Goal: Ask a question

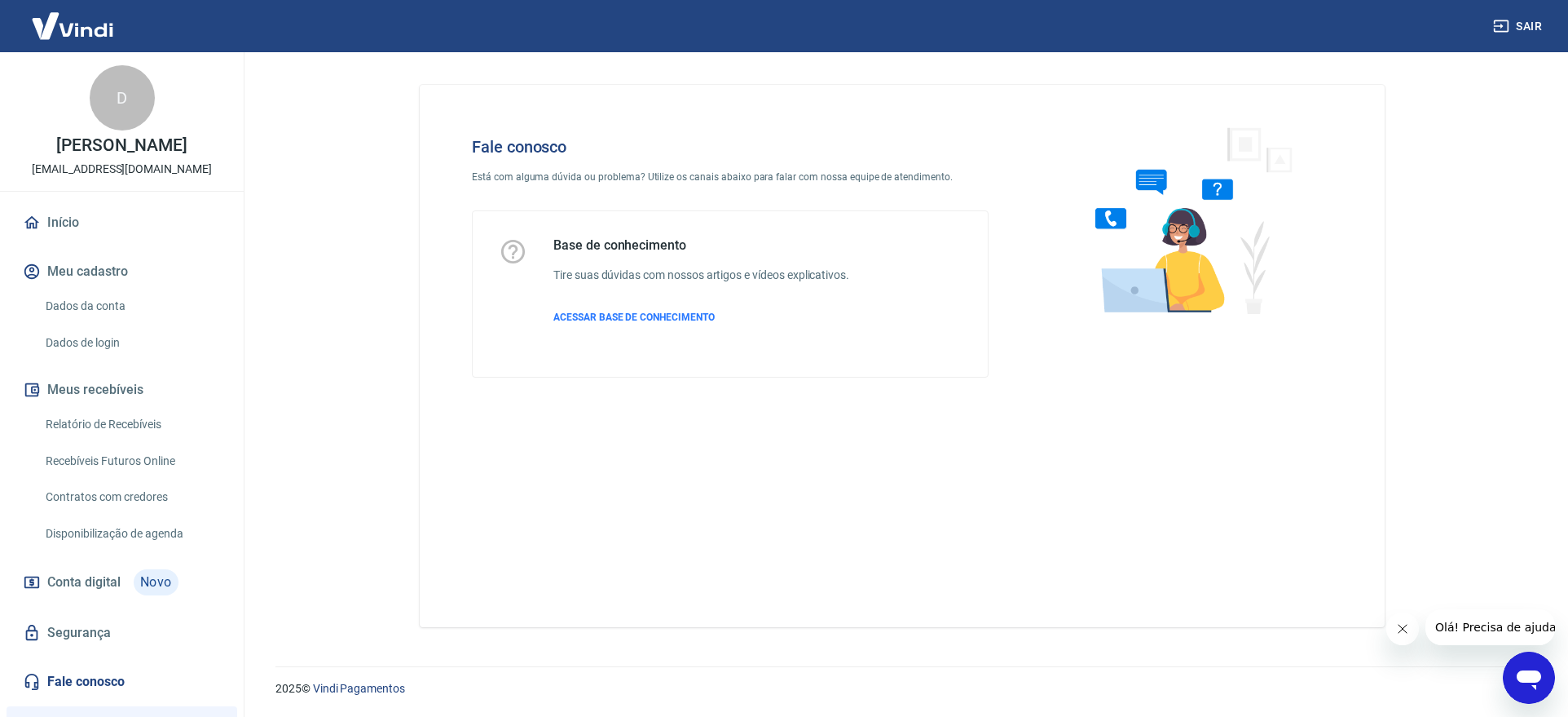
click at [1526, 680] on icon "Abrir janela de mensagens" at bounding box center [1529, 680] width 25 height 19
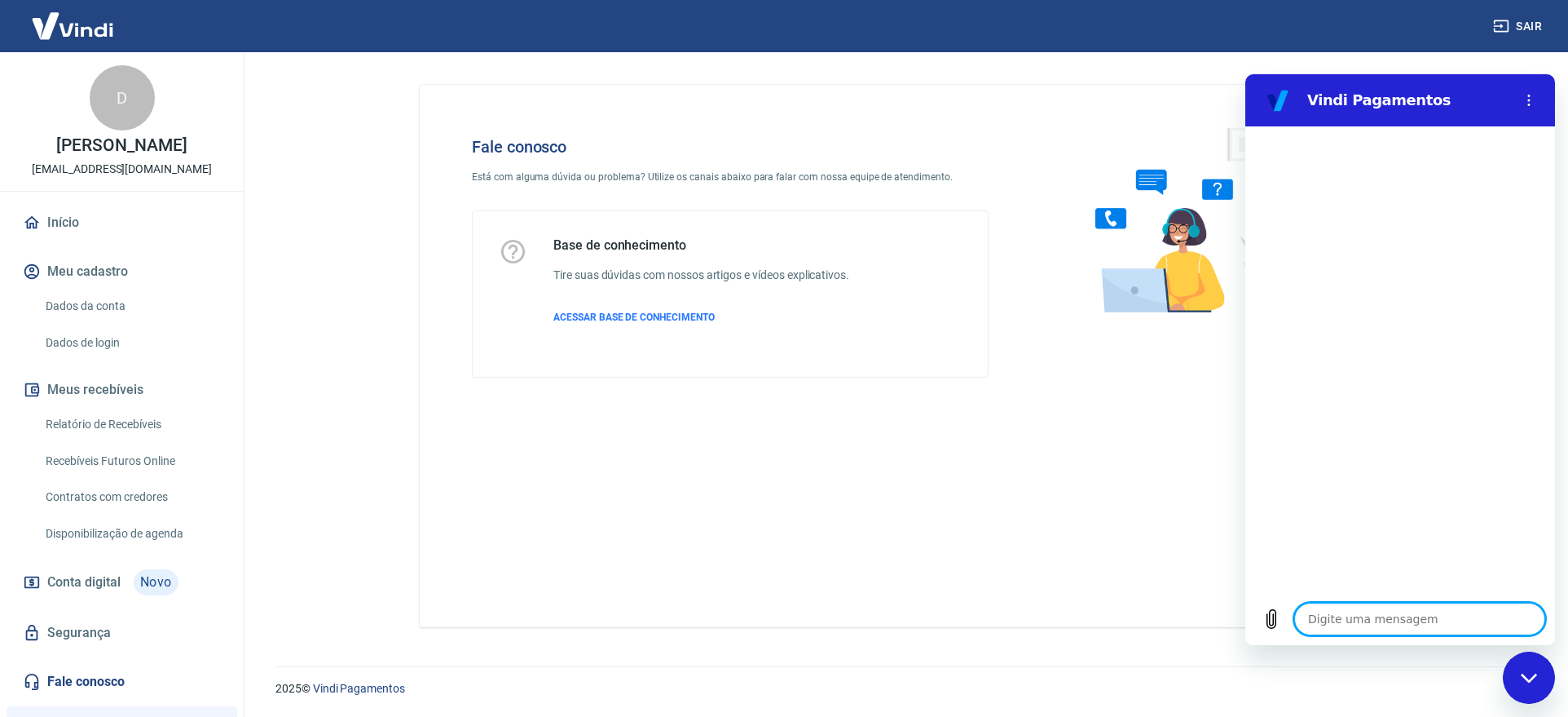
click at [1350, 624] on textarea at bounding box center [1420, 618] width 251 height 33
type textarea "a"
type textarea "x"
type textarea "at"
type textarea "x"
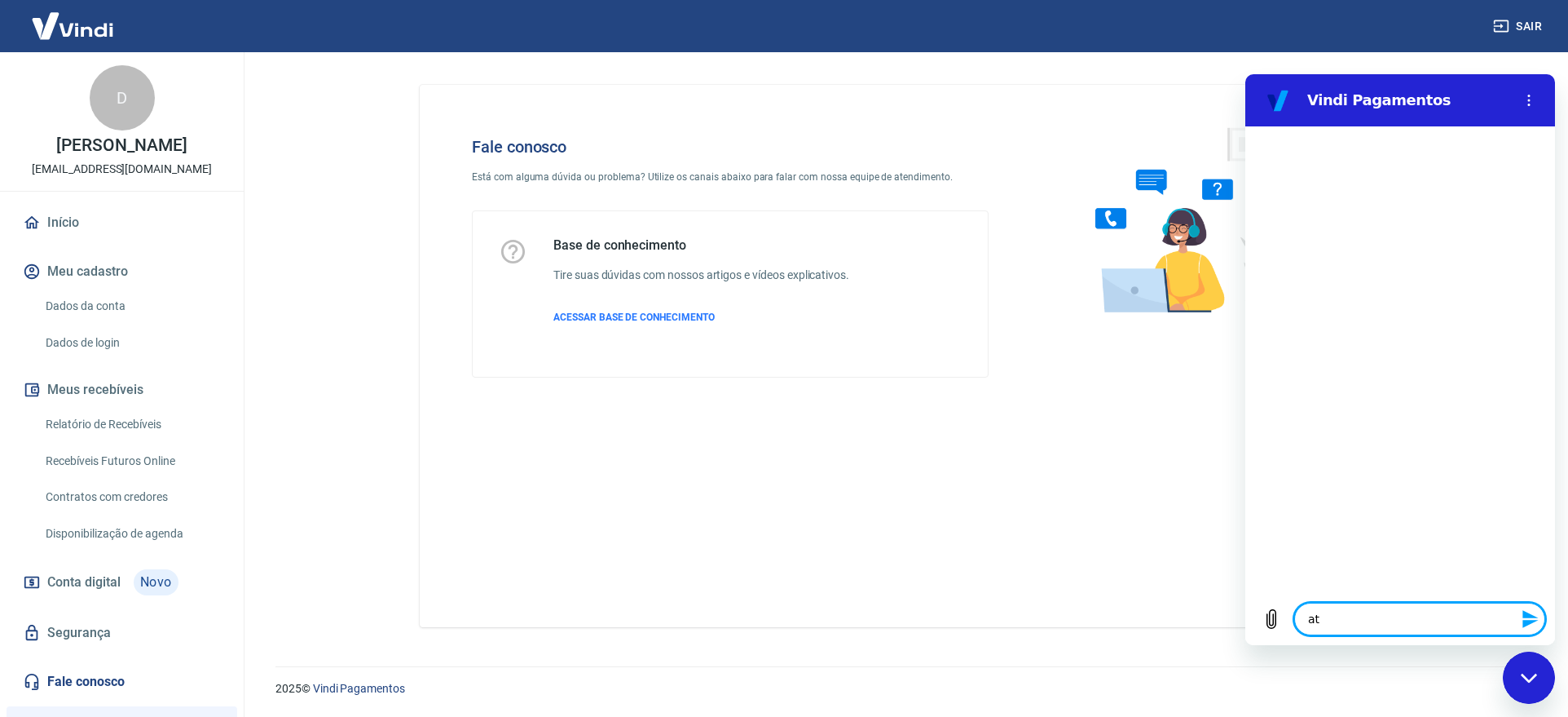
type textarea "ate"
type textarea "x"
type textarea "aten"
type textarea "x"
type textarea "atend"
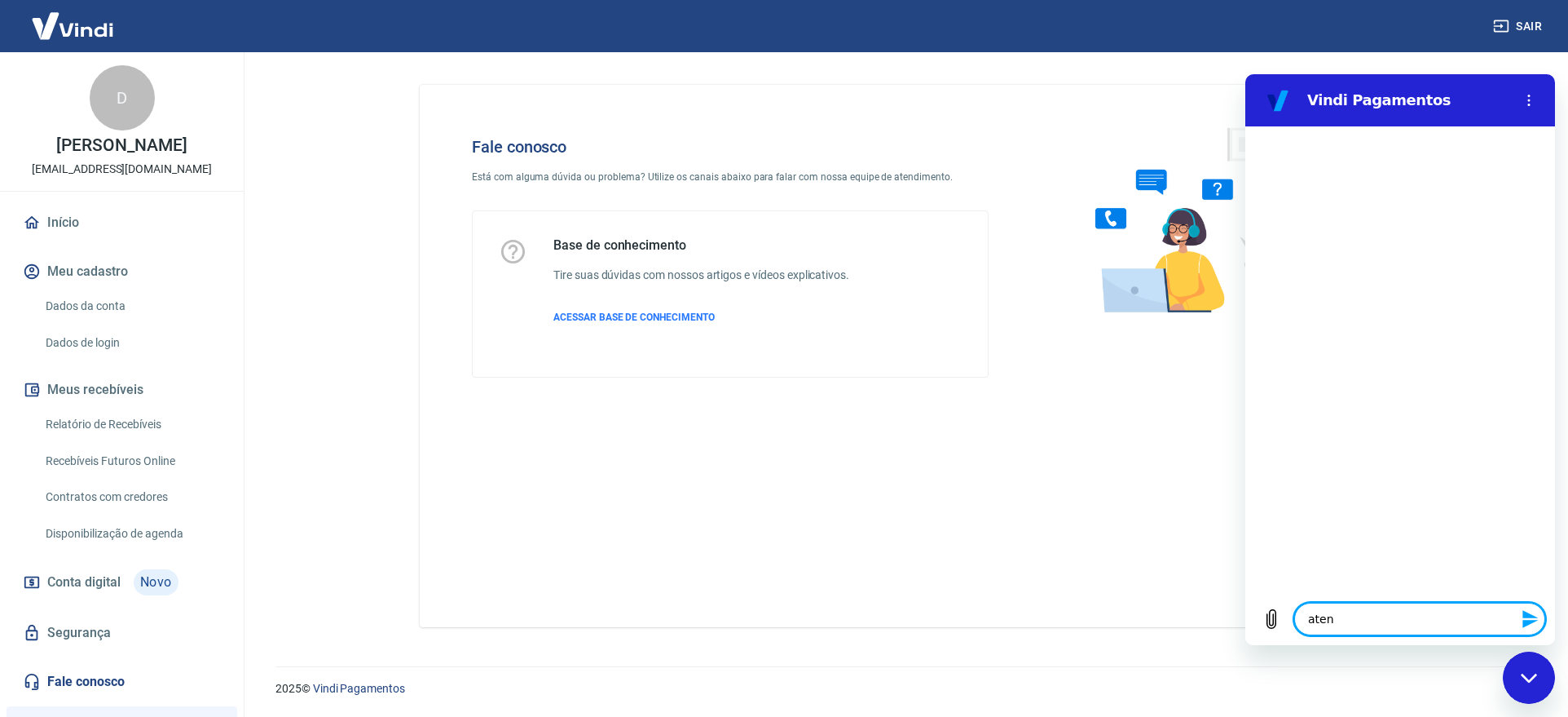
type textarea "x"
type textarea "atendi"
type textarea "x"
type textarea "atendim"
type textarea "x"
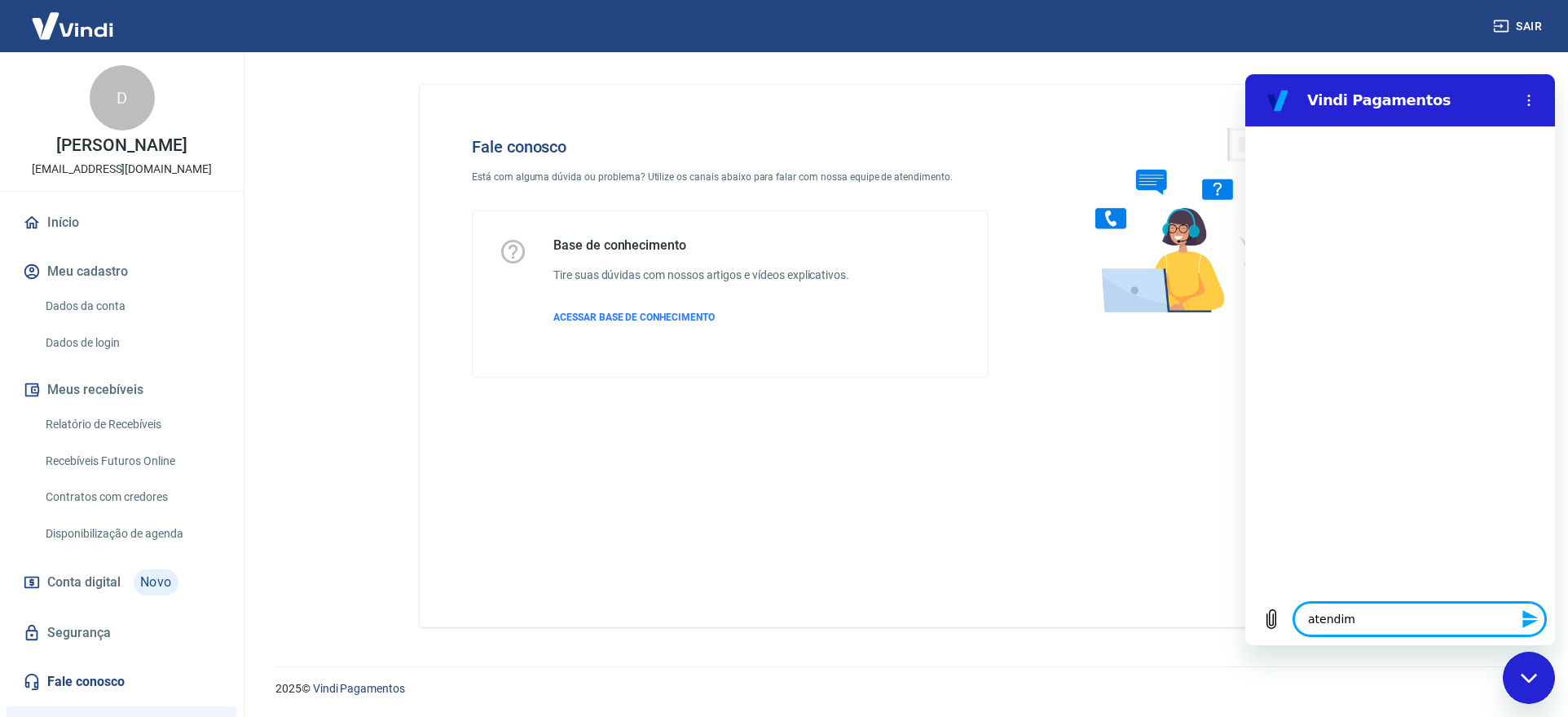
type textarea "atendime"
type textarea "x"
type textarea "atendimen"
type textarea "x"
type textarea "atendiment"
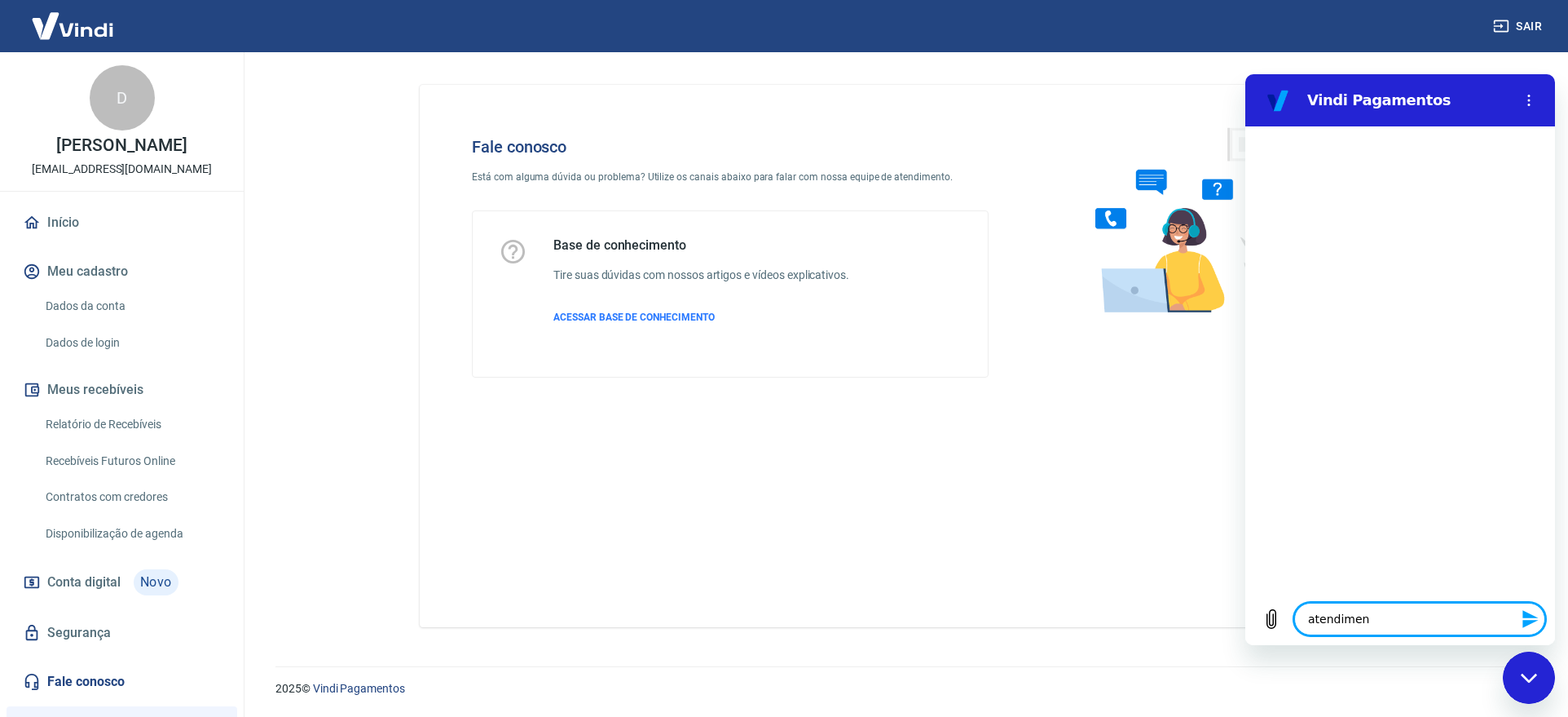
type textarea "x"
type textarea "atendimento"
type textarea "x"
type textarea "atendimento"
type textarea "x"
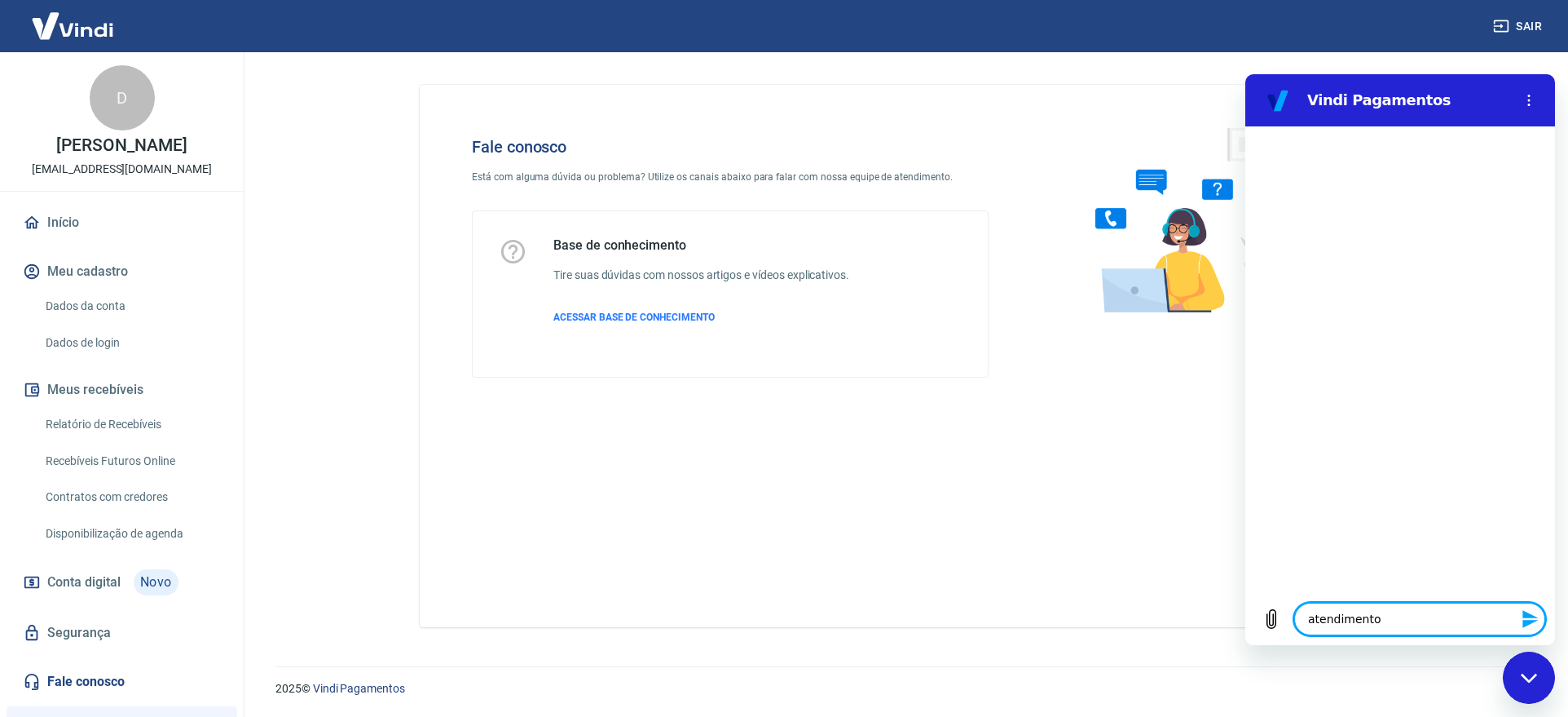
type textarea "atendimento h"
type textarea "x"
type textarea "atendimento hu"
type textarea "x"
type textarea "atendimento hum"
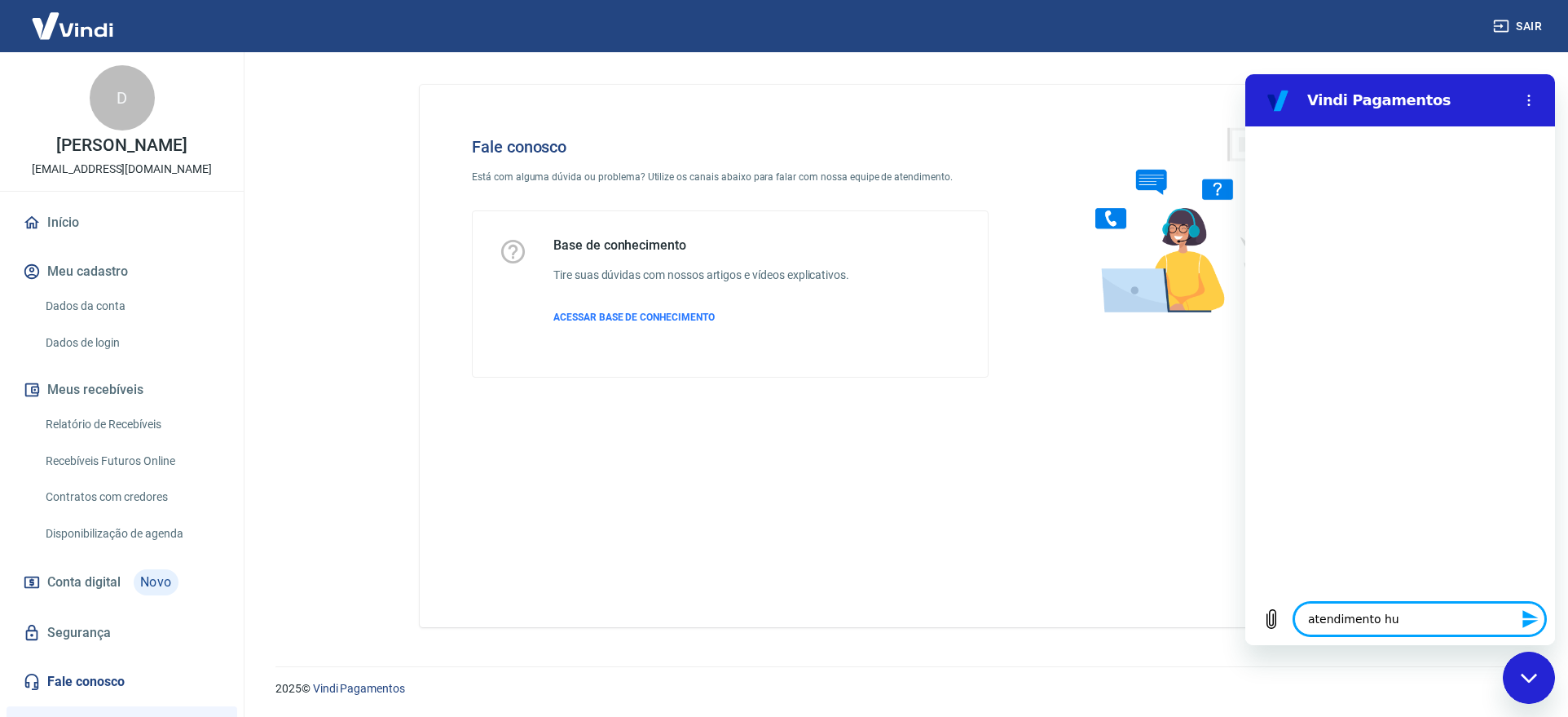
type textarea "x"
type textarea "atendimento huma"
type textarea "x"
type textarea "atendimento human"
type textarea "x"
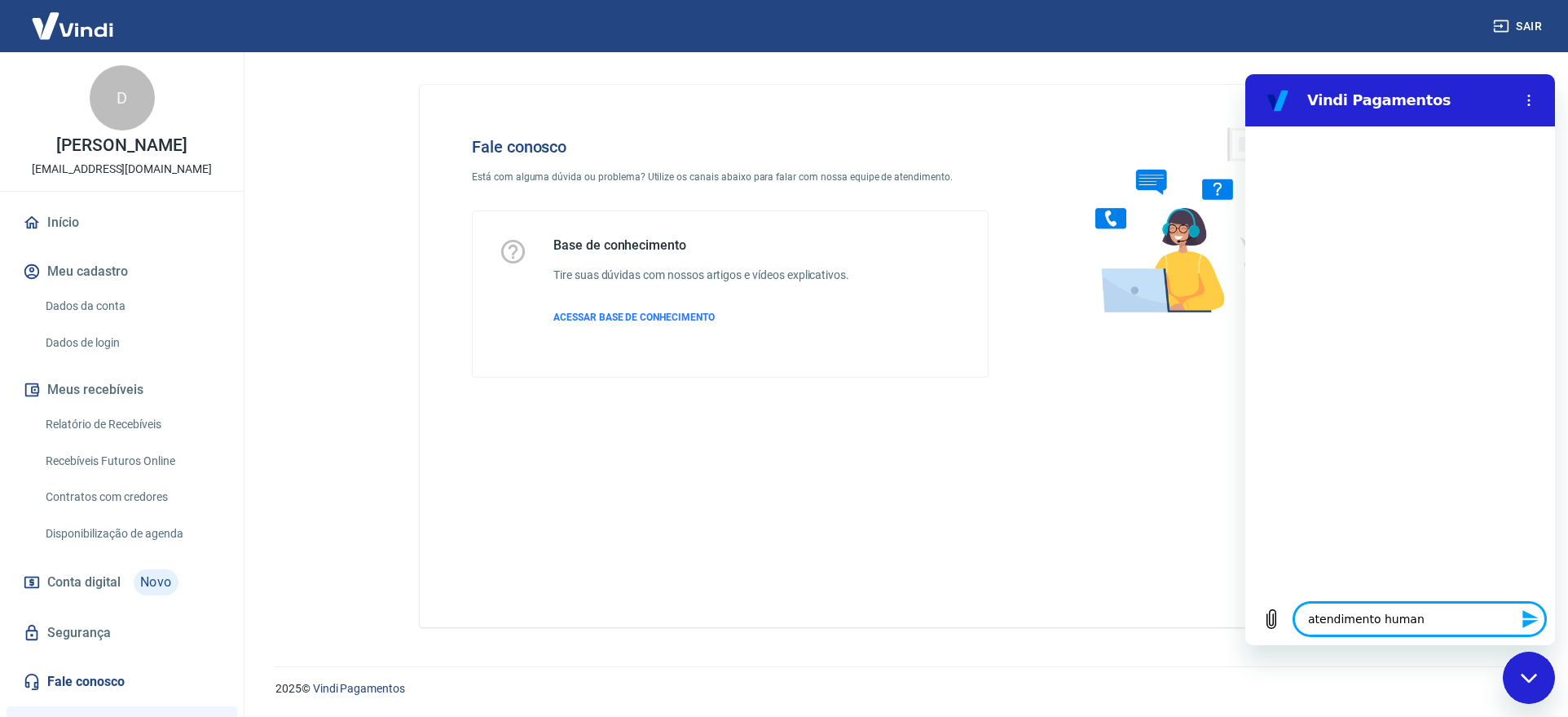
type textarea "atendimento humano"
type textarea "x"
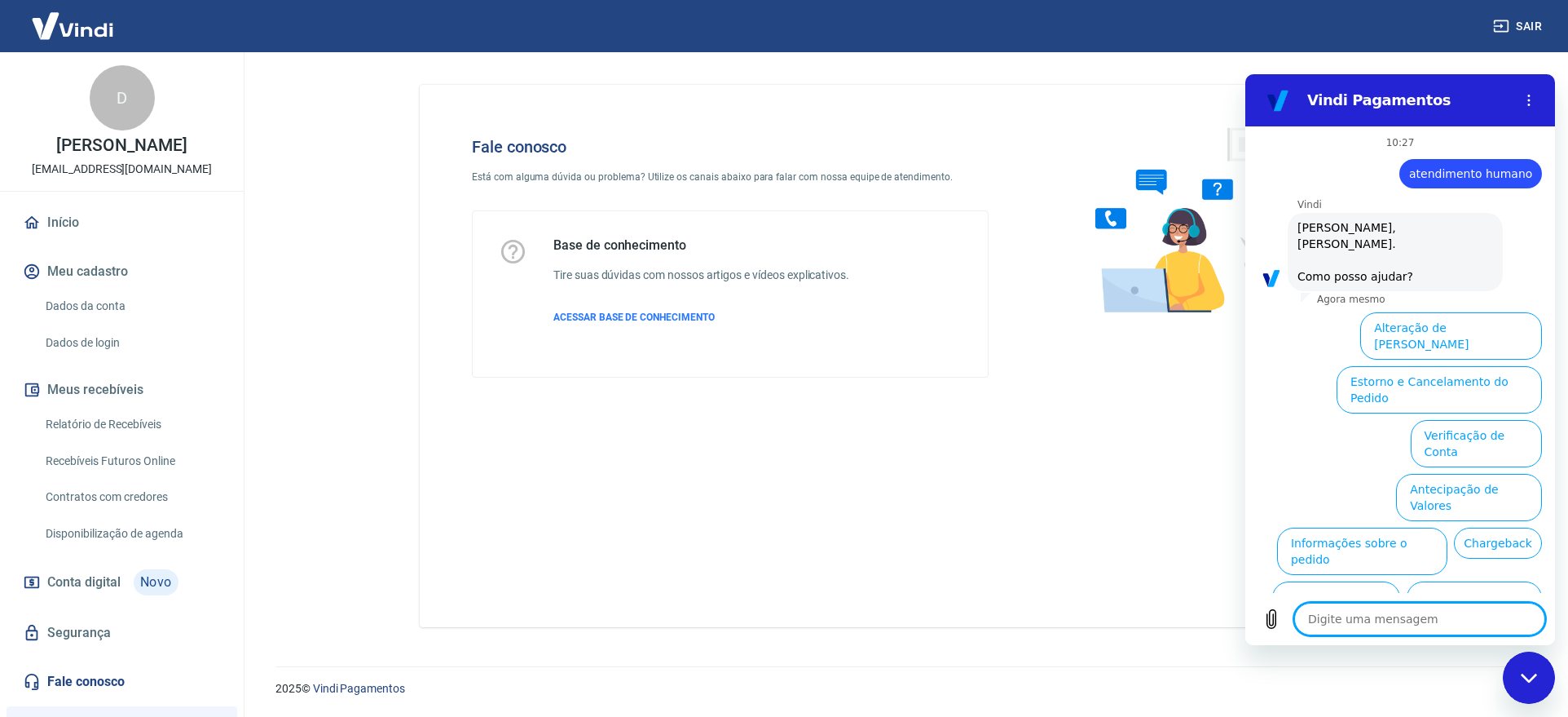
scroll to position [38, 0]
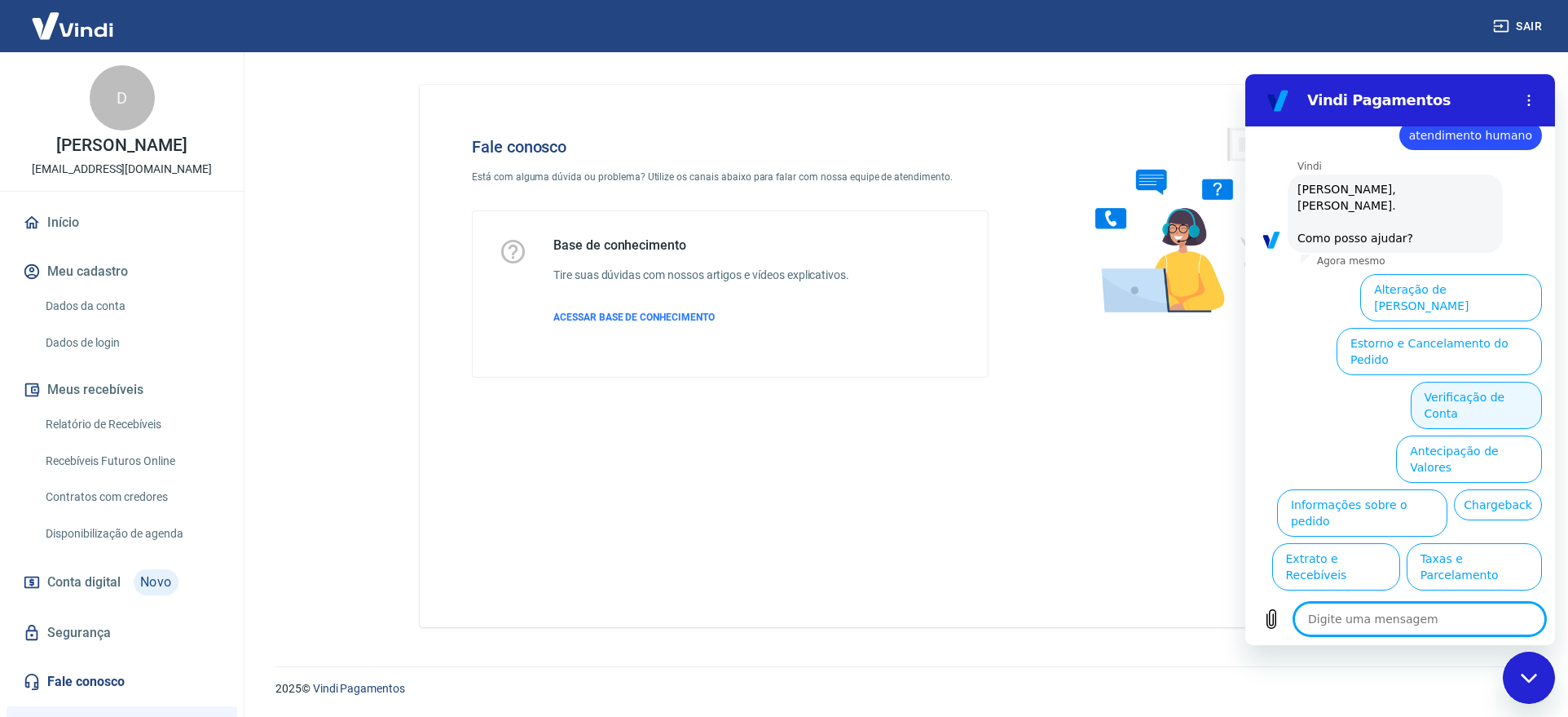
click at [1491, 382] on button "Verificação de Conta" at bounding box center [1475, 405] width 131 height 47
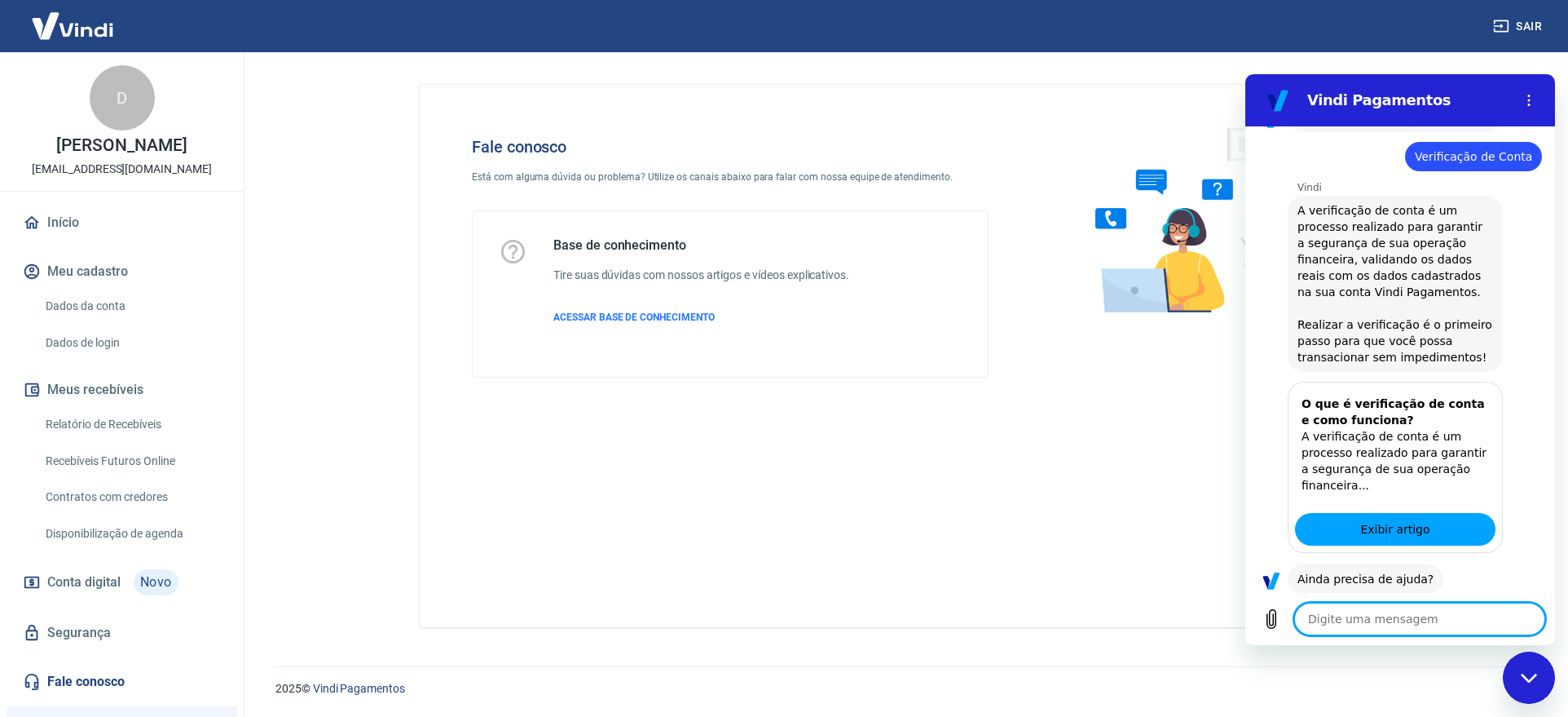
scroll to position [200, 0]
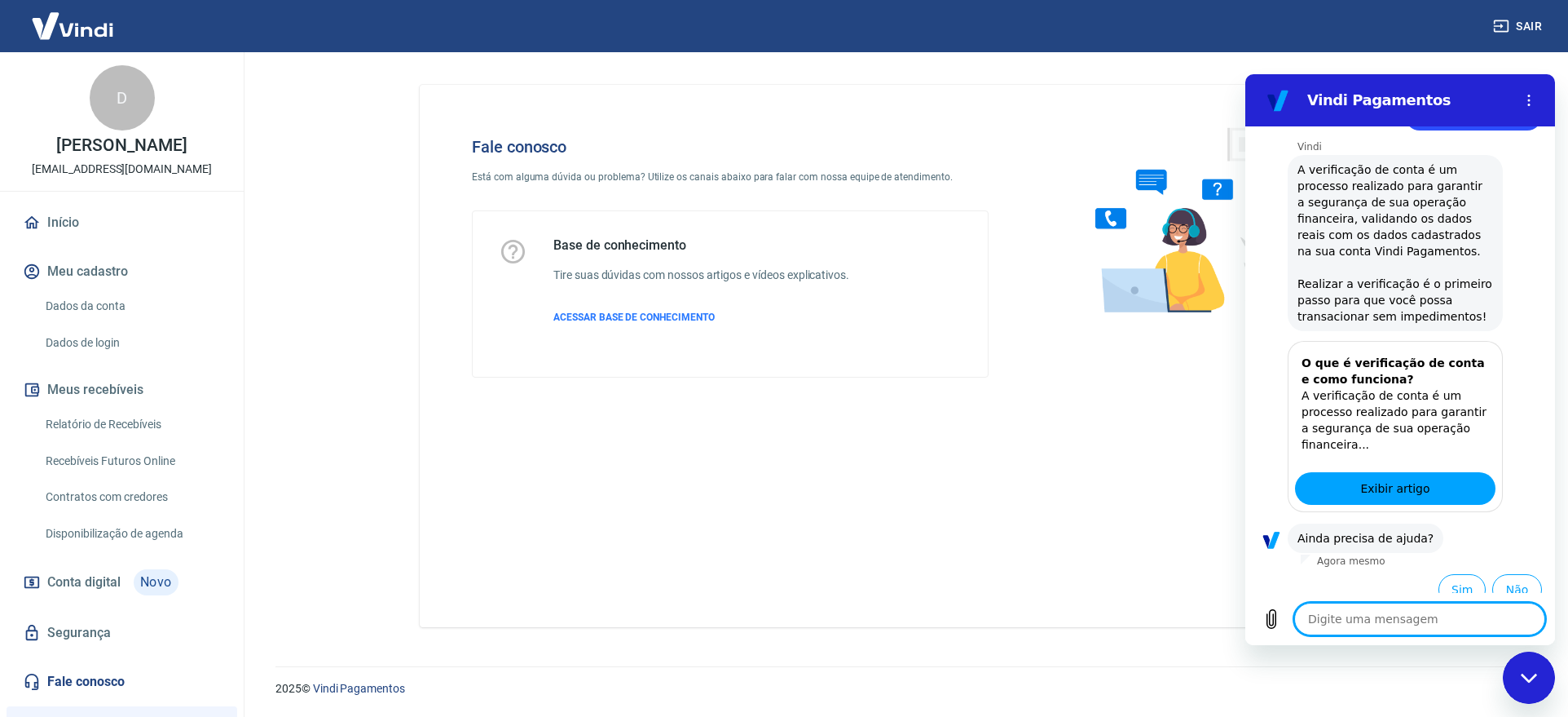
click at [1396, 619] on textarea at bounding box center [1420, 618] width 251 height 33
click at [1454, 574] on button "Sim" at bounding box center [1461, 590] width 47 height 31
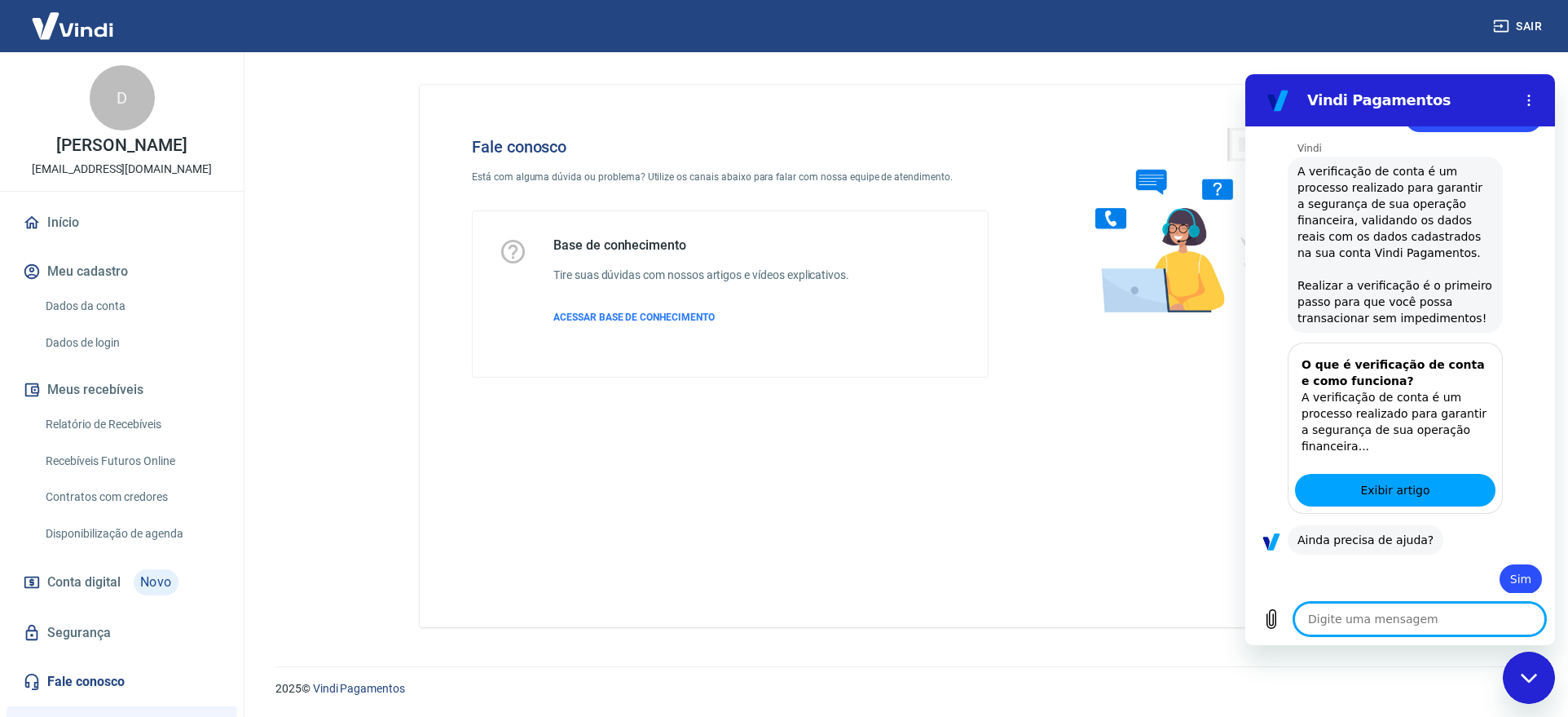
scroll to position [201, 0]
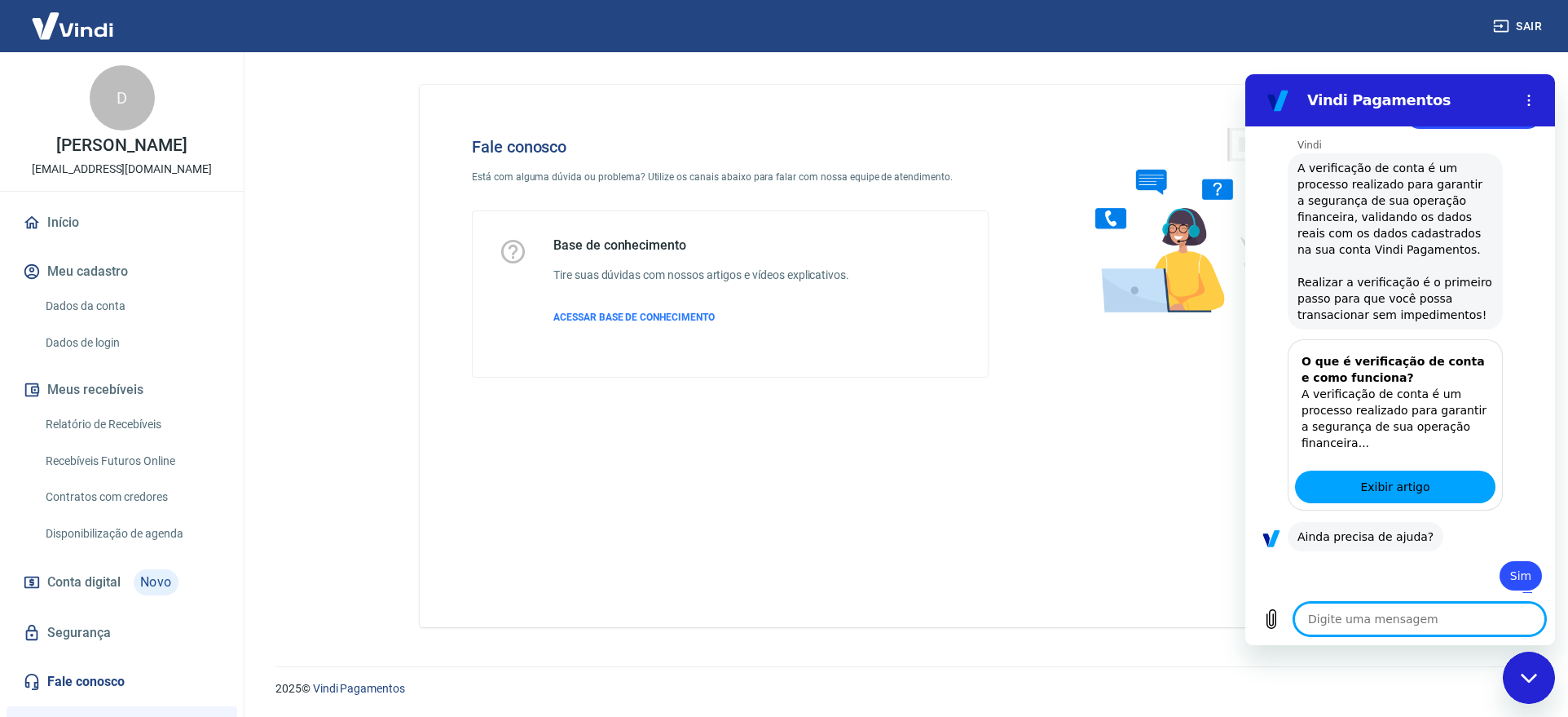
click at [1341, 620] on textarea at bounding box center [1420, 618] width 251 height 33
type textarea "x"
type textarea "a"
type textarea "x"
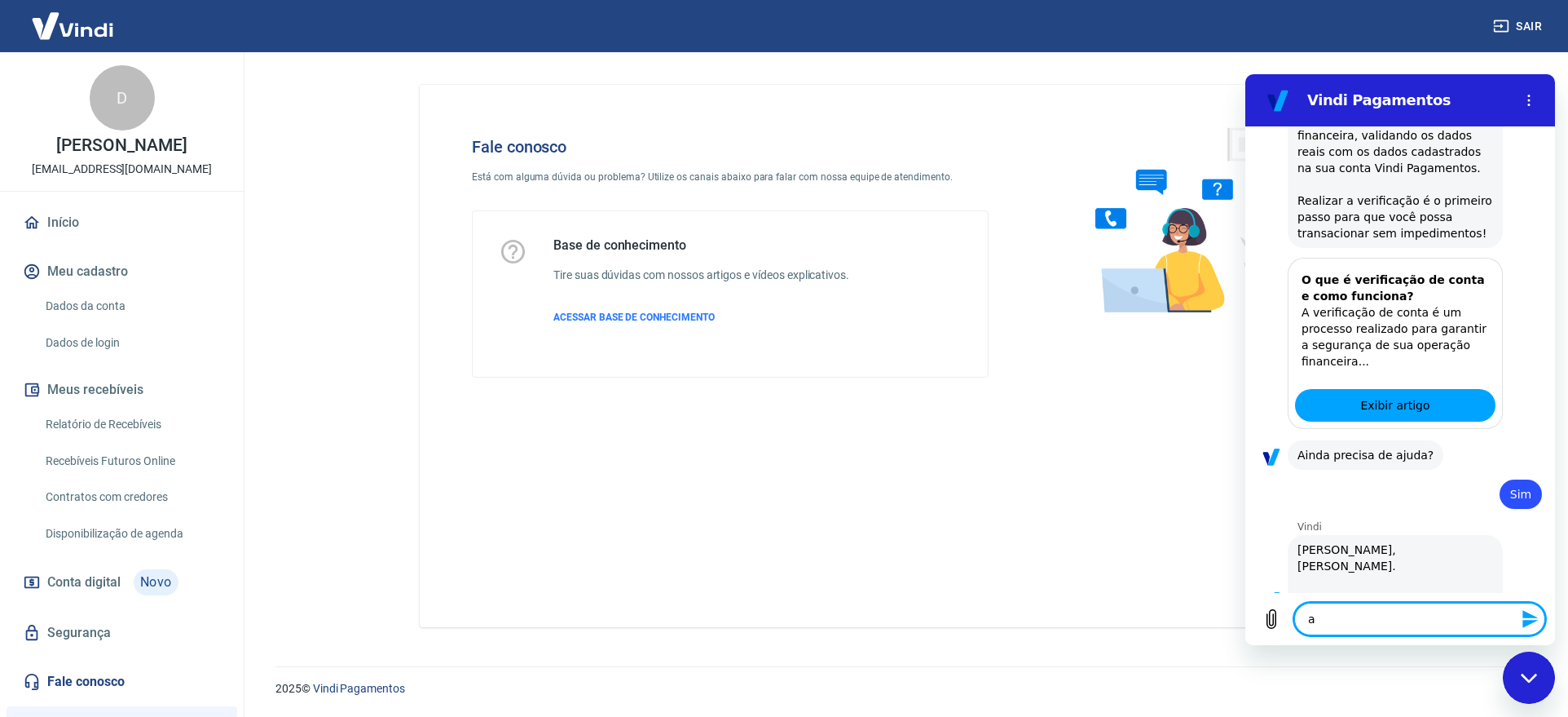
type textarea "at"
type textarea "x"
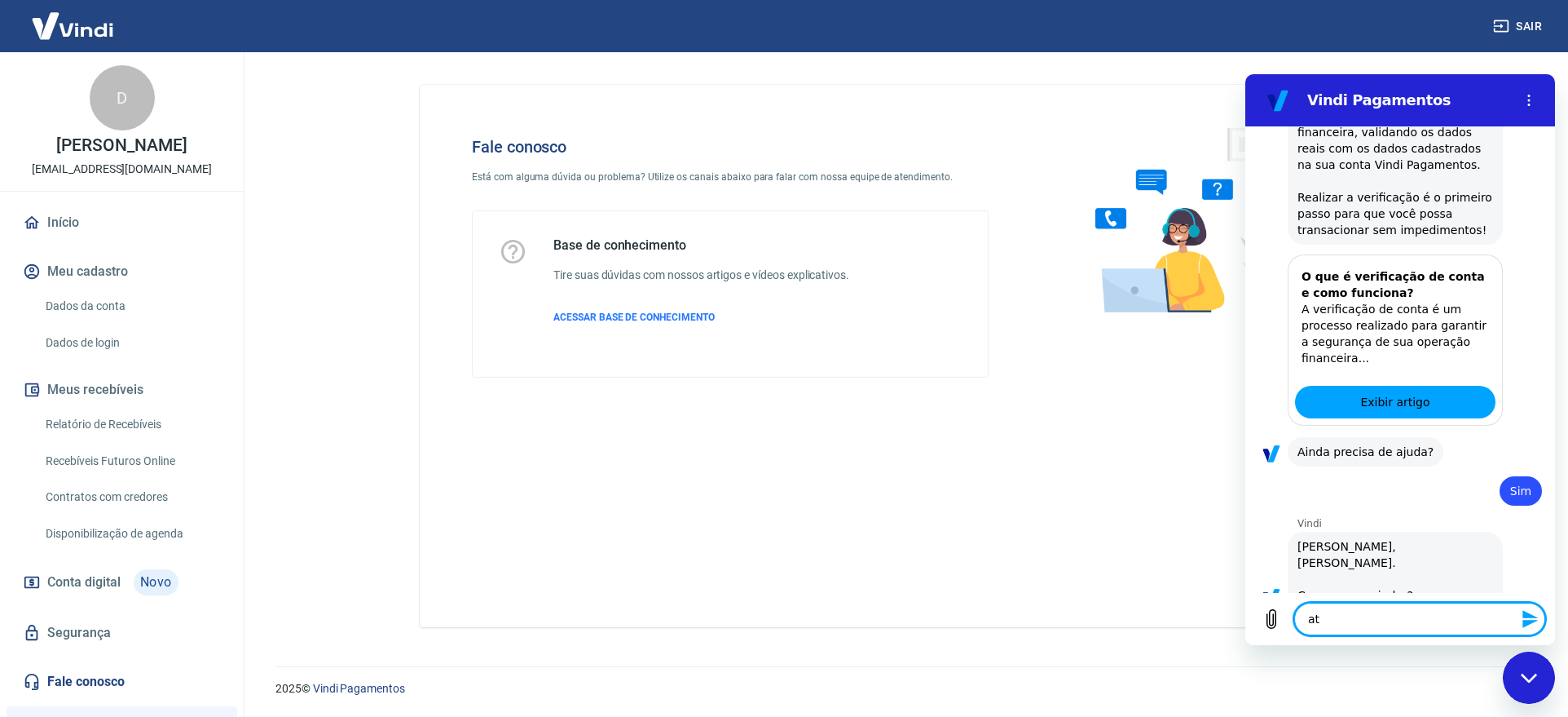
type textarea "ate"
type textarea "x"
type textarea "aten"
type textarea "x"
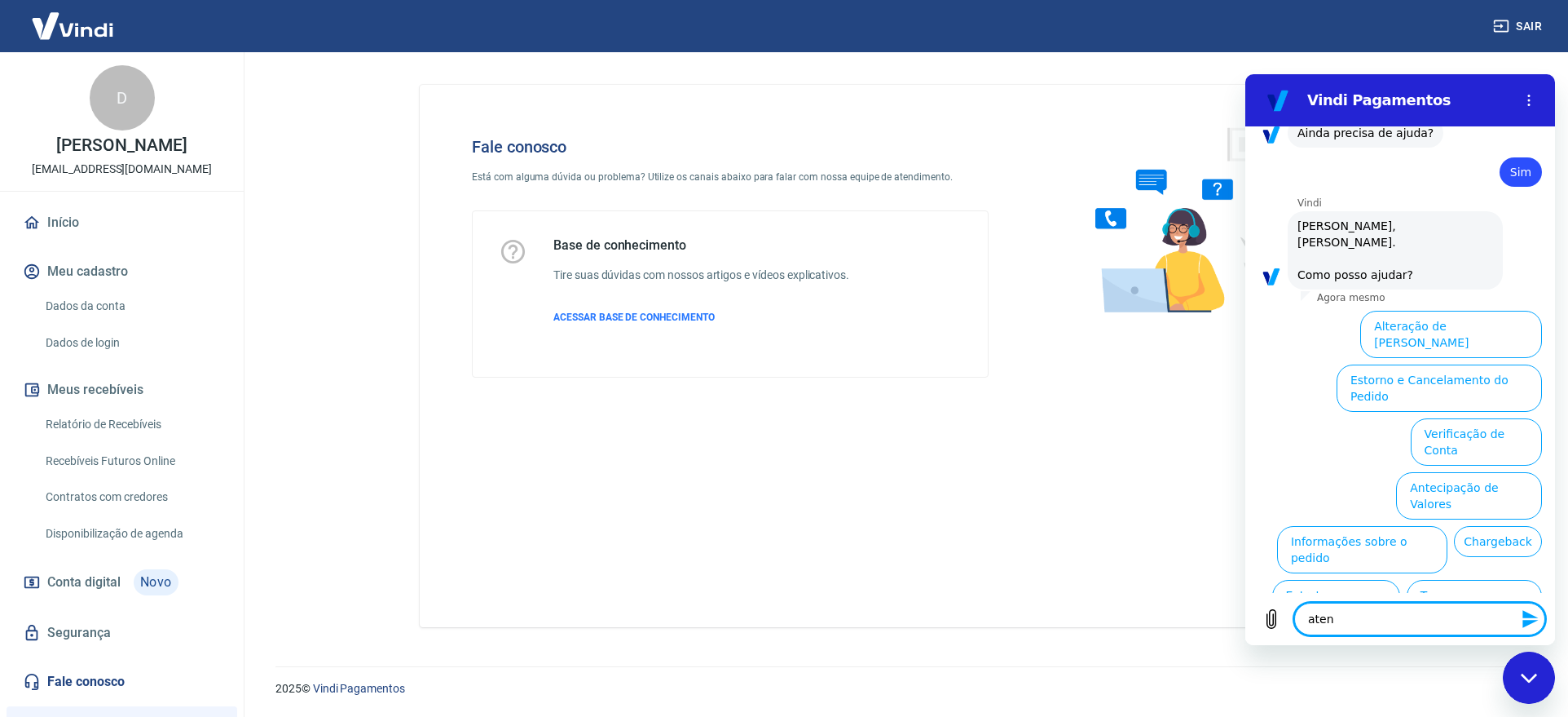
scroll to position [625, 0]
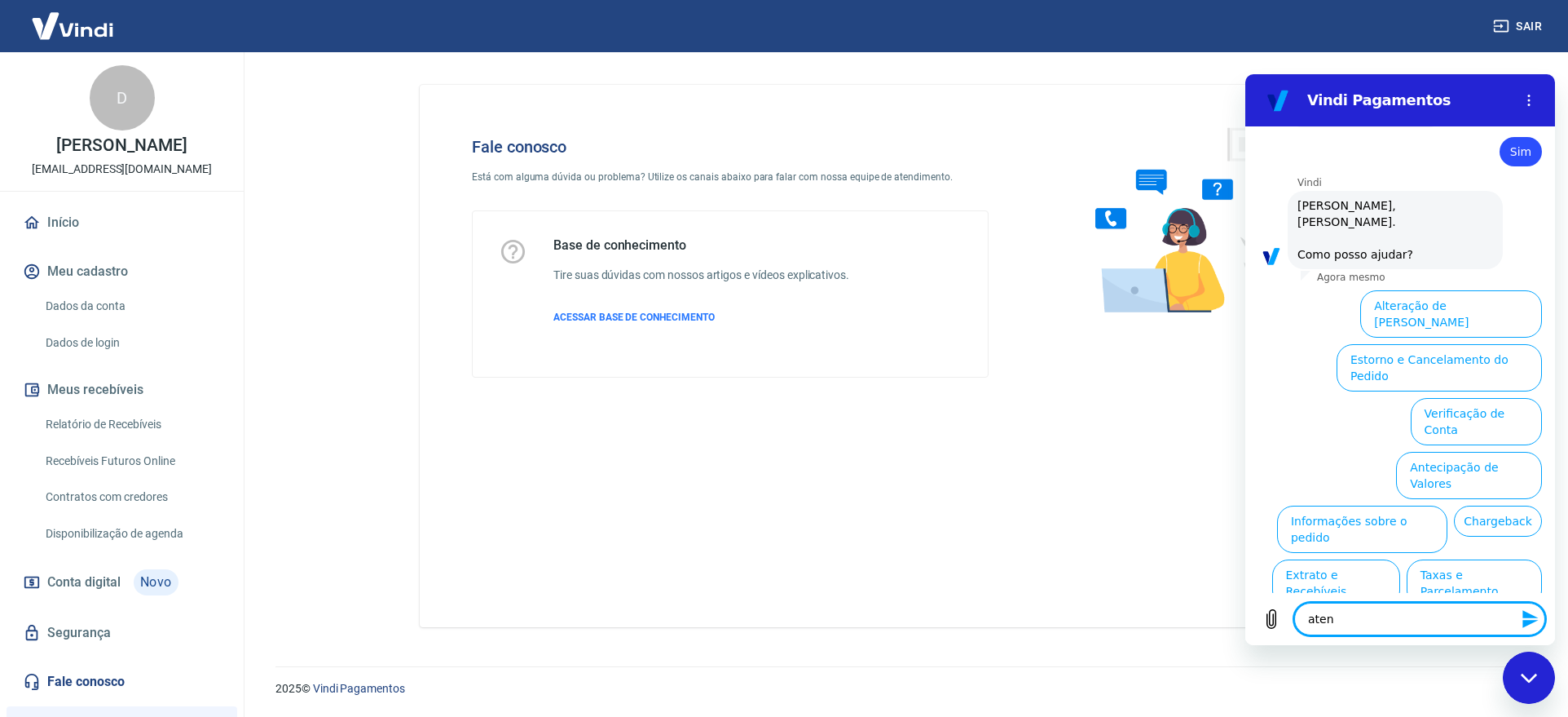
type textarea "atend"
type textarea "x"
type textarea "aten"
type textarea "x"
type textarea "ate"
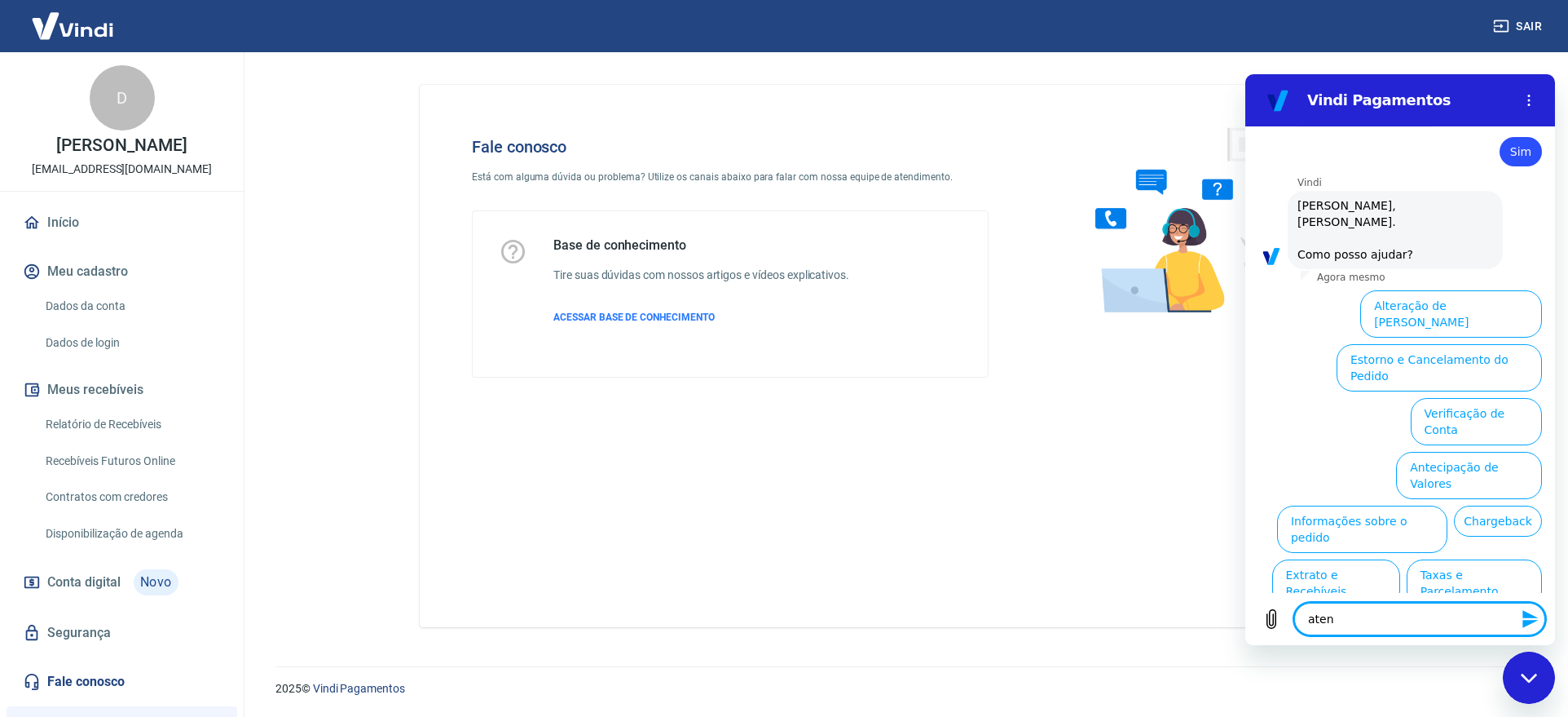
type textarea "x"
type textarea "at"
type textarea "x"
type textarea "a"
type textarea "x"
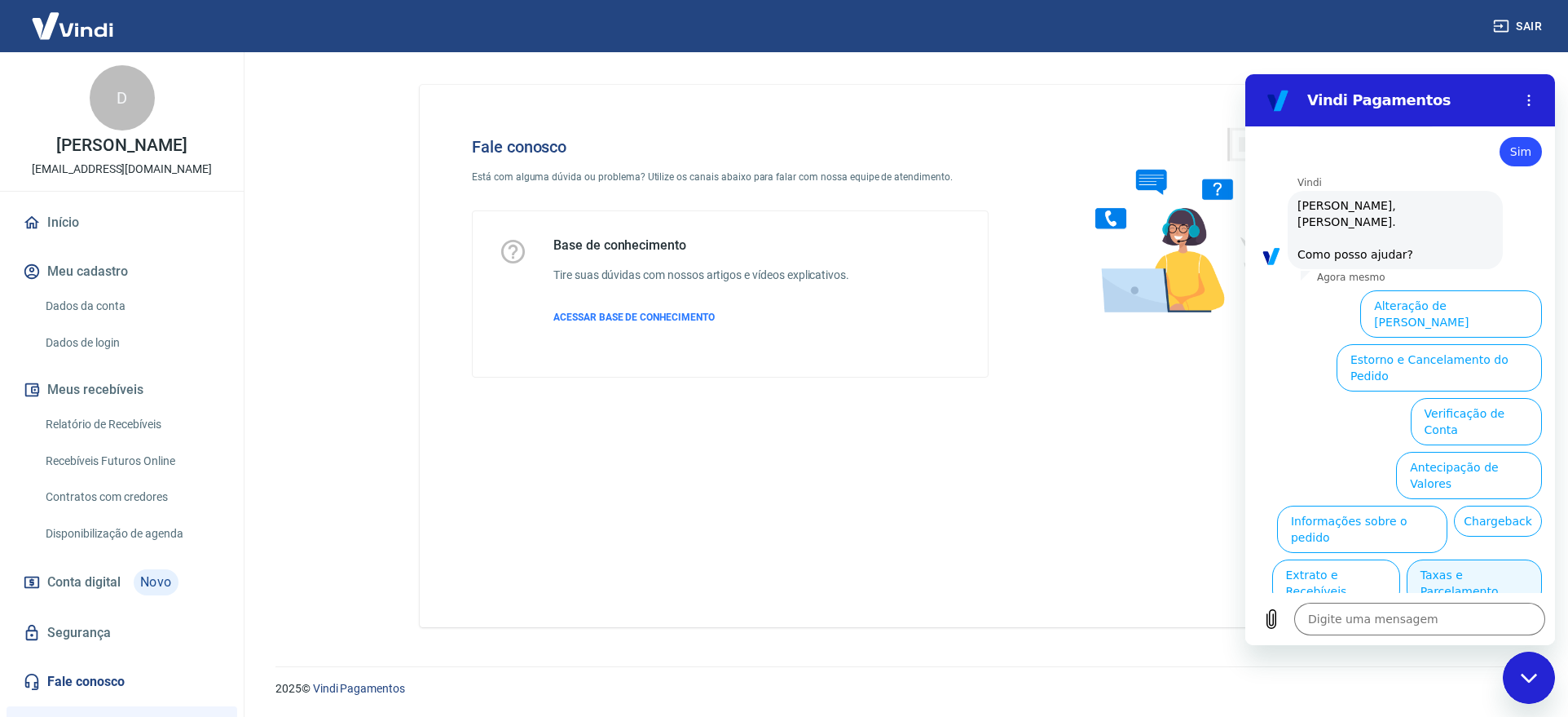
click at [1486, 559] on button "Taxas e Parcelamento" at bounding box center [1473, 582] width 135 height 47
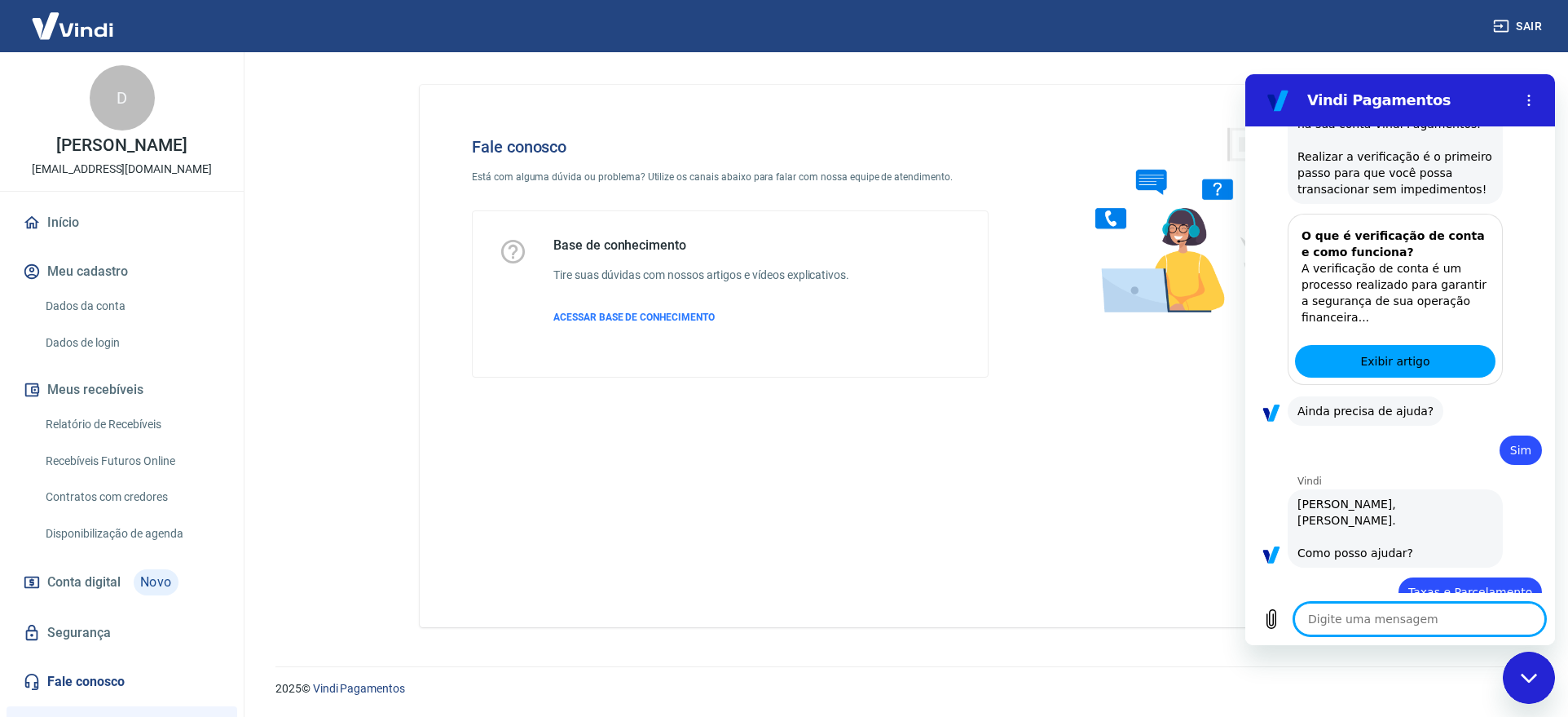
type textarea "x"
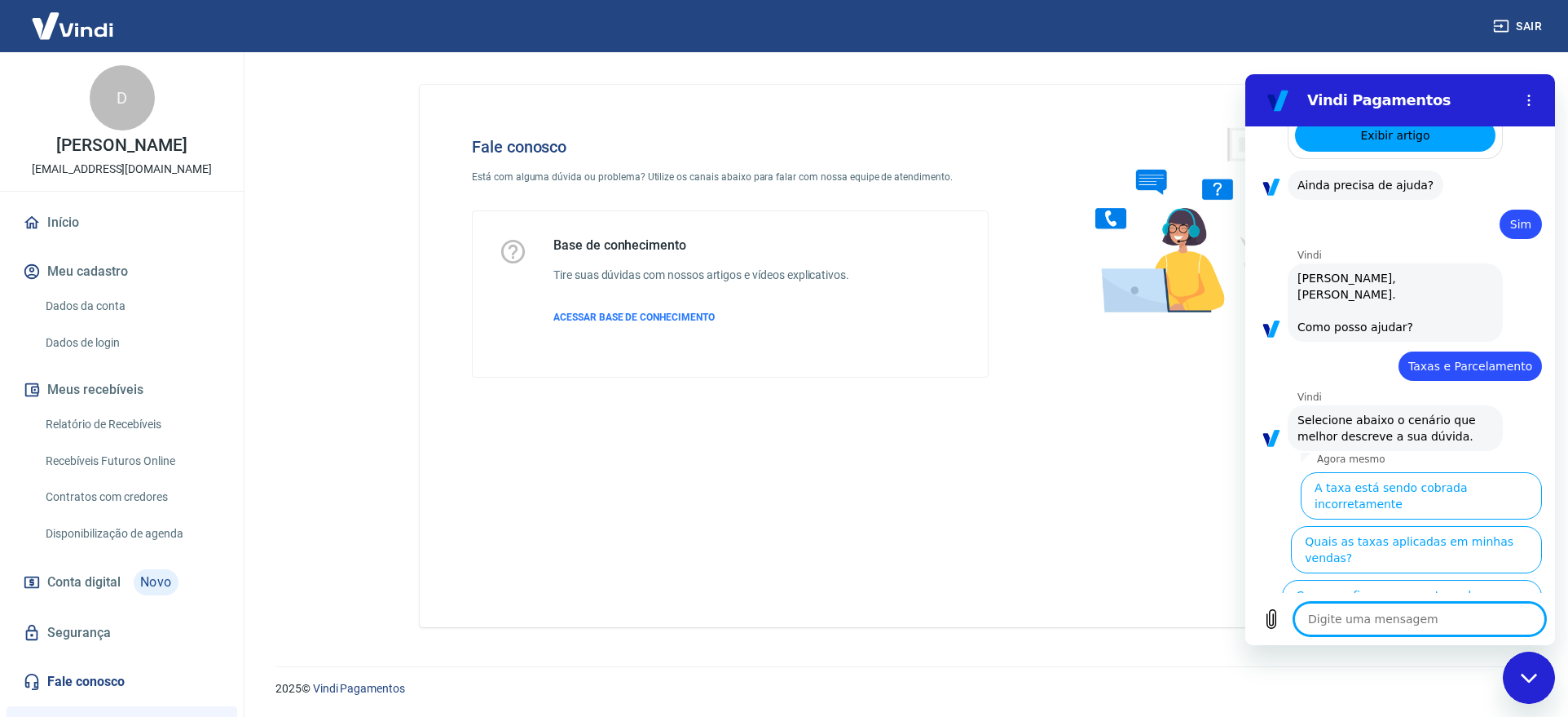
scroll to position [617, 0]
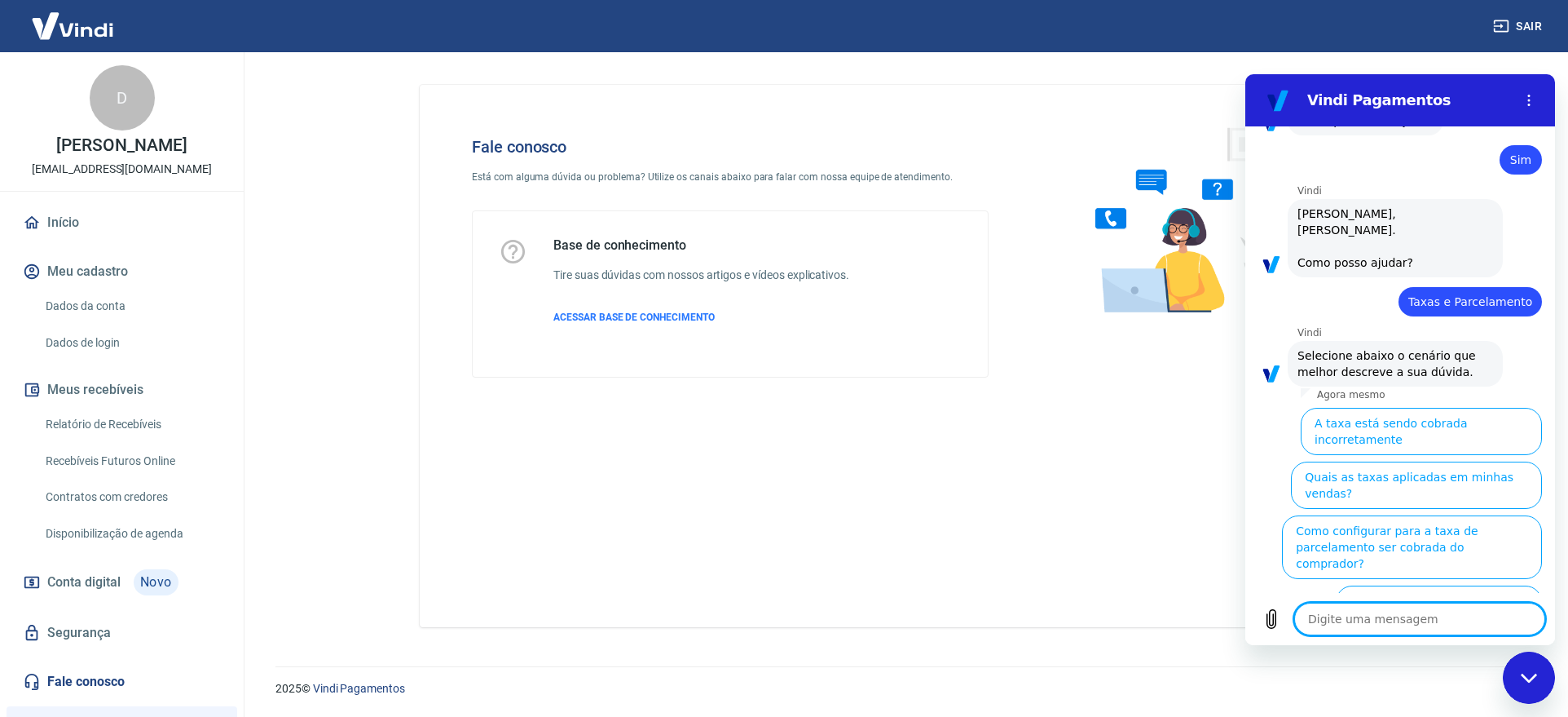
click at [1352, 623] on textarea at bounding box center [1420, 618] width 251 height 33
type textarea "a"
type textarea "x"
type textarea "at"
type textarea "x"
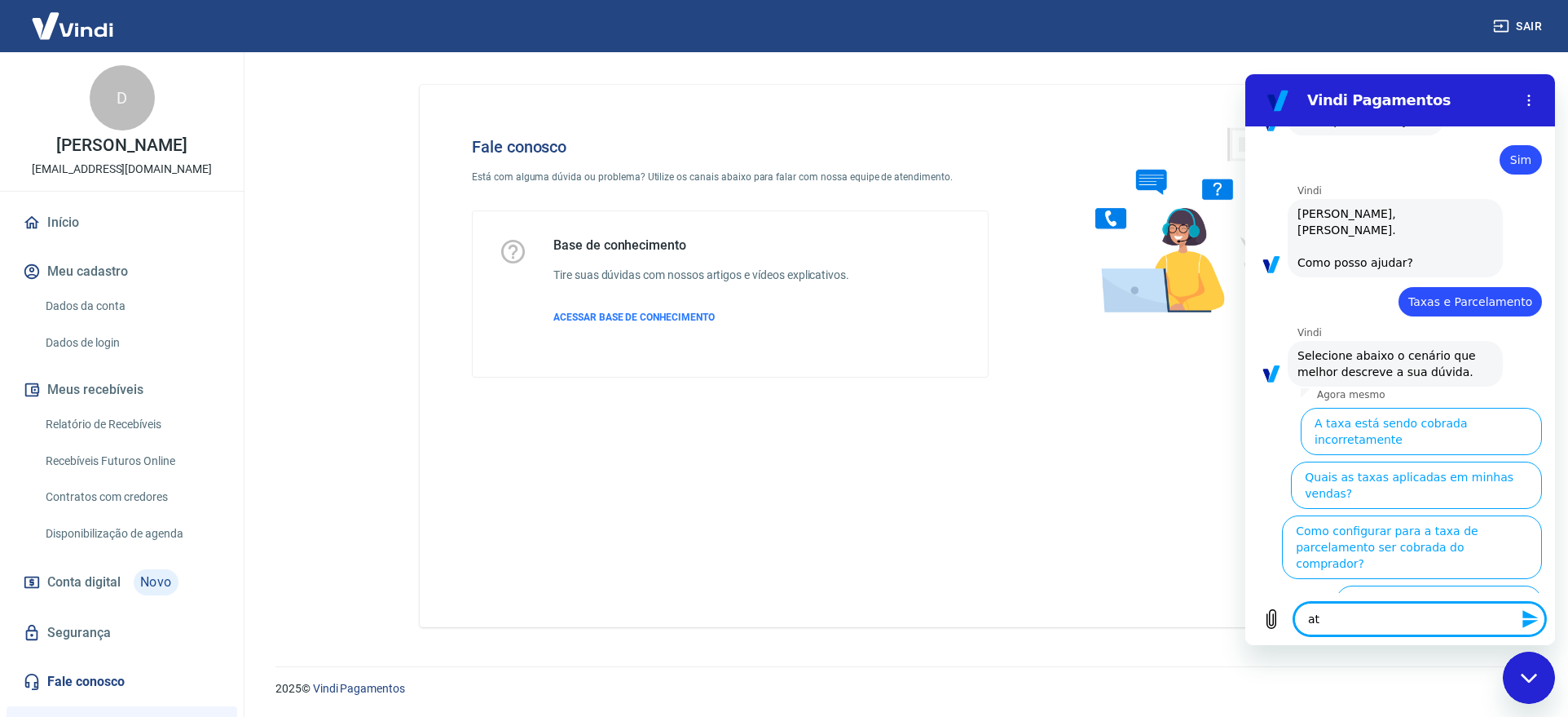
type textarea "ate"
type textarea "x"
type textarea "aten"
type textarea "x"
type textarea "atenb"
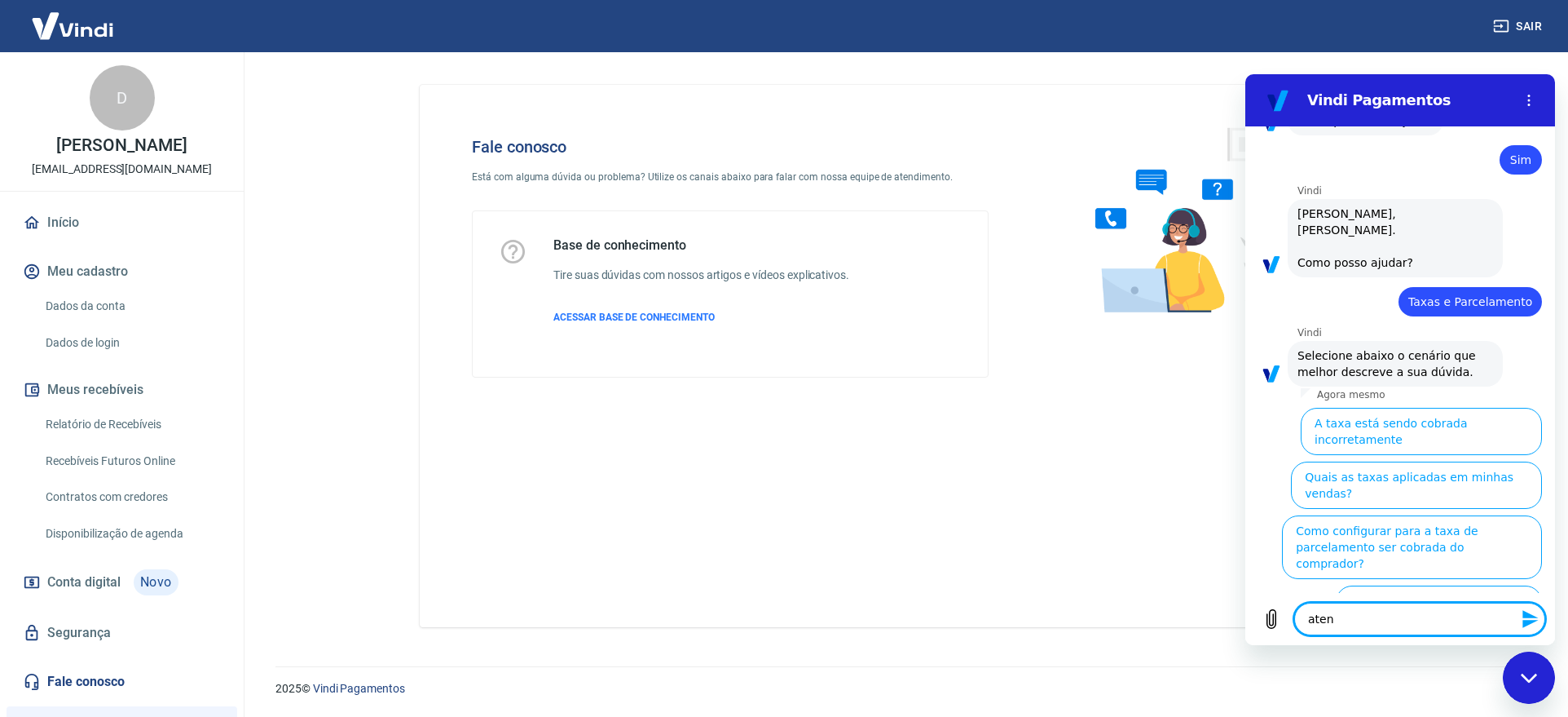
type textarea "x"
type textarea "aten"
type textarea "x"
type textarea "atend"
type textarea "x"
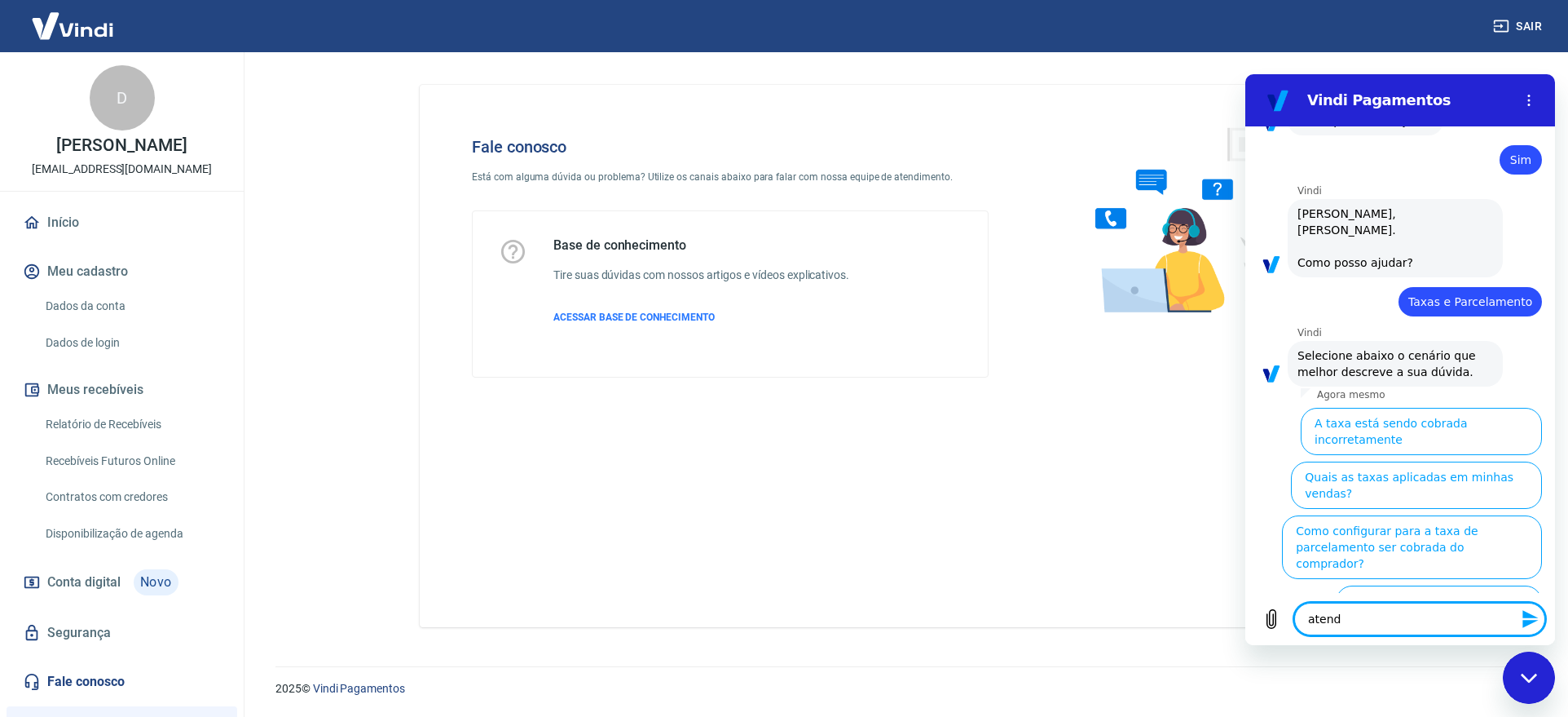
type textarea "atendi"
type textarea "x"
type textarea "atendim"
type textarea "x"
type textarea "atendime"
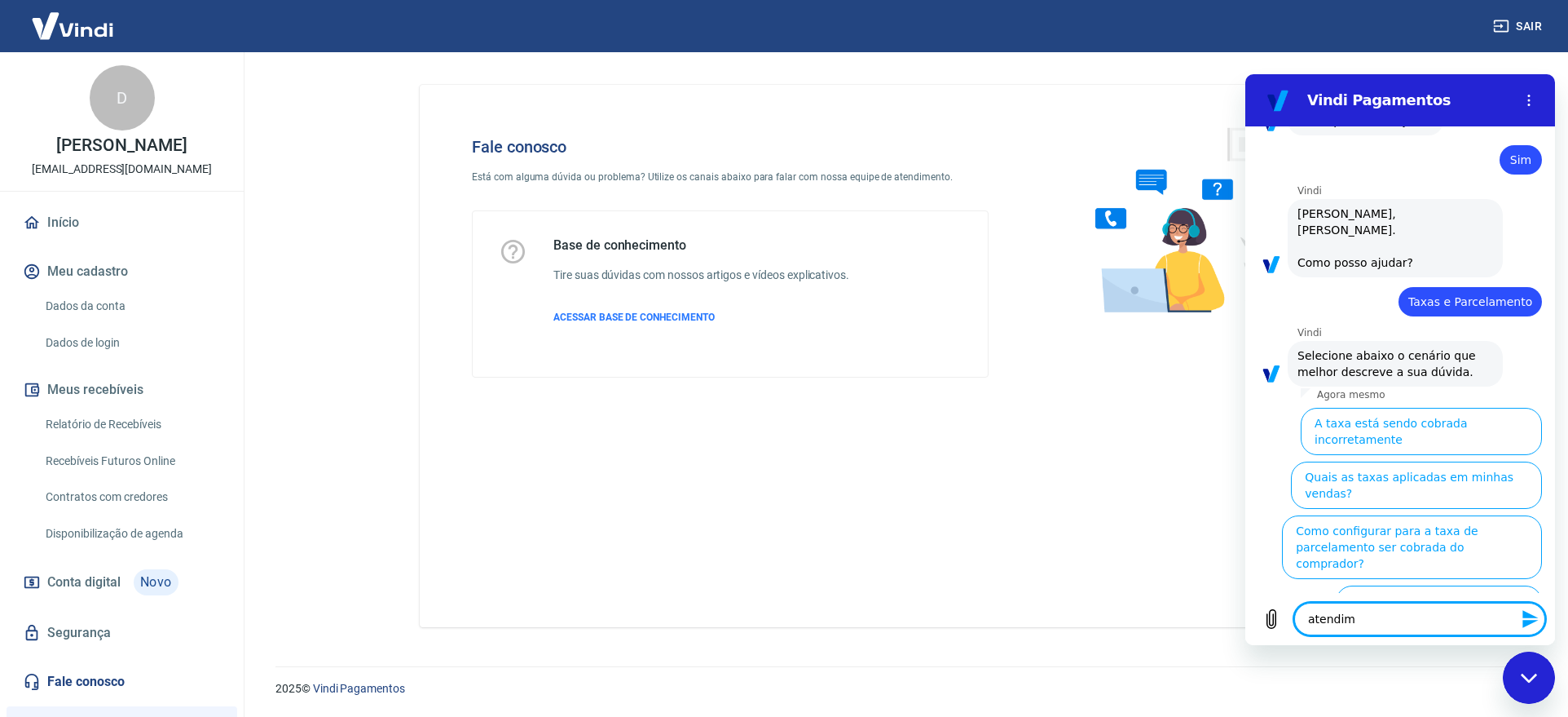
type textarea "x"
type textarea "atendimen"
type textarea "x"
type textarea "atendiment"
type textarea "x"
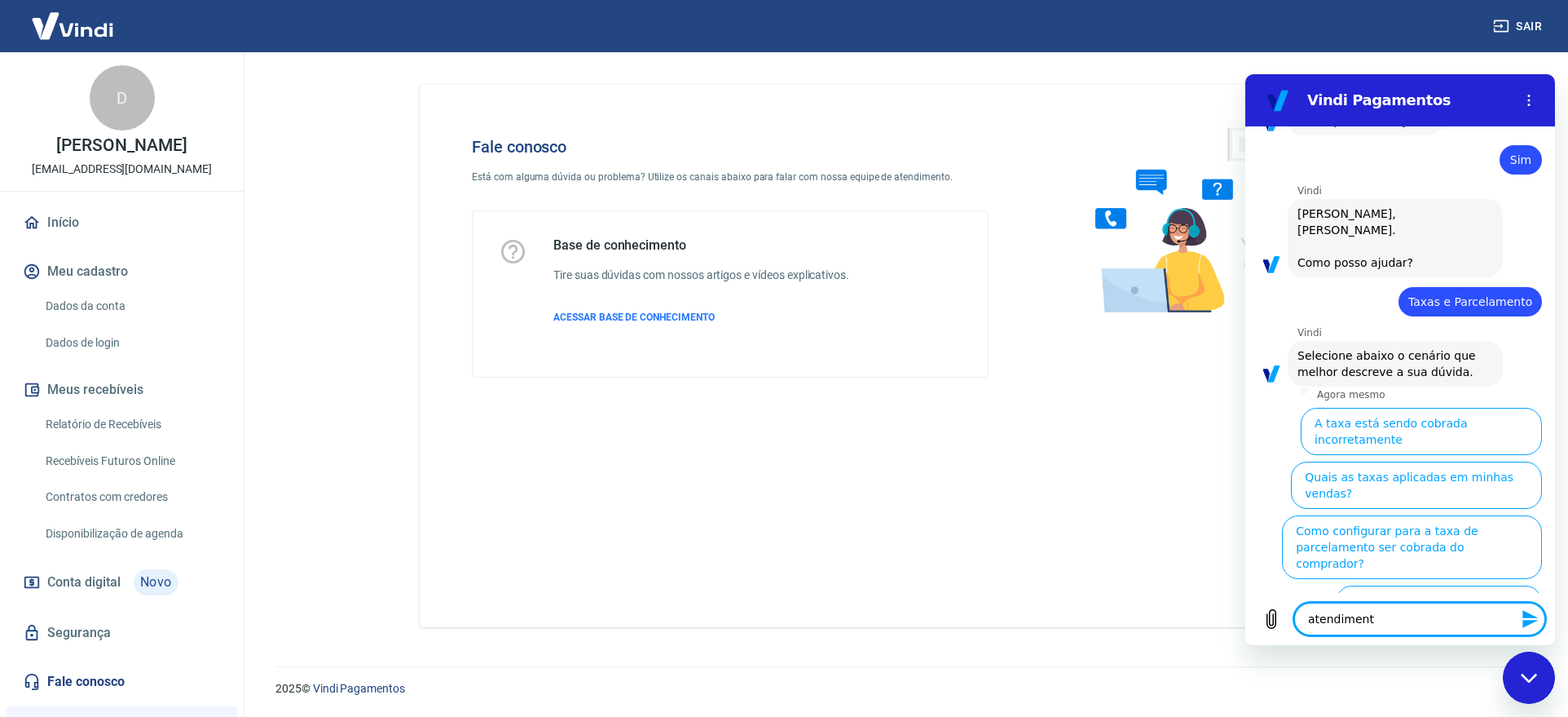
type textarea "atendimento"
type textarea "x"
type textarea "atendimento"
type textarea "x"
type textarea "atendimento h"
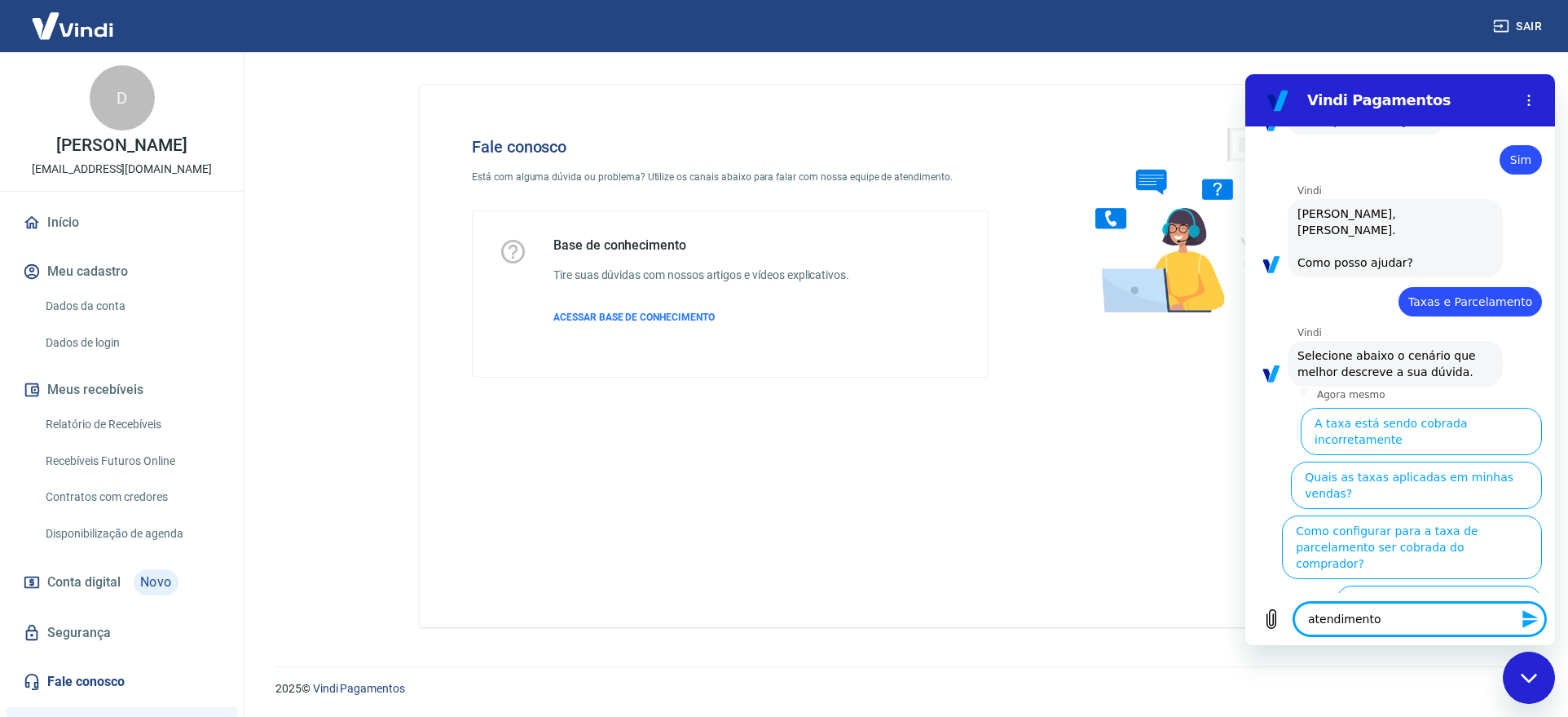
type textarea "x"
type textarea "atendimento hu"
type textarea "x"
type textarea "atendimento hum"
type textarea "x"
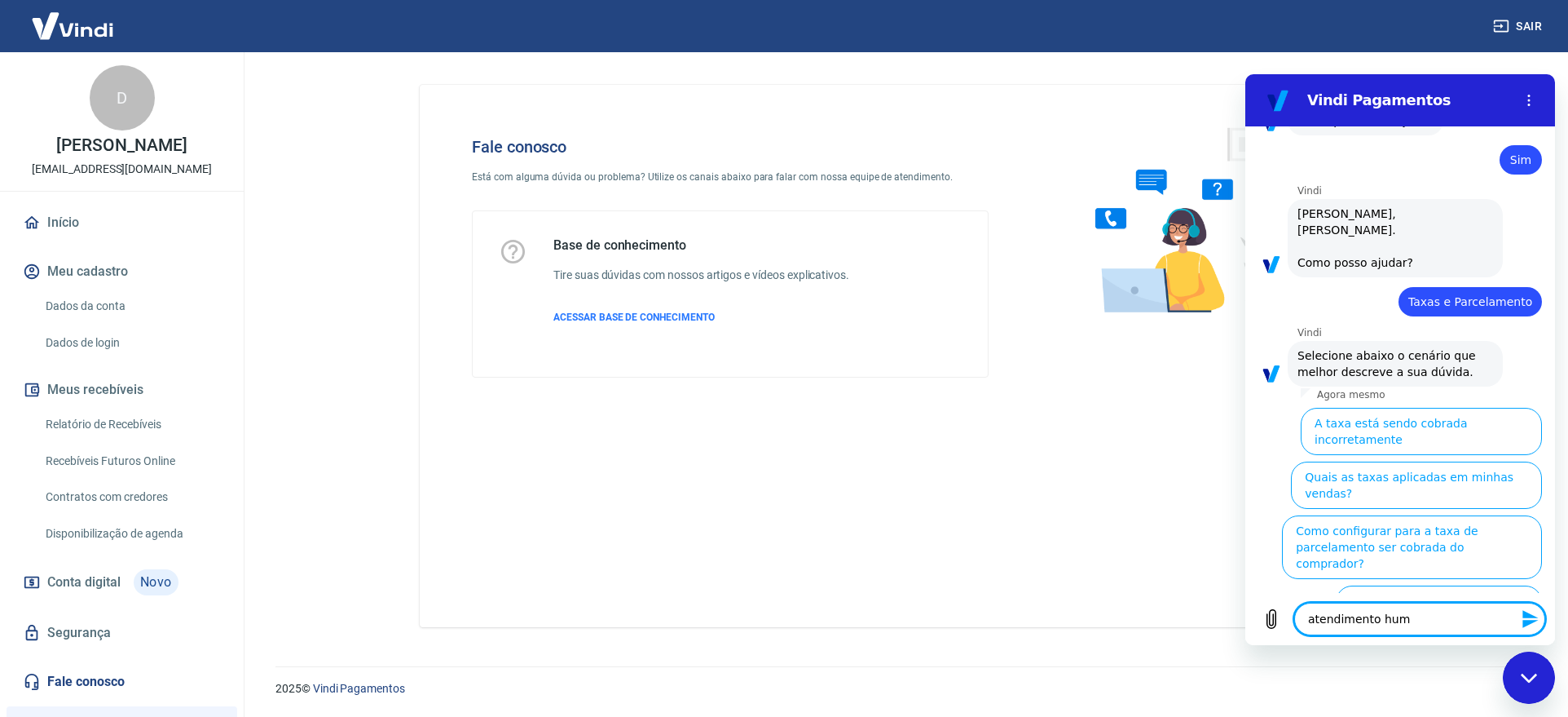
type textarea "atendimento huma"
type textarea "x"
type textarea "atendimento human"
type textarea "x"
type textarea "atendimento humano"
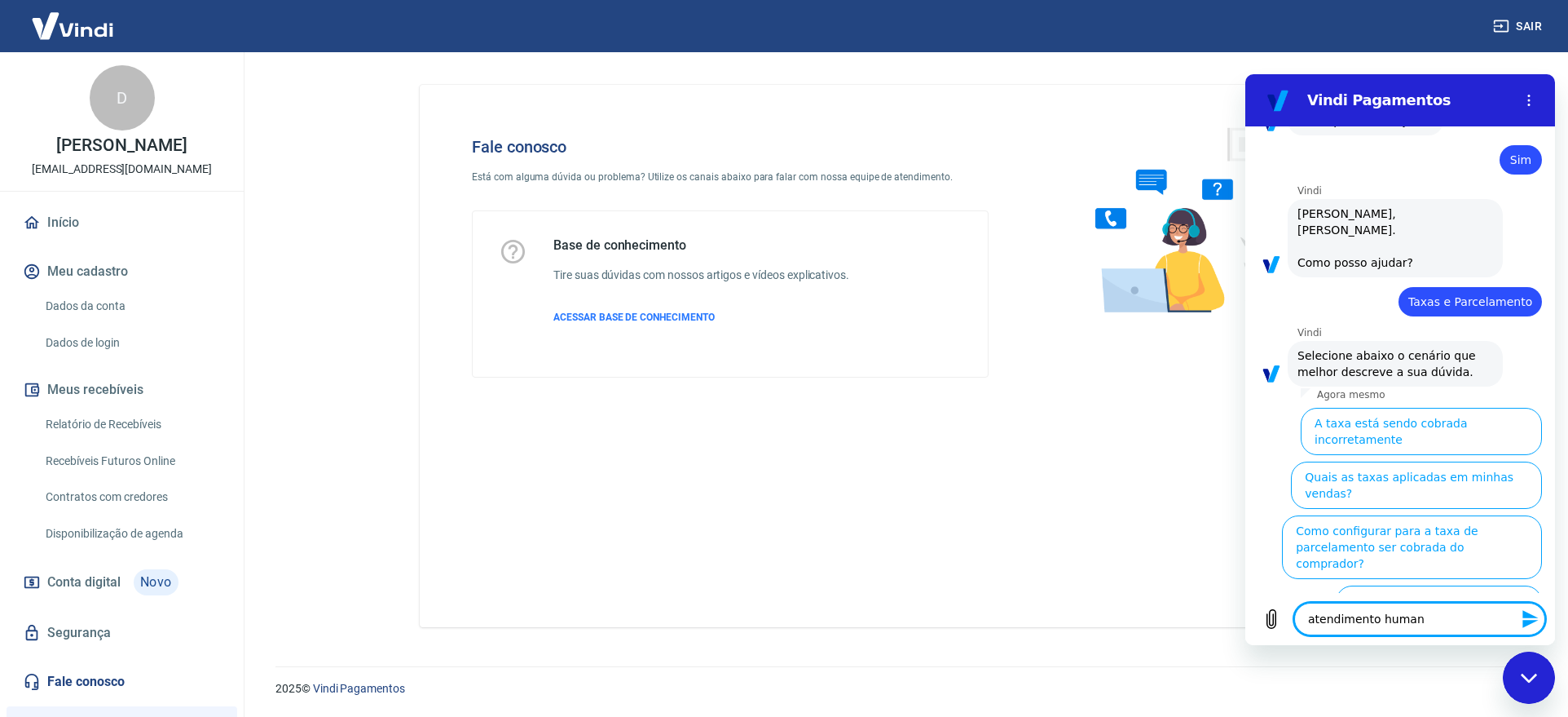
type textarea "x"
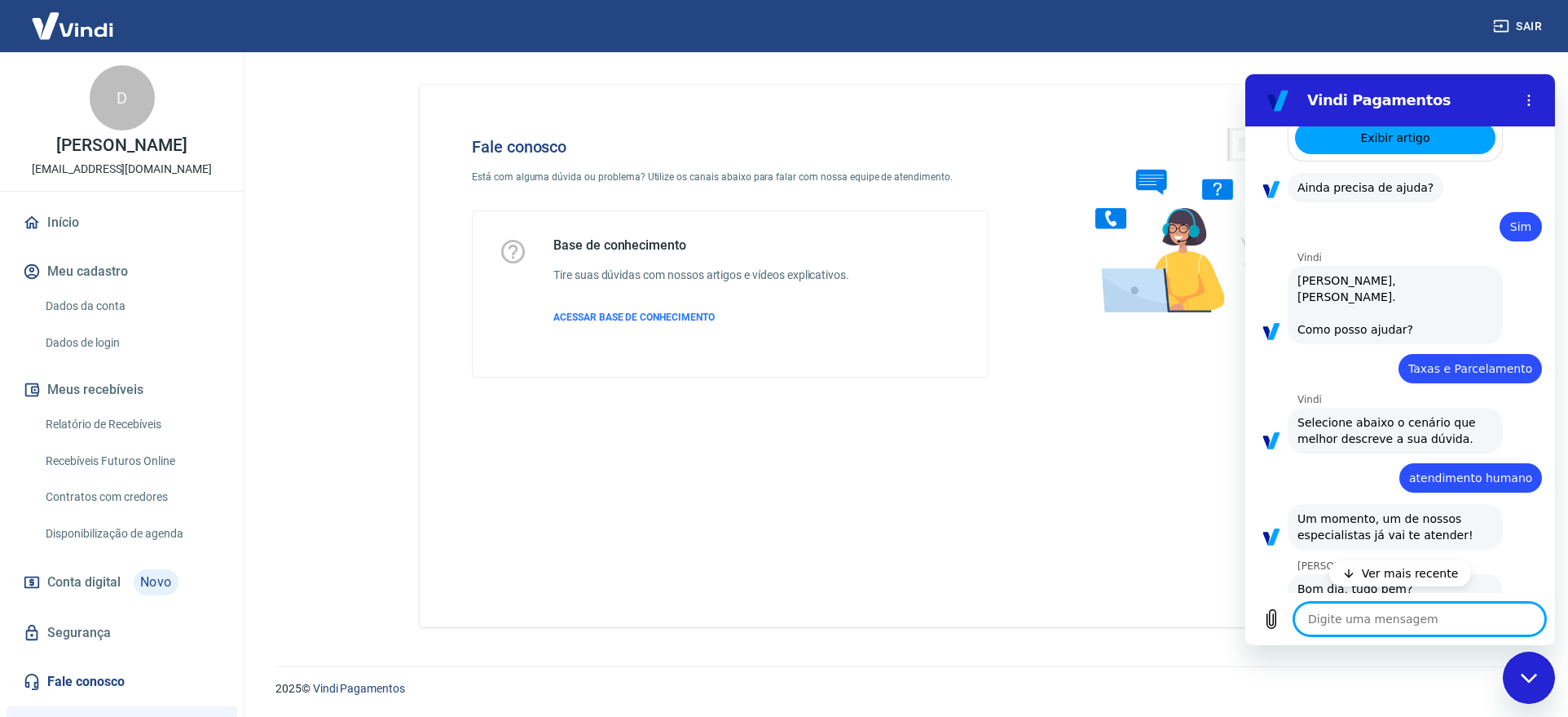
scroll to position [613, 0]
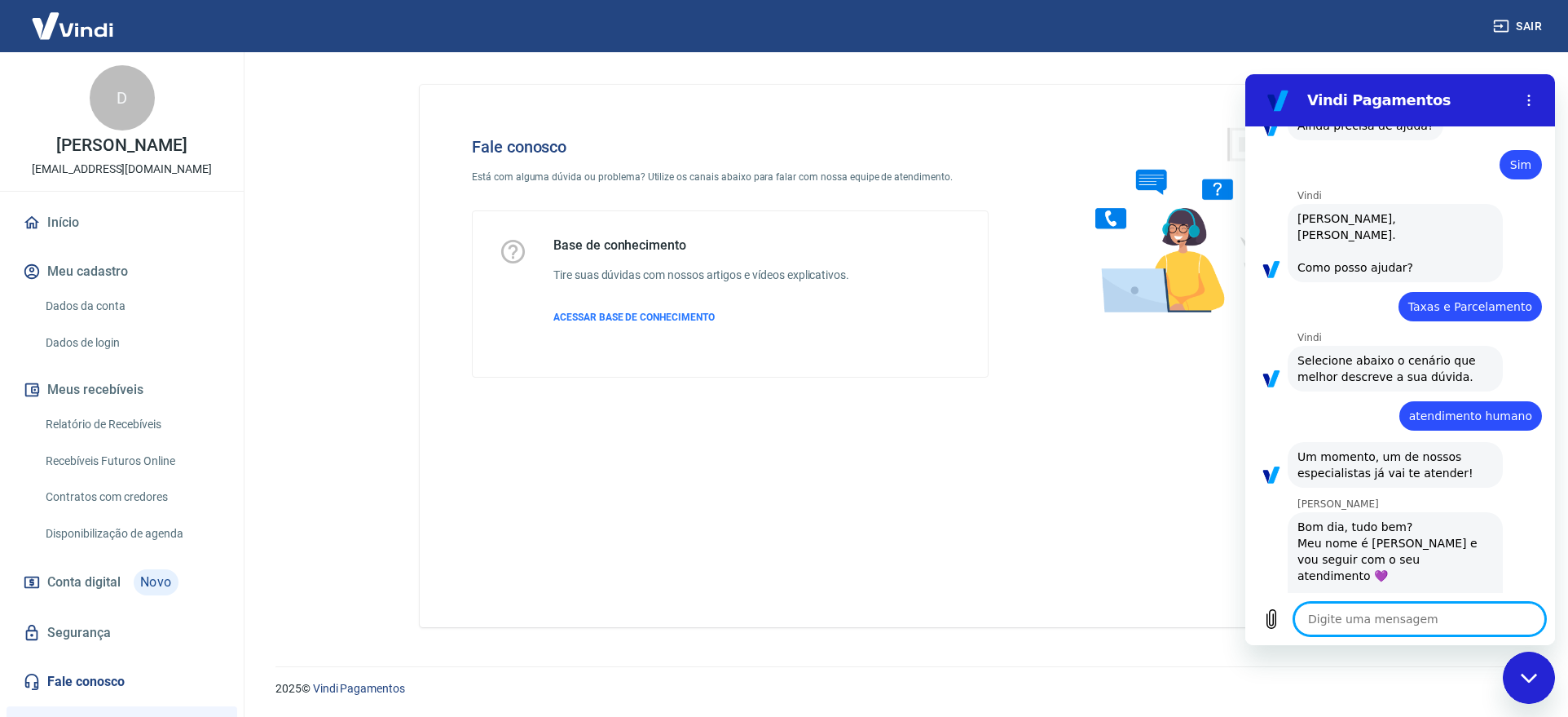
type textarea "x"
click at [1398, 614] on textarea at bounding box center [1420, 618] width 251 height 33
type textarea "B"
type textarea "x"
type textarea "Bo"
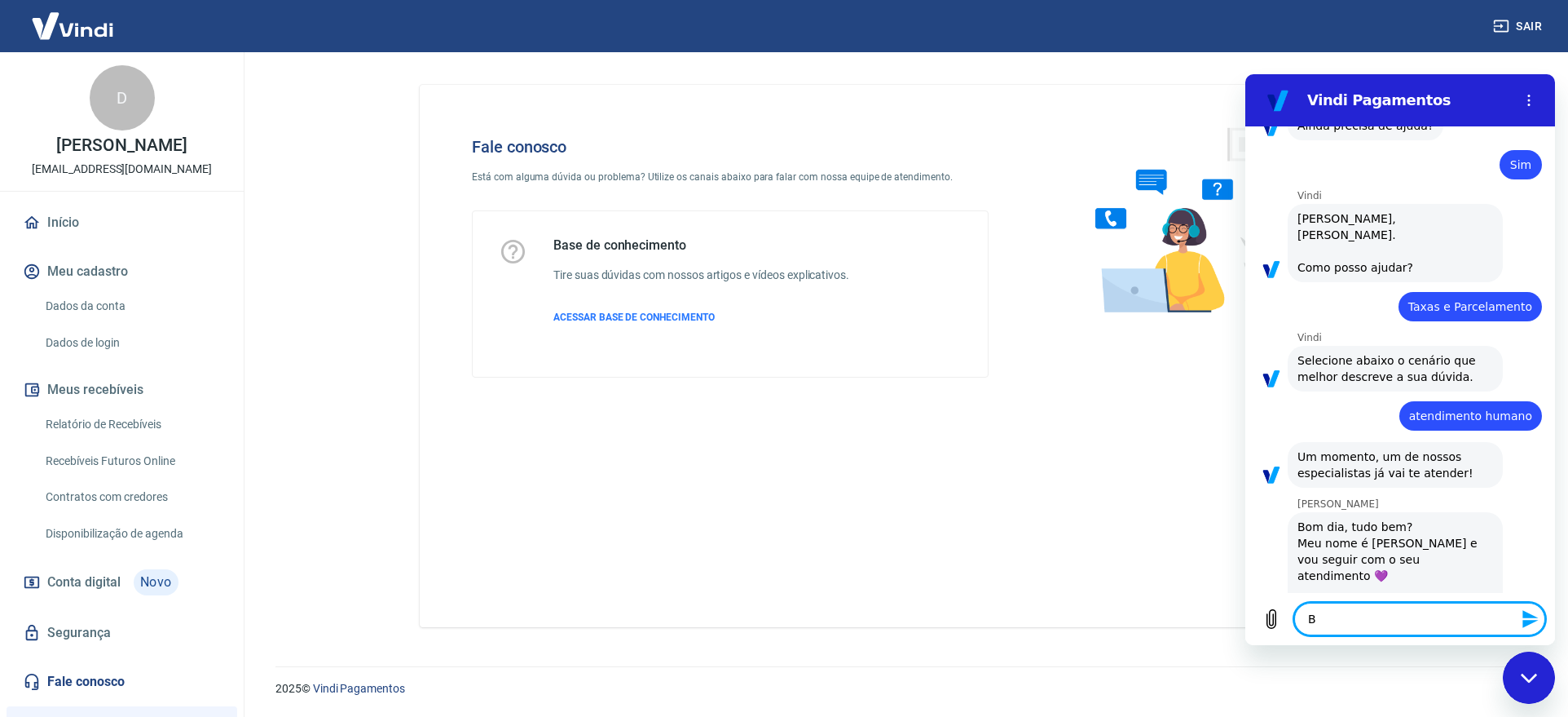
type textarea "x"
type textarea "Bom"
type textarea "x"
type textarea "Bom"
type textarea "x"
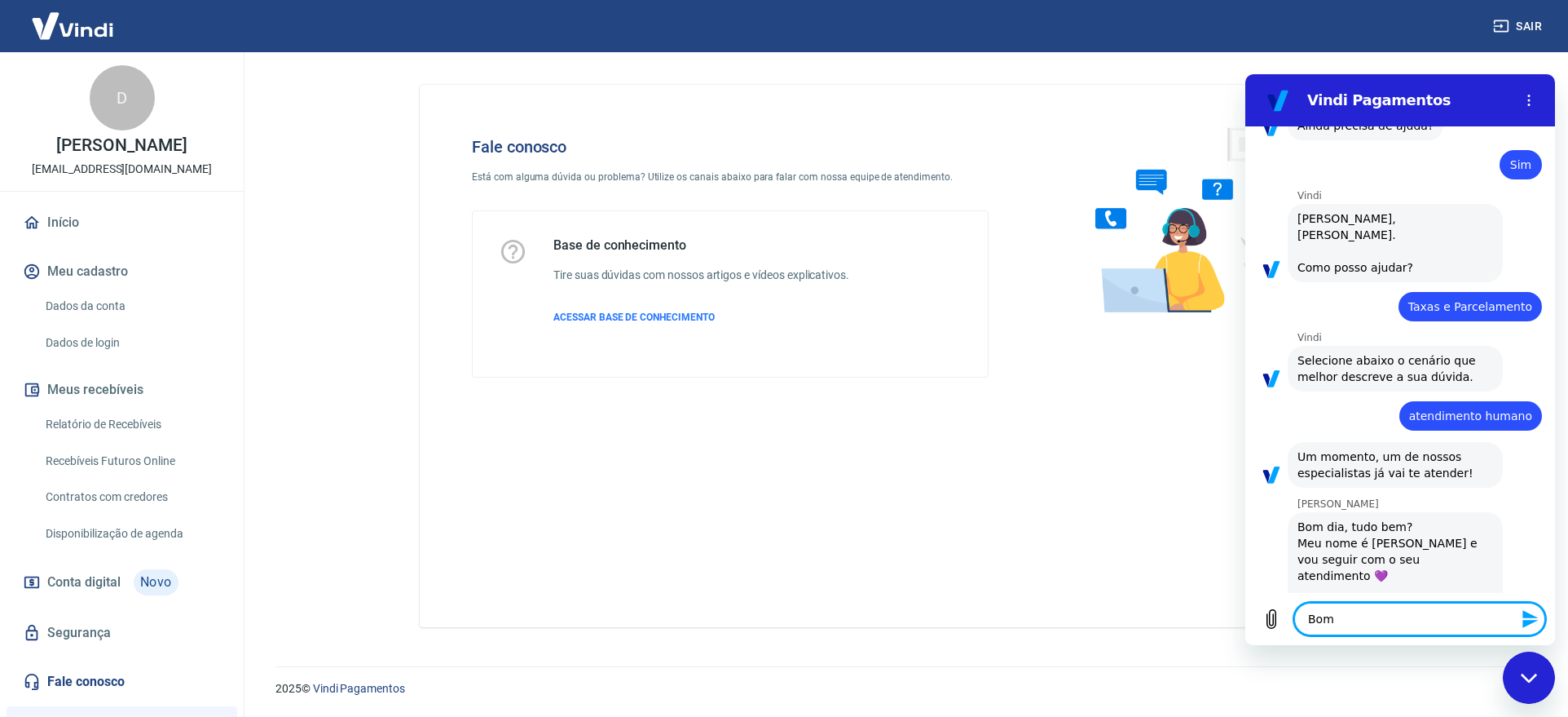
type textarea "Bom d"
type textarea "x"
type textarea "Bom di"
type textarea "x"
type textarea "Bom dia"
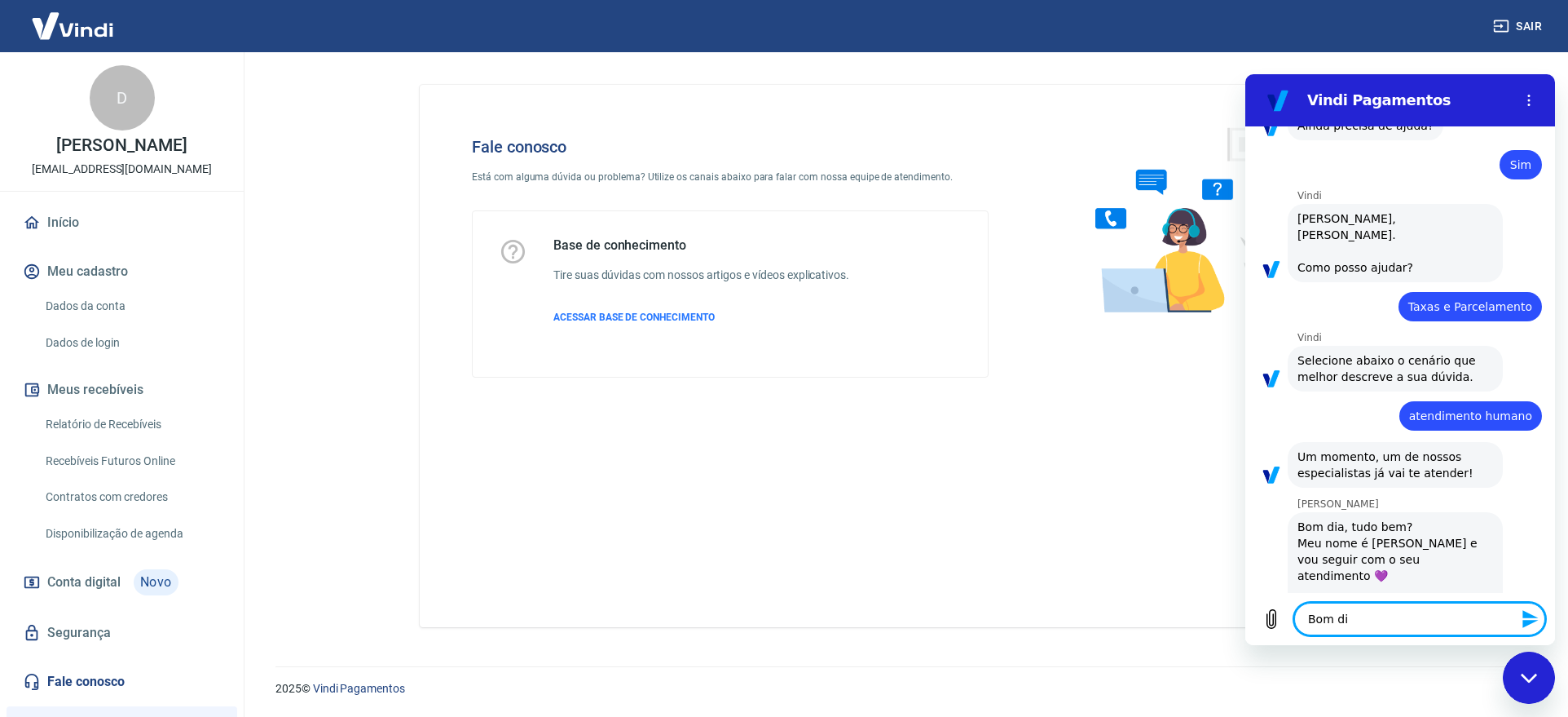
type textarea "x"
type textarea "Bom dia,"
type textarea "x"
type textarea "Bom dia,"
type textarea "x"
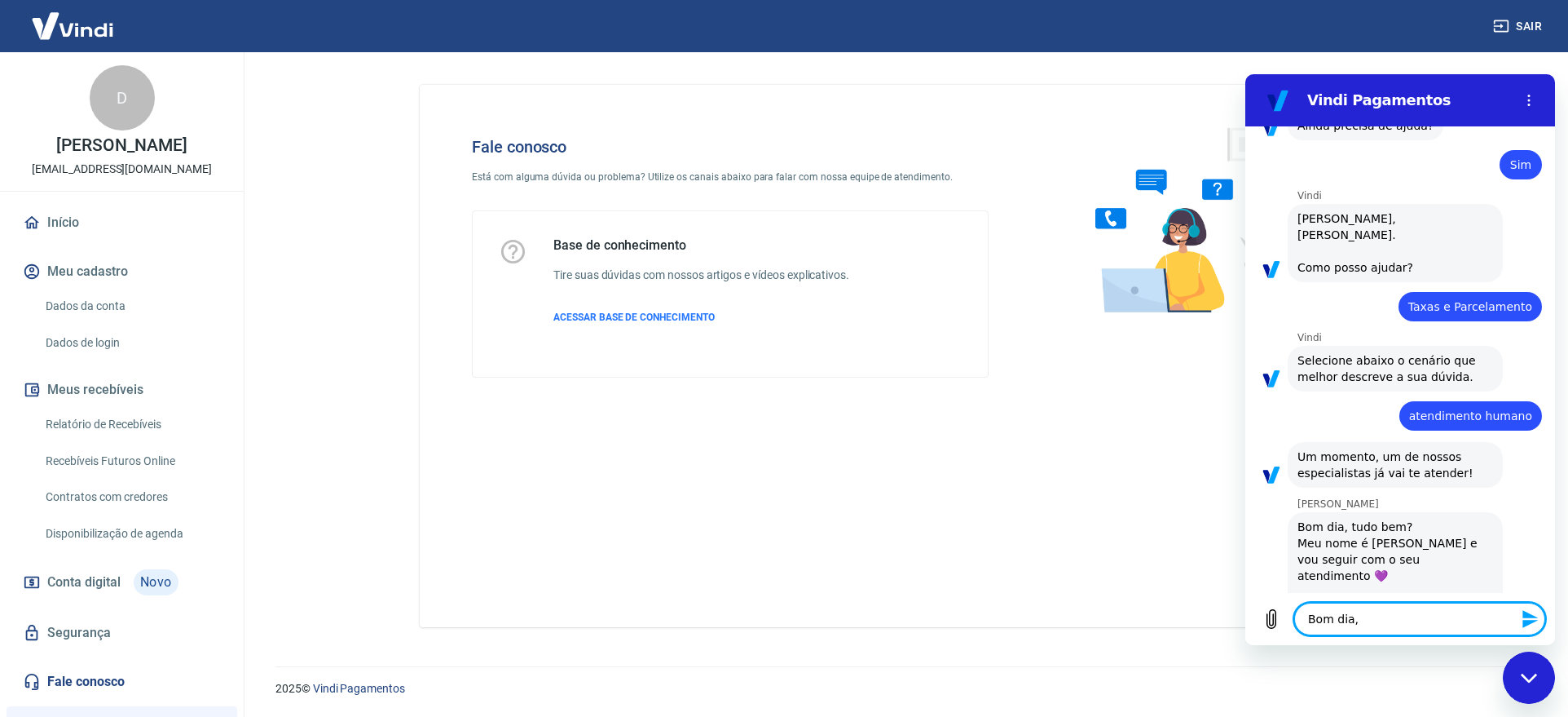
type textarea "Bom dia, V"
type textarea "x"
type textarea "Bom dia, Vi"
type textarea "x"
type textarea "Bom dia, Viv"
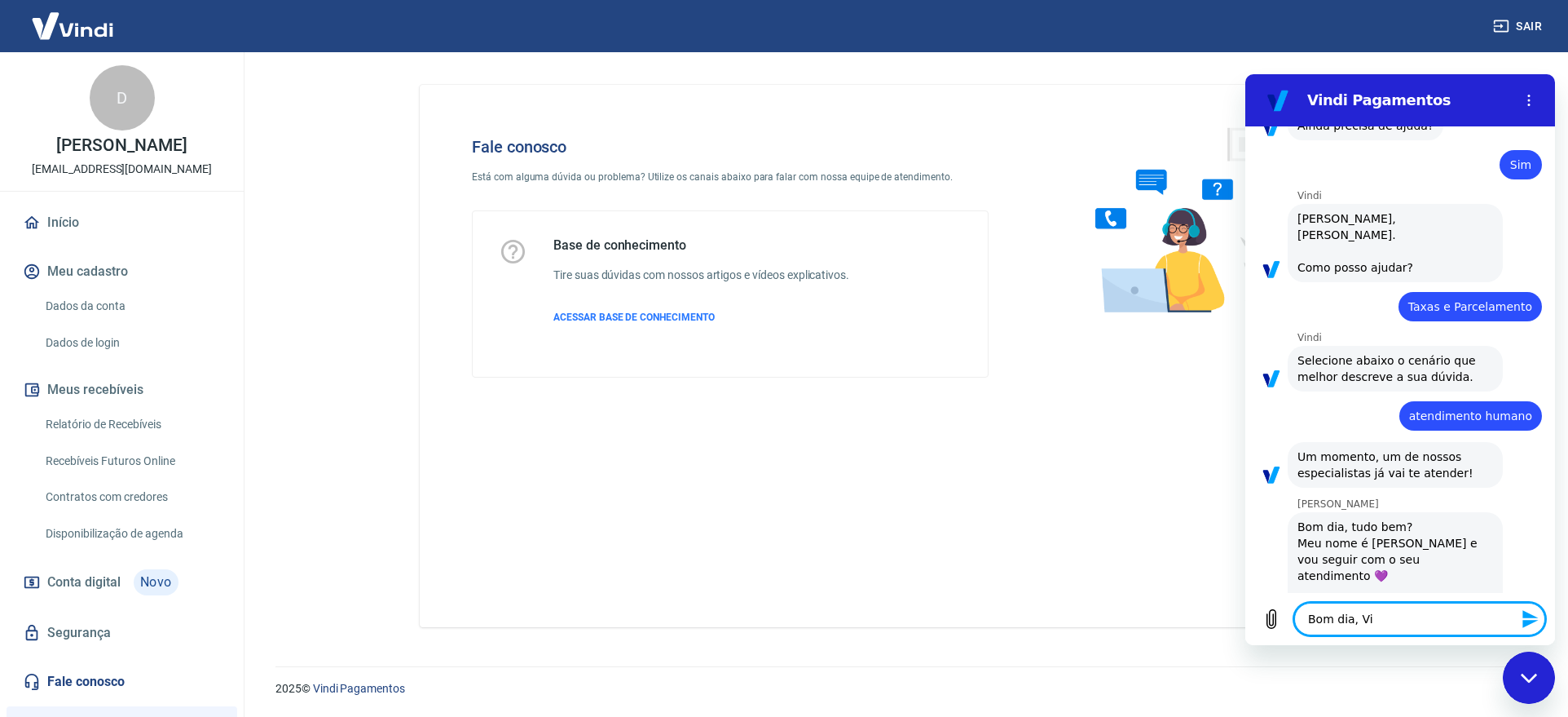
type textarea "x"
type textarea "Bom dia, Vivi"
type textarea "x"
type textarea "Bom dia, Vivia"
type textarea "x"
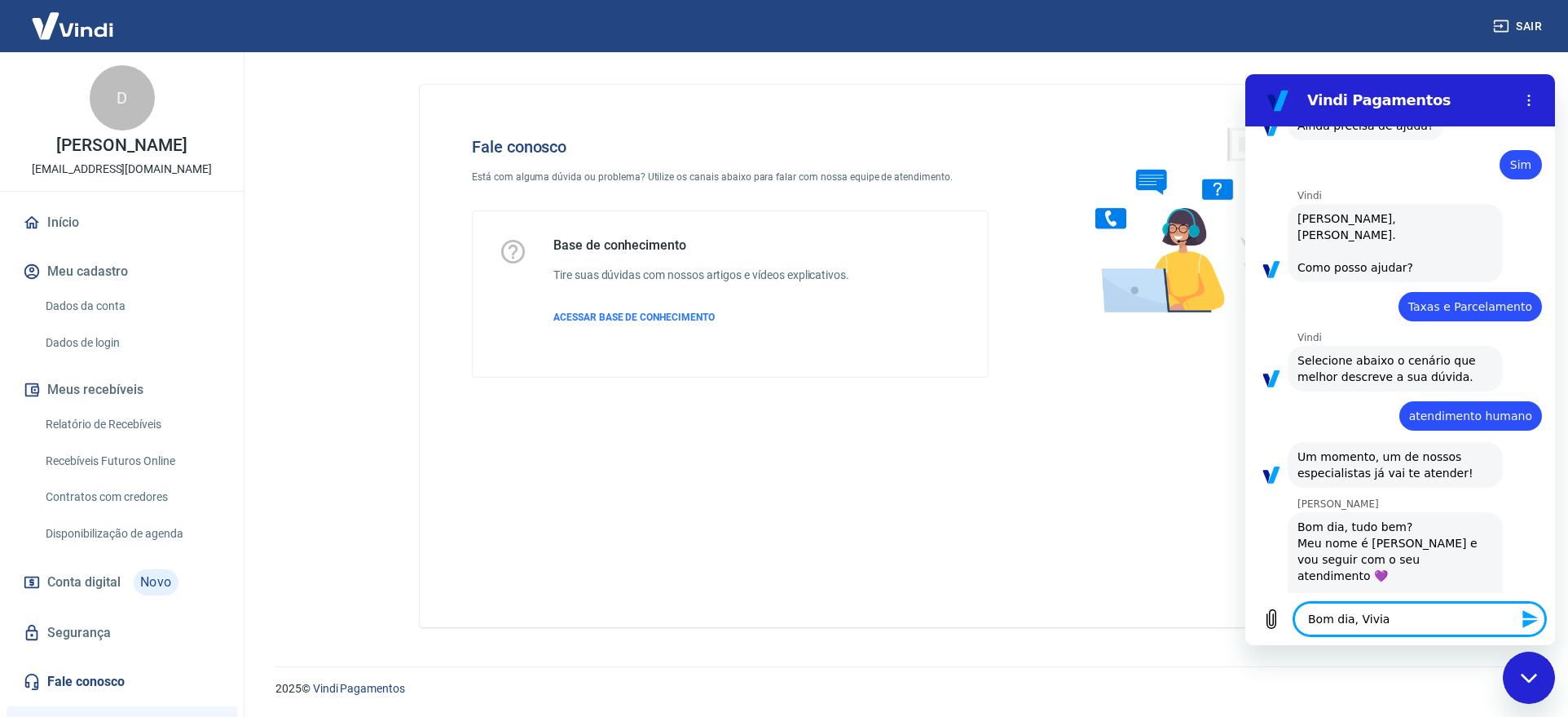
type textarea "Bom dia, [PERSON_NAME]"
type textarea "x"
type textarea "Bom dia, [PERSON_NAME]"
type textarea "x"
type textarea "Bom dia, [PERSON_NAME],"
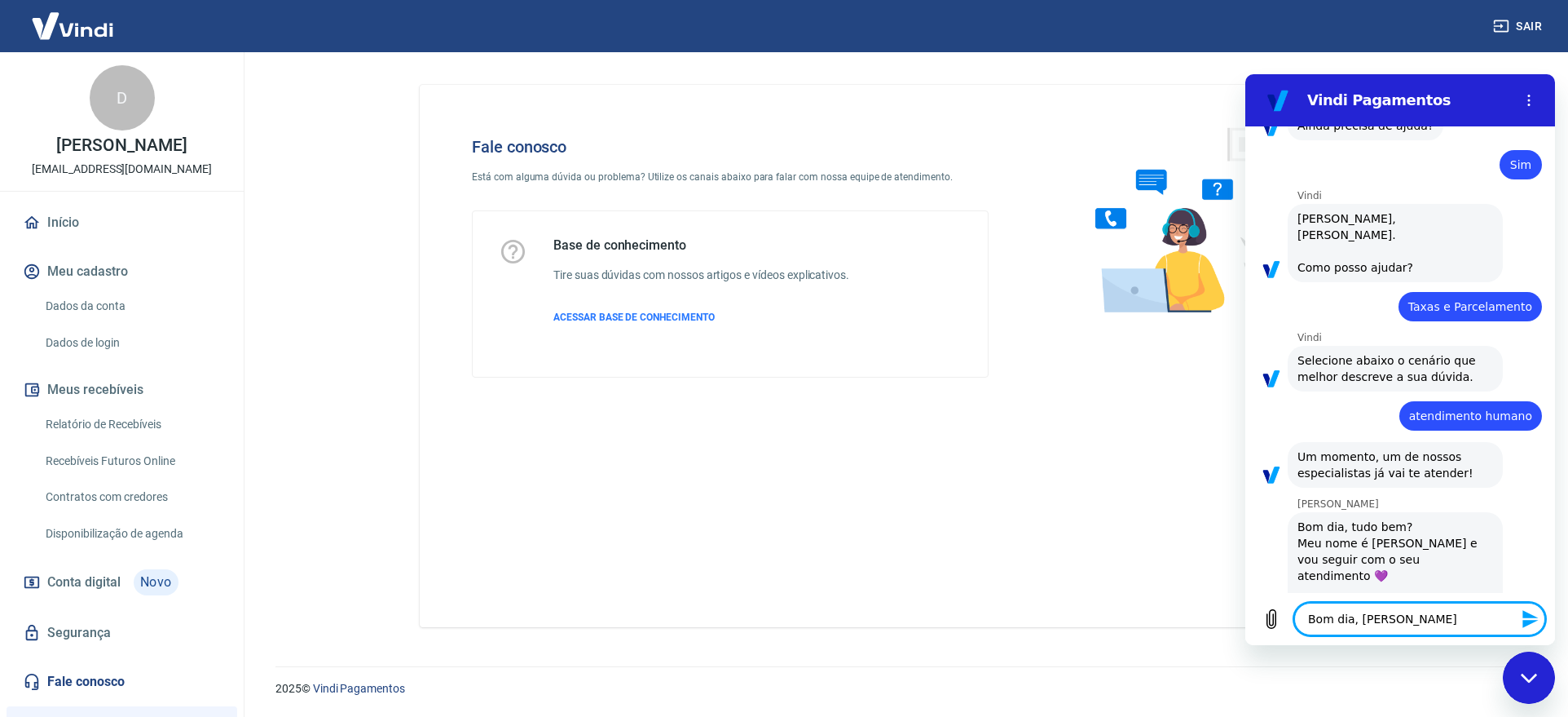
type textarea "x"
type textarea "Bom dia, [PERSON_NAME],"
type textarea "x"
type textarea "Bom dia, [PERSON_NAME], t"
type textarea "x"
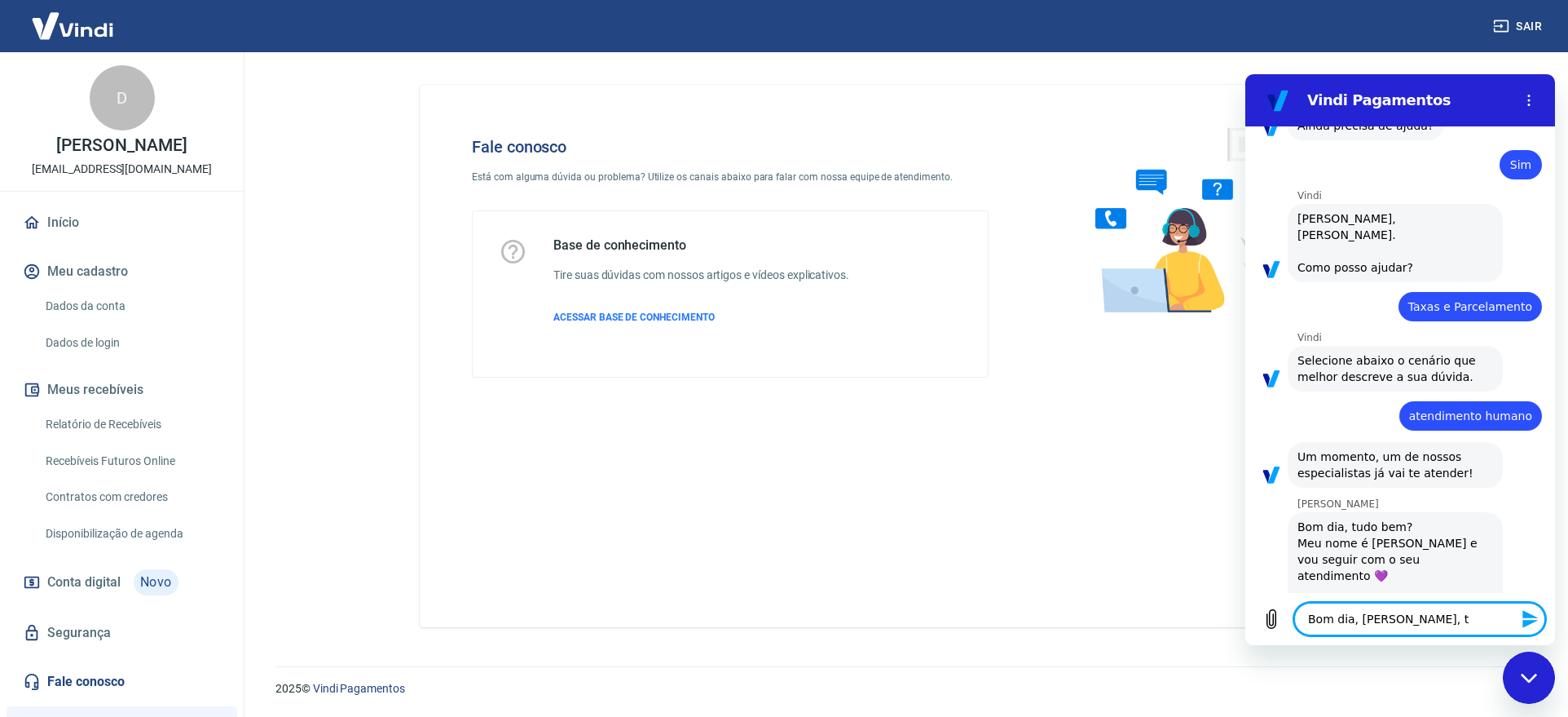
type textarea "Bom dia, [PERSON_NAME], tu"
type textarea "x"
type textarea "Bom dia, [PERSON_NAME], tud"
type textarea "x"
type textarea "Bom dia, [PERSON_NAME], tudo"
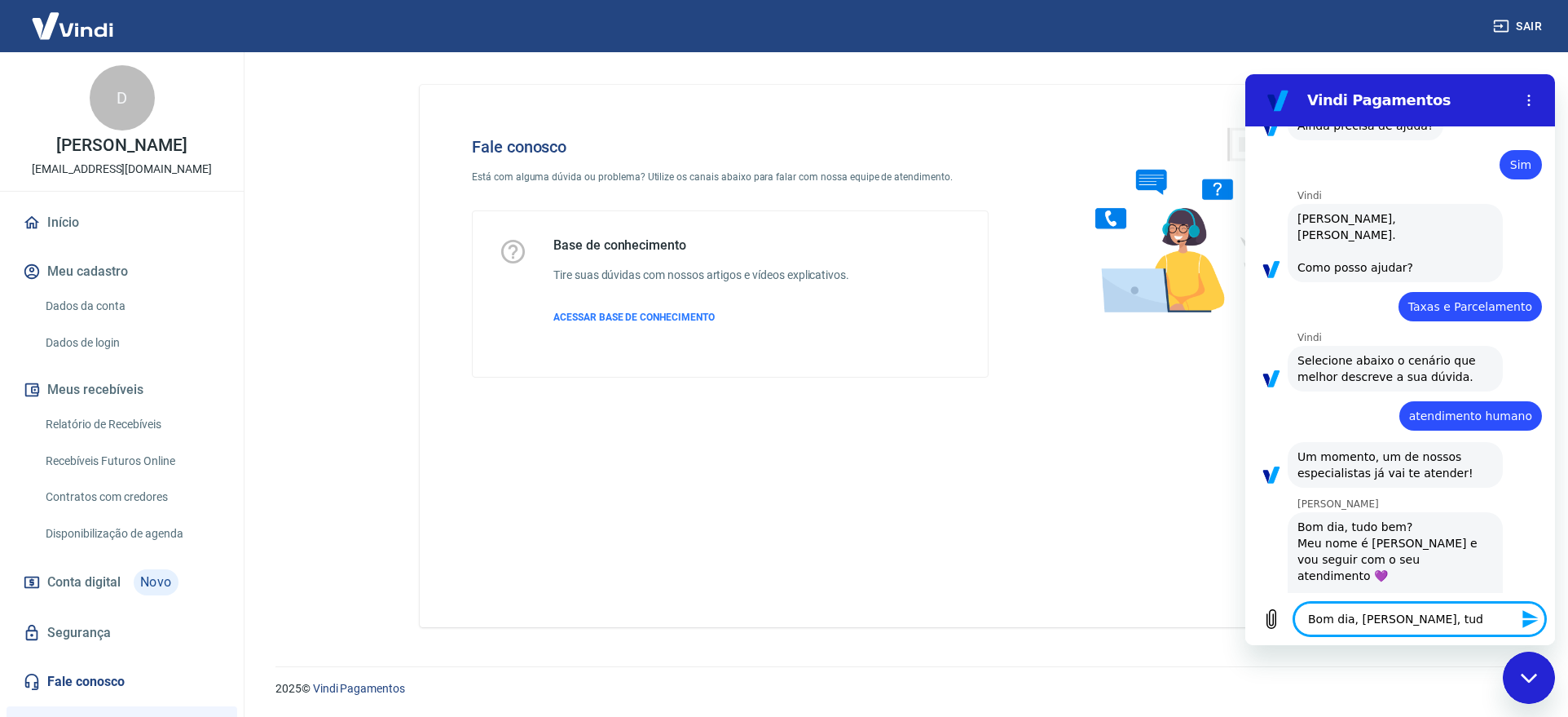
type textarea "x"
type textarea "Bom dia, [PERSON_NAME], tudo"
type textarea "x"
type textarea "Bom dia, [PERSON_NAME], tudo b"
type textarea "x"
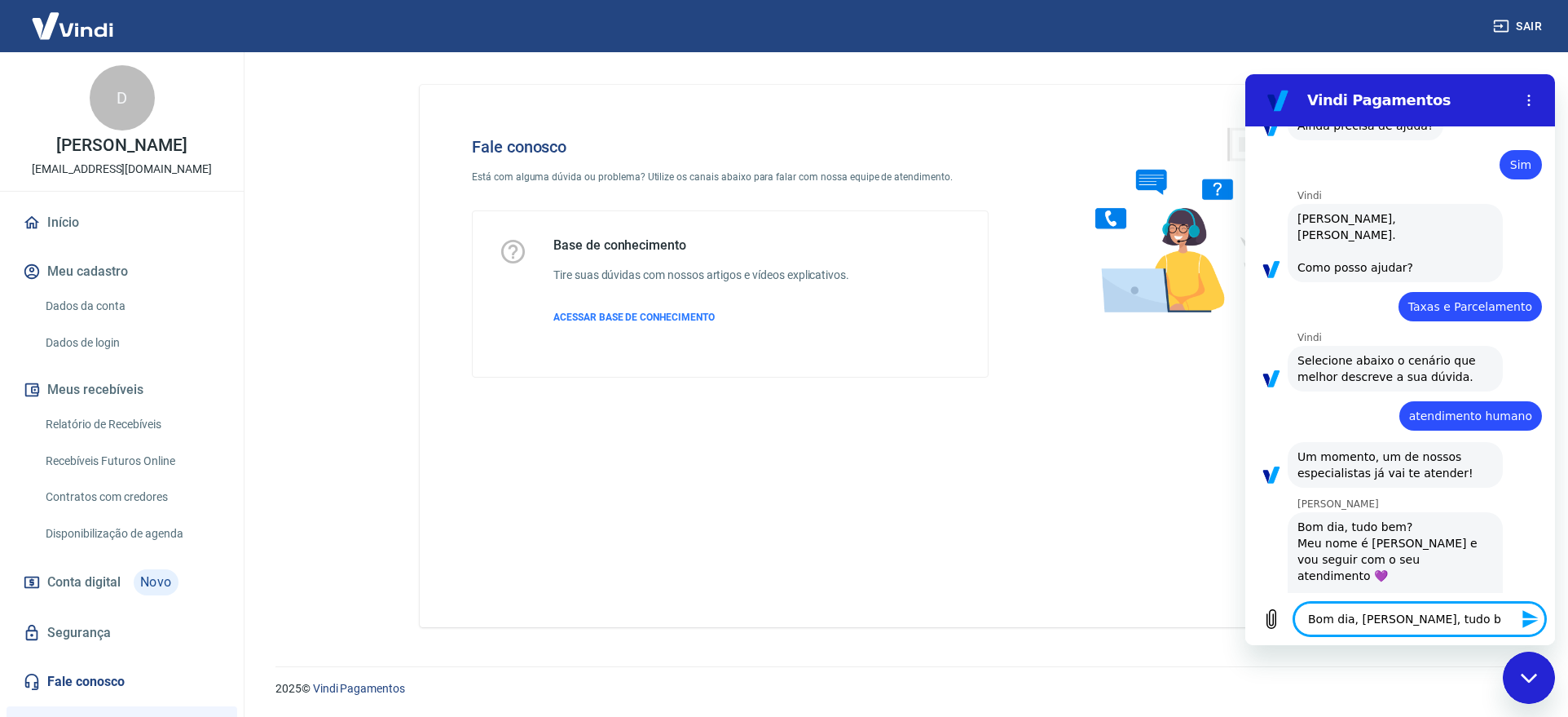
type textarea "Bom dia, [PERSON_NAME], tudo be"
type textarea "x"
type textarea "Bom dia, [PERSON_NAME], tudo bem"
type textarea "x"
type textarea "Bom dia, [PERSON_NAME], tudo bem"
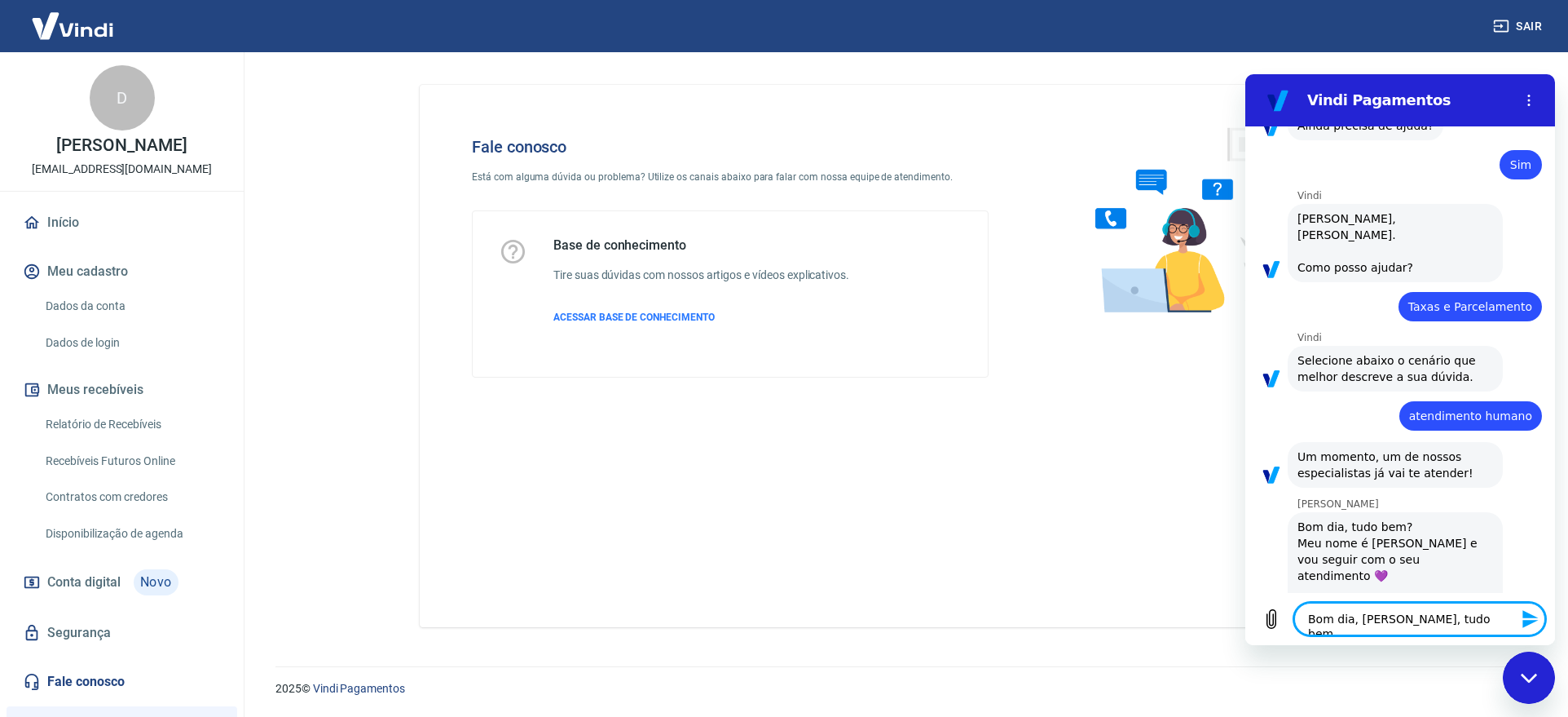
type textarea "x"
type textarea "Bom dia, [PERSON_NAME], tudo bem s"
type textarea "x"
type textarea "Bom dia, [PERSON_NAME], tudo bem si"
type textarea "x"
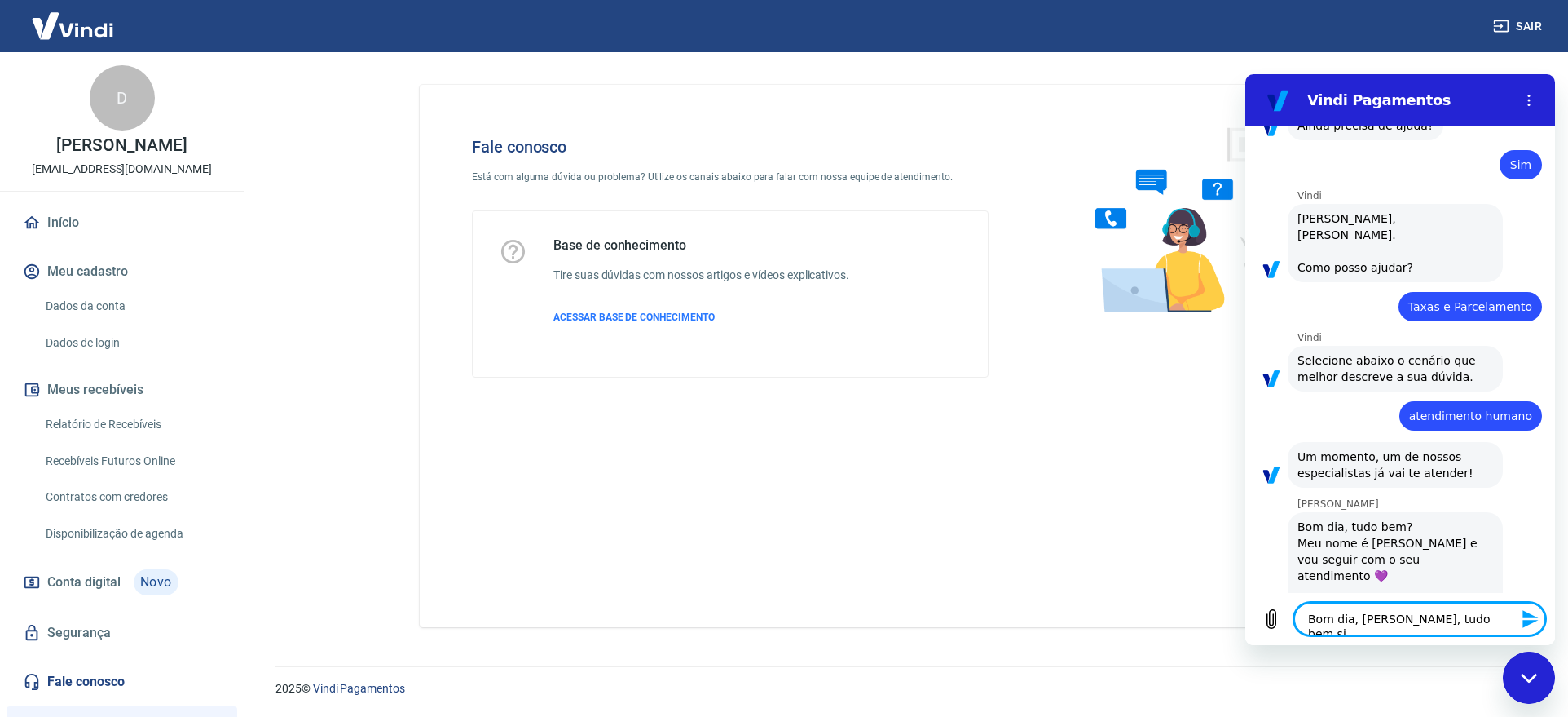
type textarea "Bom dia, [PERSON_NAME], tudo bem sim"
type textarea "x"
type textarea "Bom dia, [PERSON_NAME], tudo bem sim"
type textarea "x"
type textarea "Bom dia, [PERSON_NAME], tudo bem sim e"
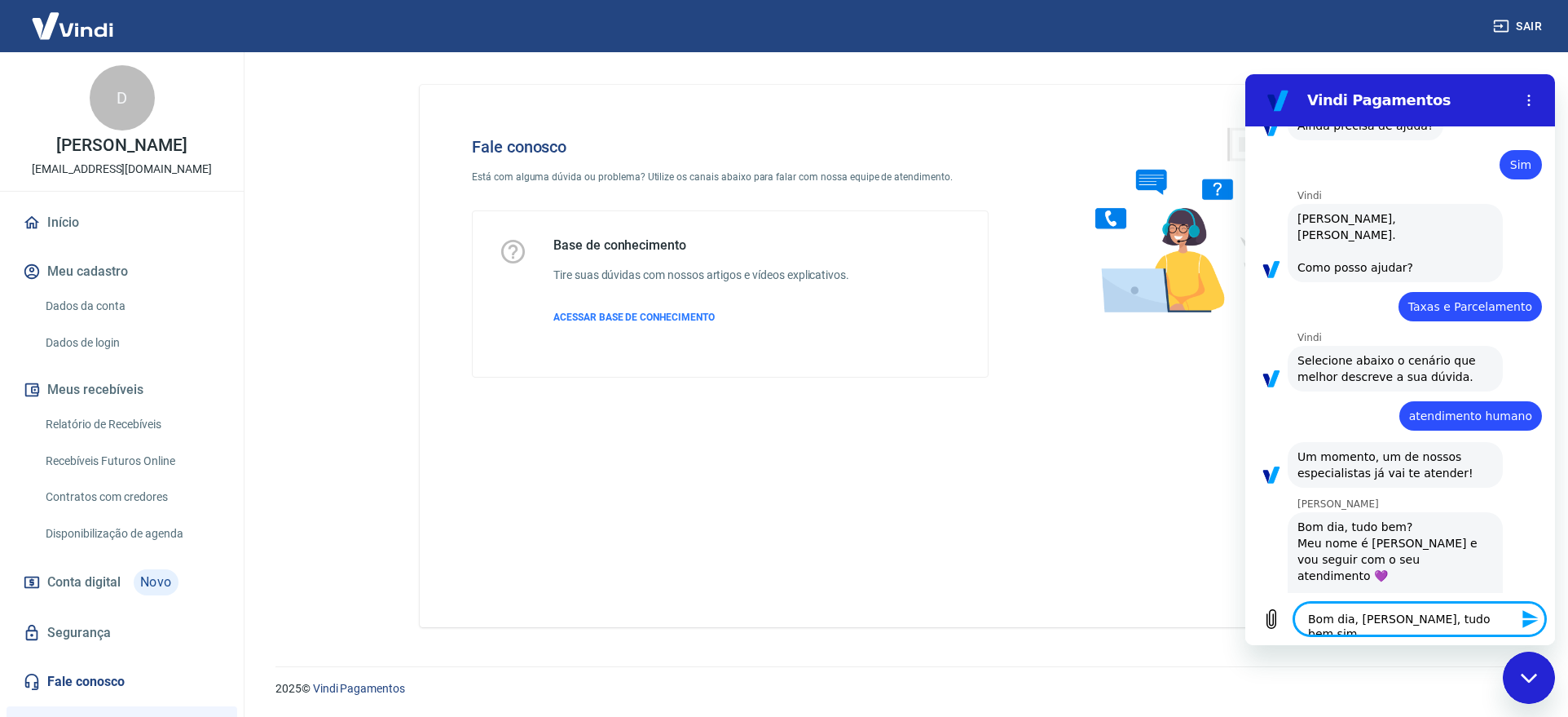
type textarea "x"
type textarea "Bom dia, [PERSON_NAME], tudo bem sim e"
type textarea "x"
type textarea "Bom dia, [PERSON_NAME], tudo bem sim e v"
type textarea "x"
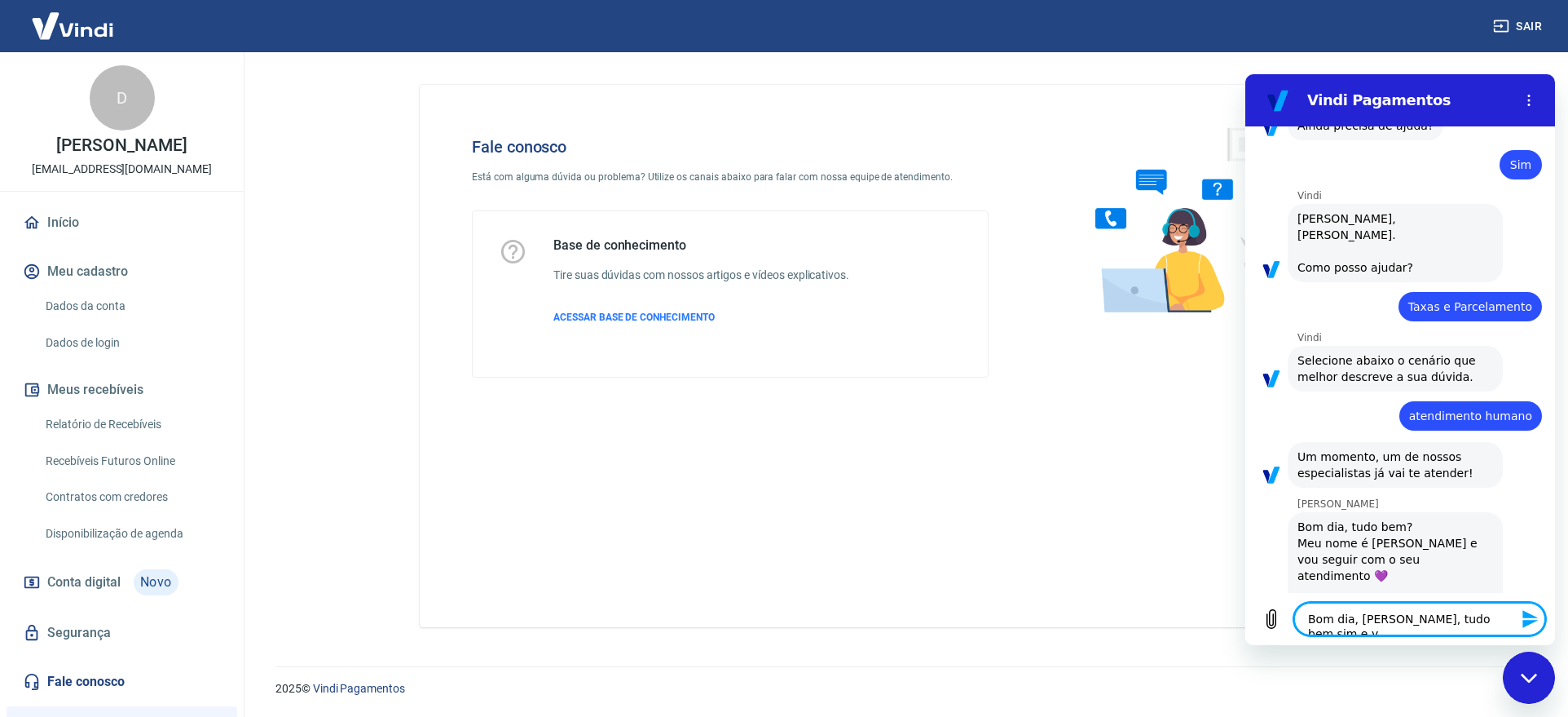
type textarea "Bom dia, [PERSON_NAME], tudo bem sim e vc"
type textarea "x"
type textarea "Bom dia, [PERSON_NAME], tudo bem sim e vc?"
type textarea "x"
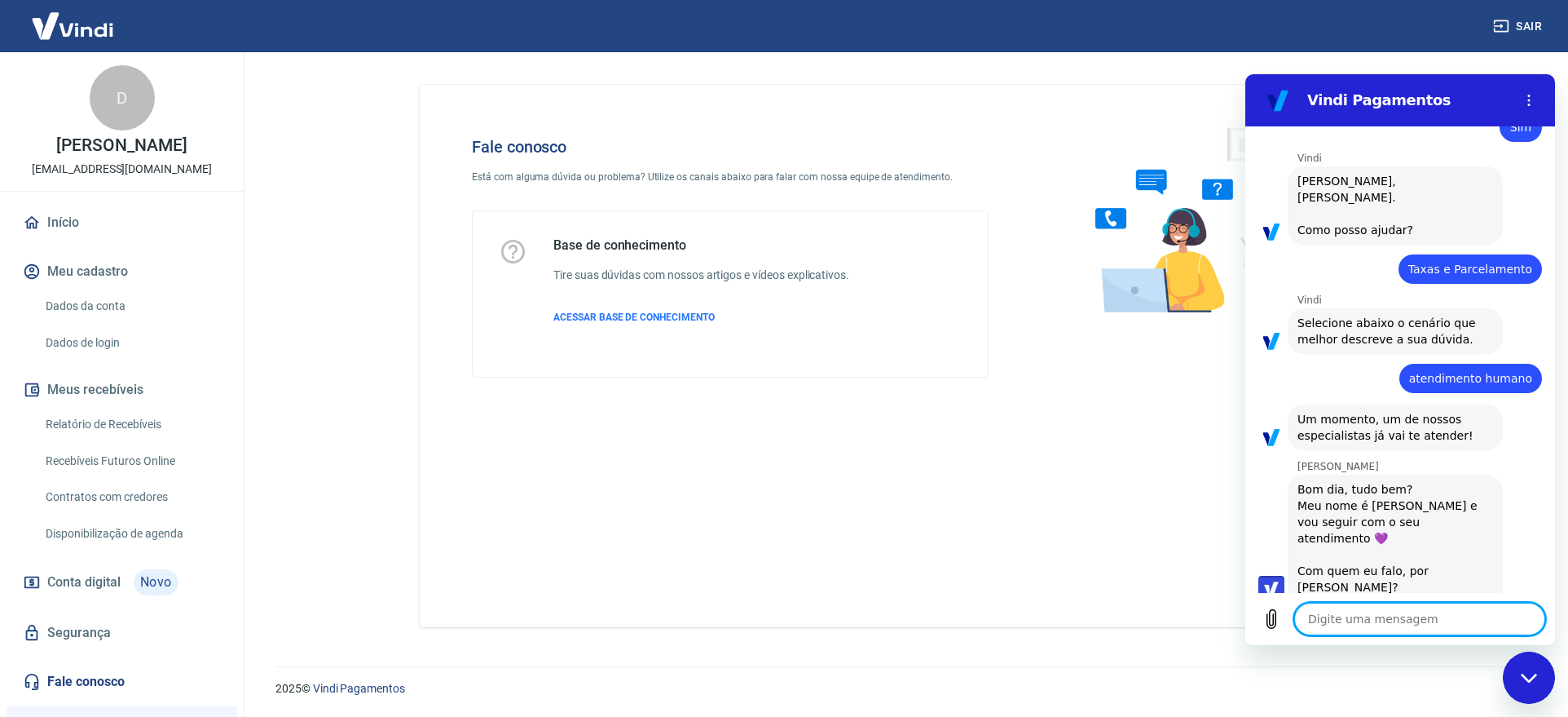
type textarea "x"
click at [1385, 615] on textarea at bounding box center [1420, 618] width 251 height 33
type textarea "V"
type textarea "x"
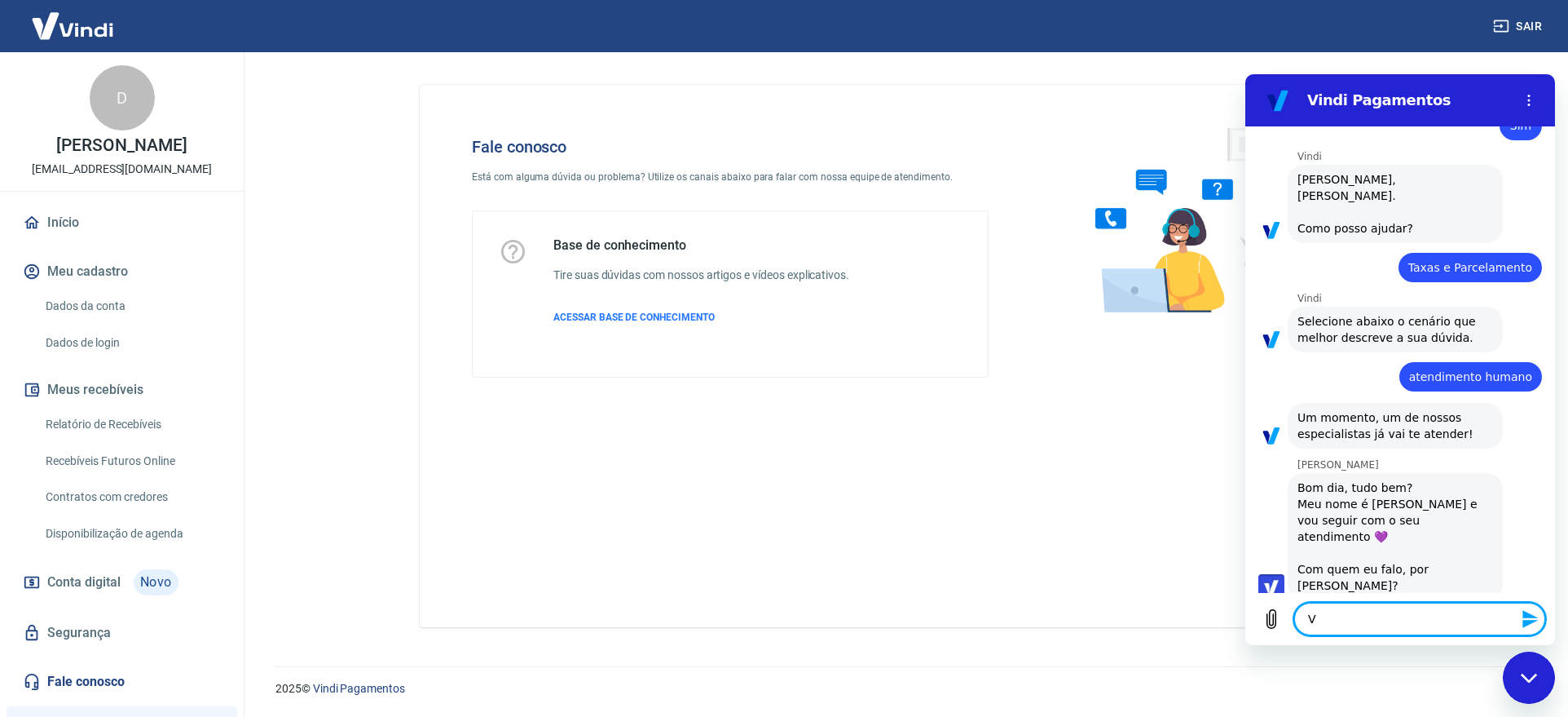
type textarea "Vo"
type textarea "x"
type textarea "Voc"
type textarea "x"
type textarea "Você"
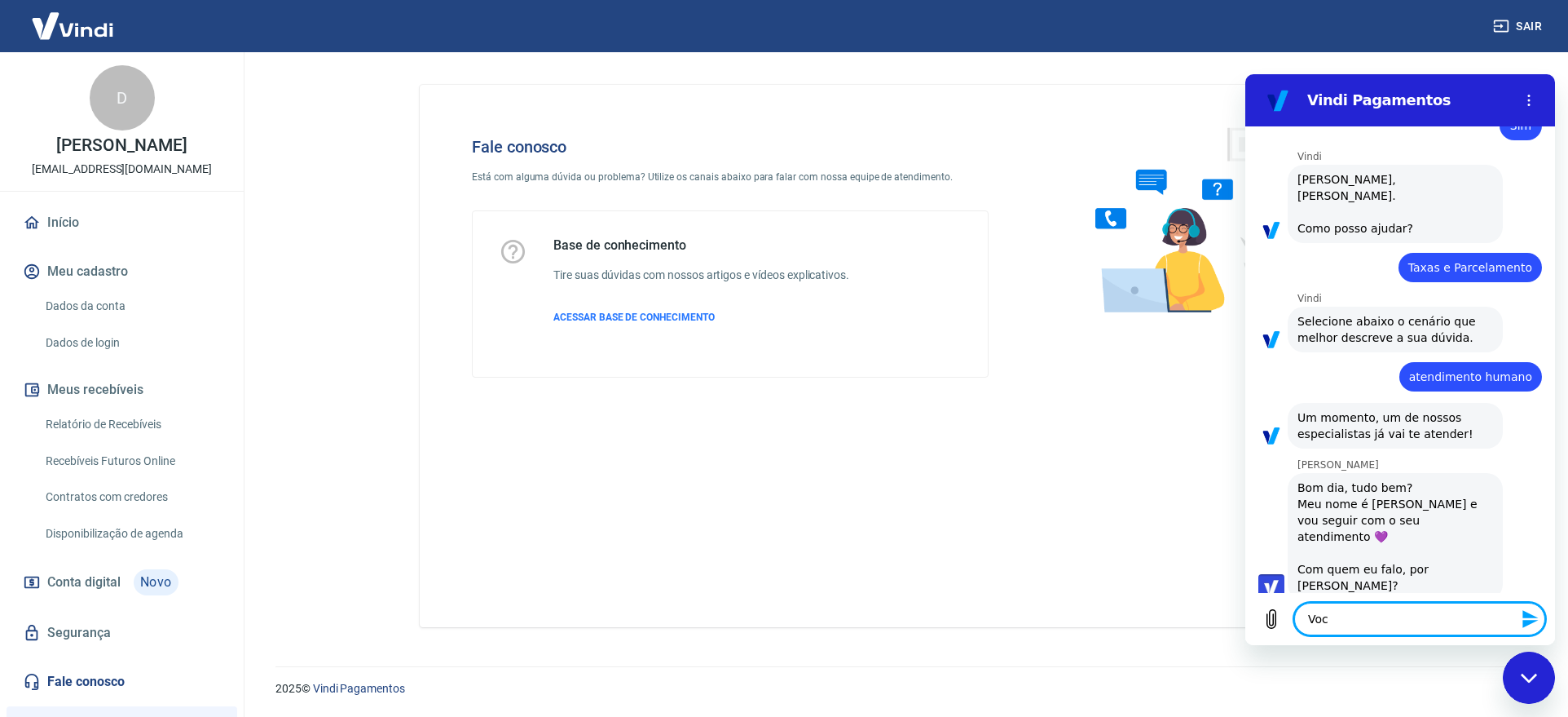
type textarea "x"
type textarea "Vocês"
type textarea "x"
type textarea "Vocês"
type textarea "x"
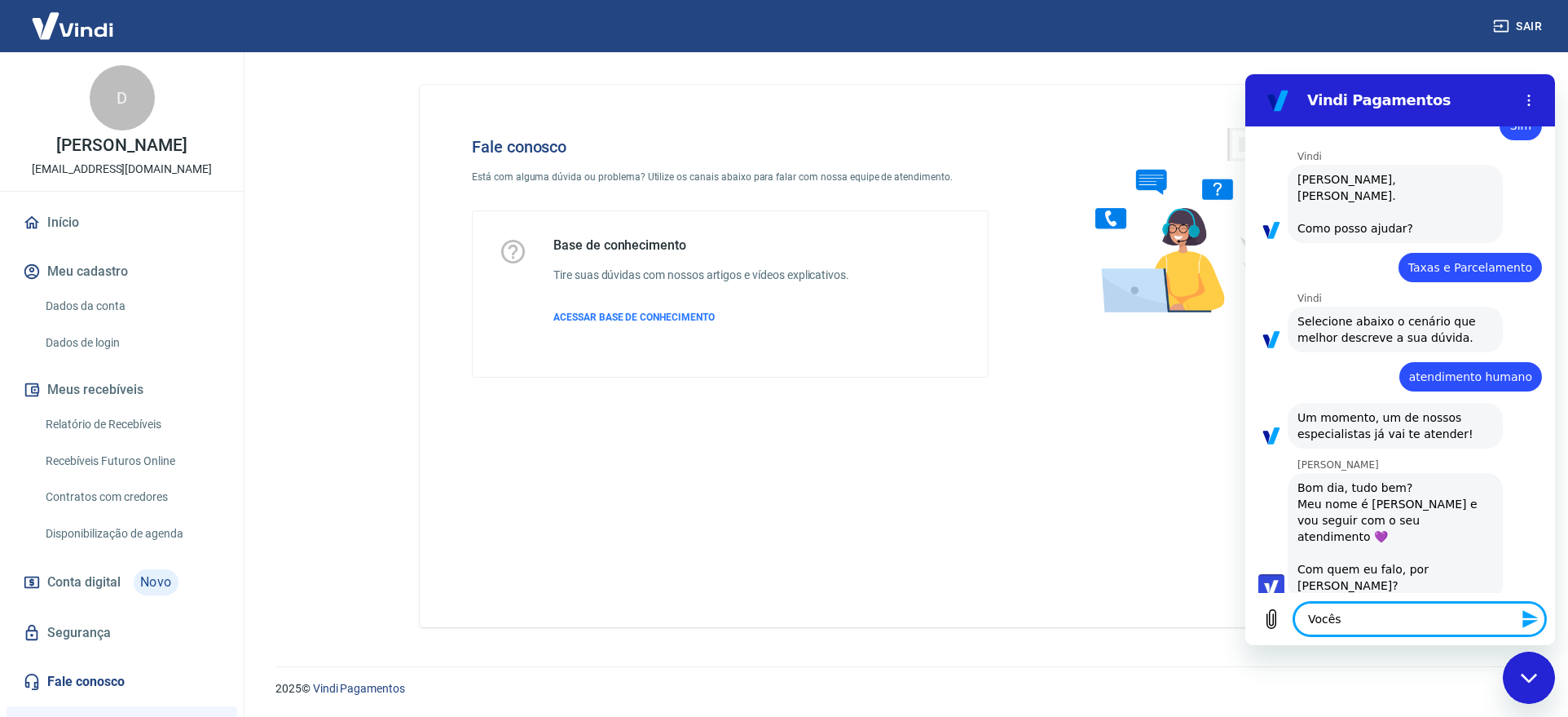
type textarea "Vocês j"
type textarea "x"
type textarea "Vocês já"
type textarea "x"
type textarea "Vocês já"
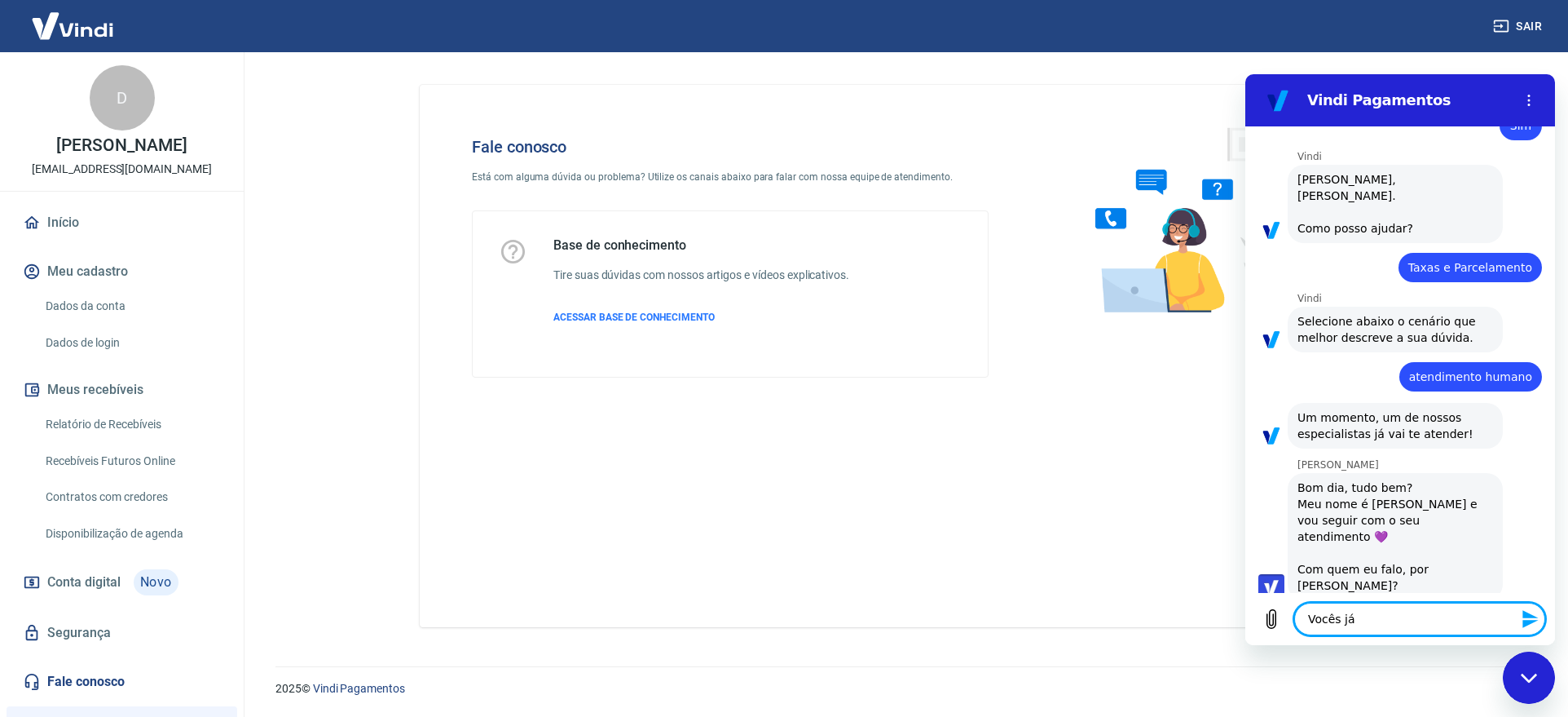
type textarea "x"
type textarea "Vocês já f"
type textarea "x"
type textarea "Vocês já fa"
type textarea "x"
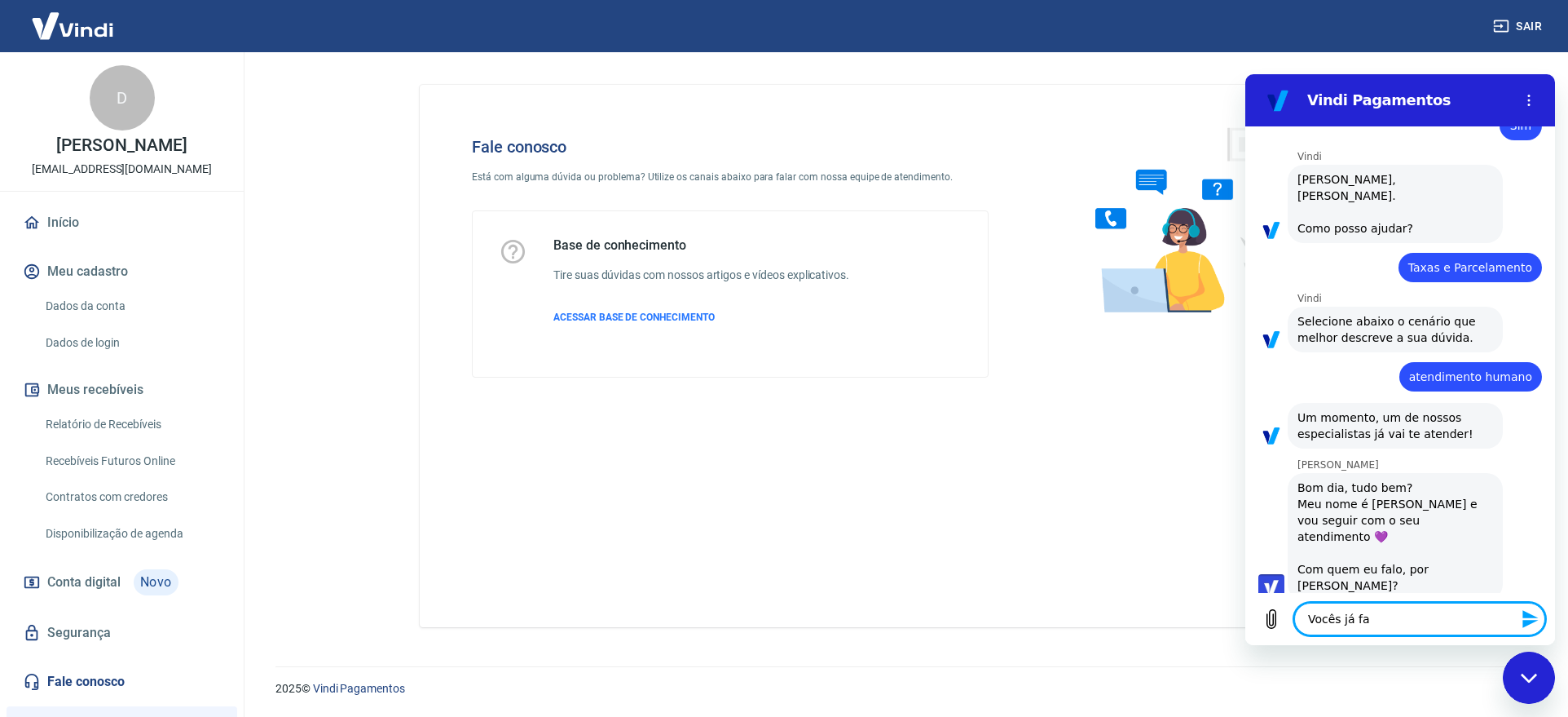
type textarea "Vocês já faz"
type textarea "x"
type textarea "Vocês já faze"
type textarea "x"
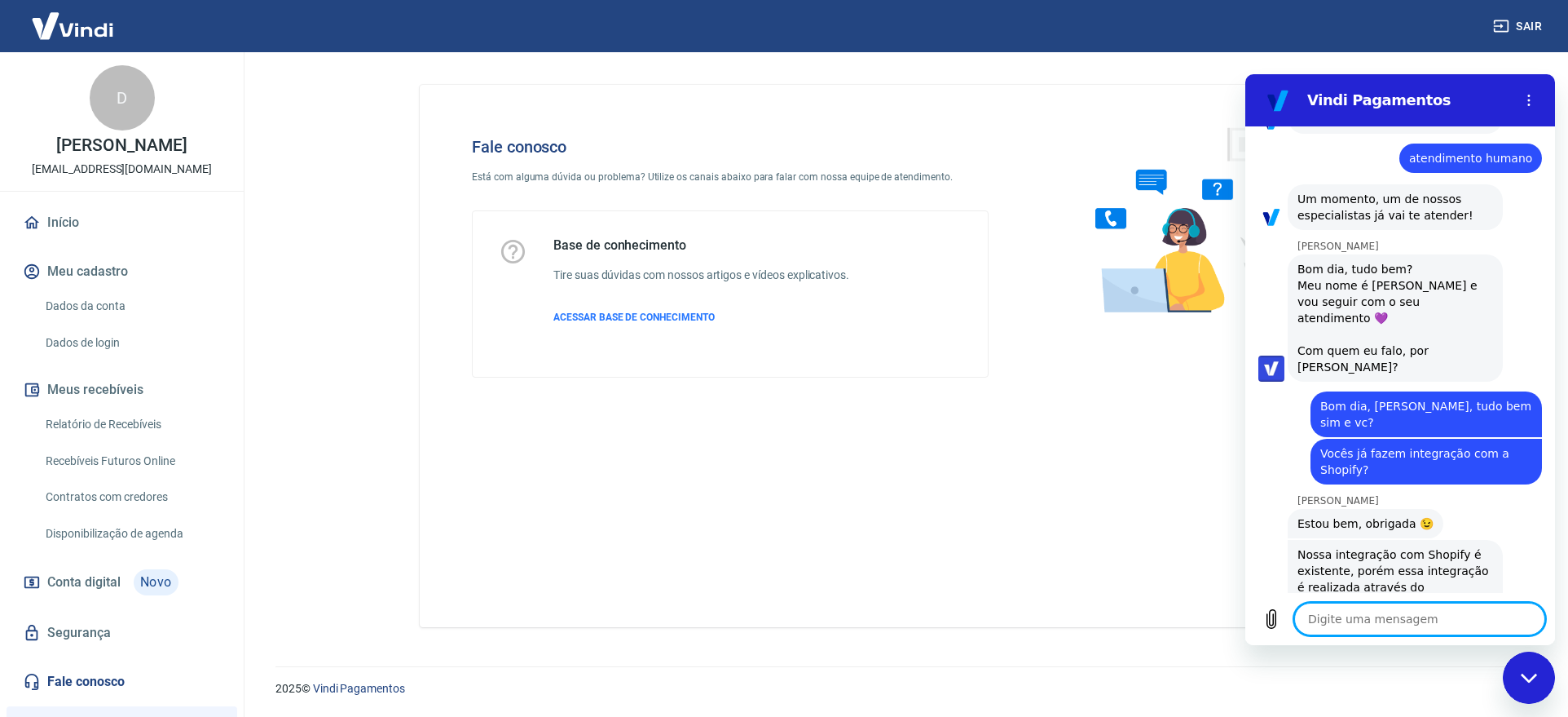
scroll to position [907, 0]
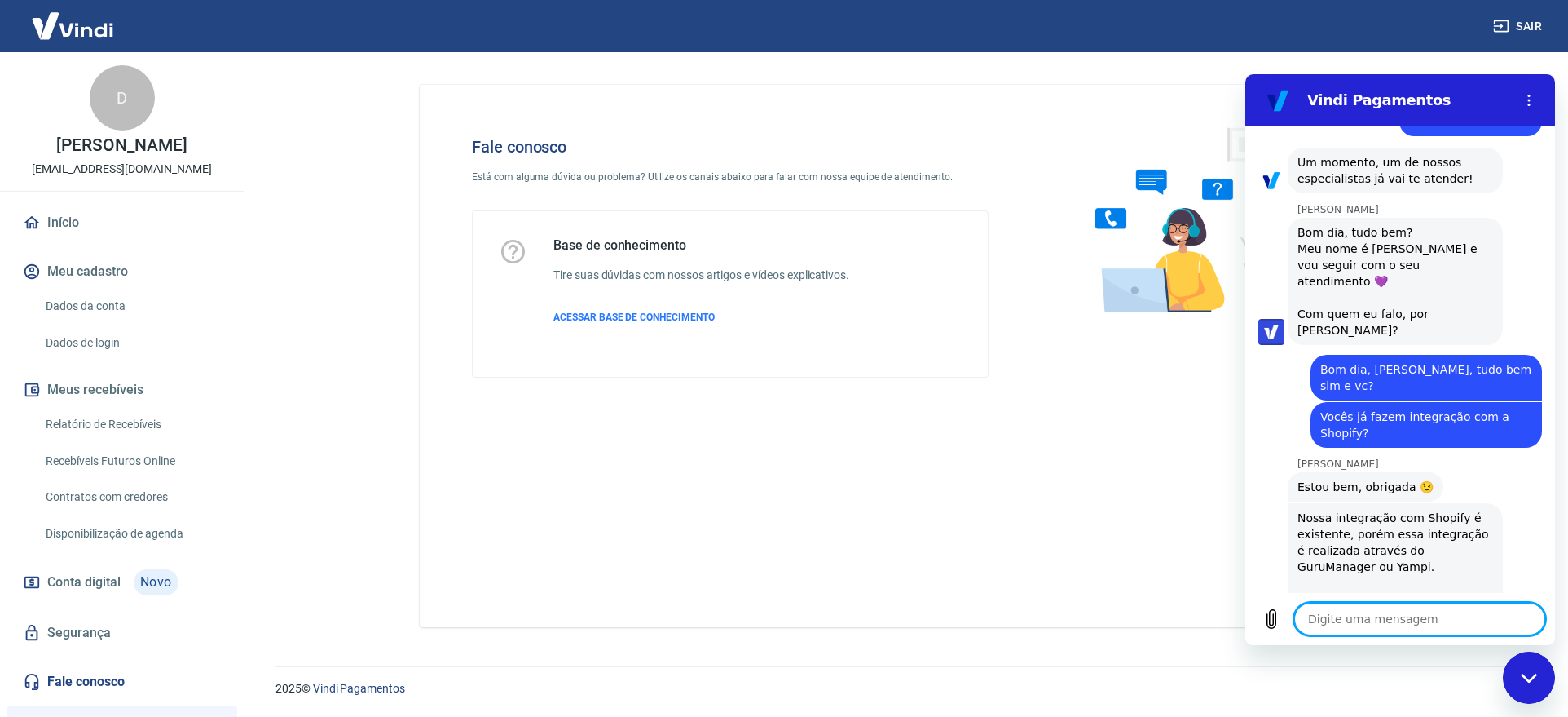
click at [1323, 621] on textarea at bounding box center [1420, 618] width 251 height 33
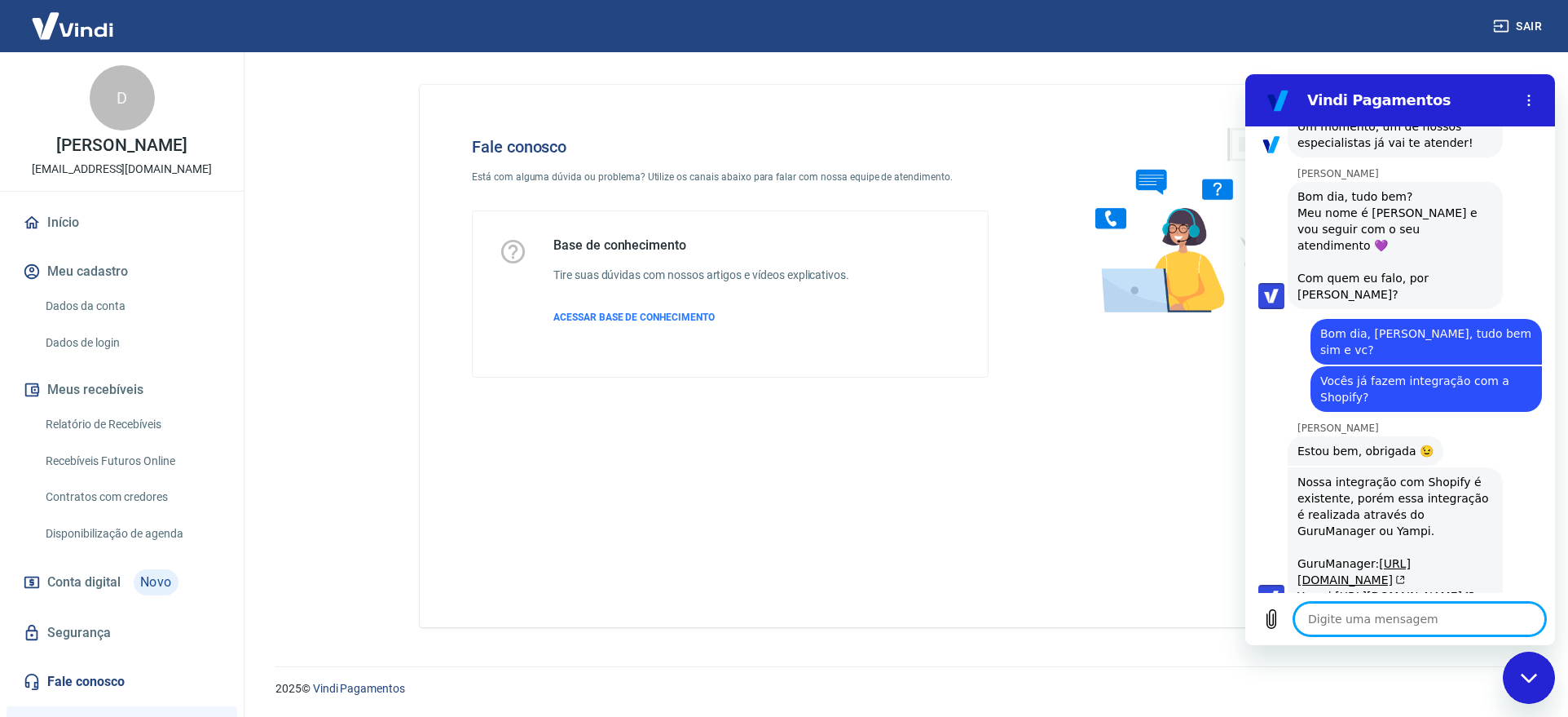
scroll to position [946, 0]
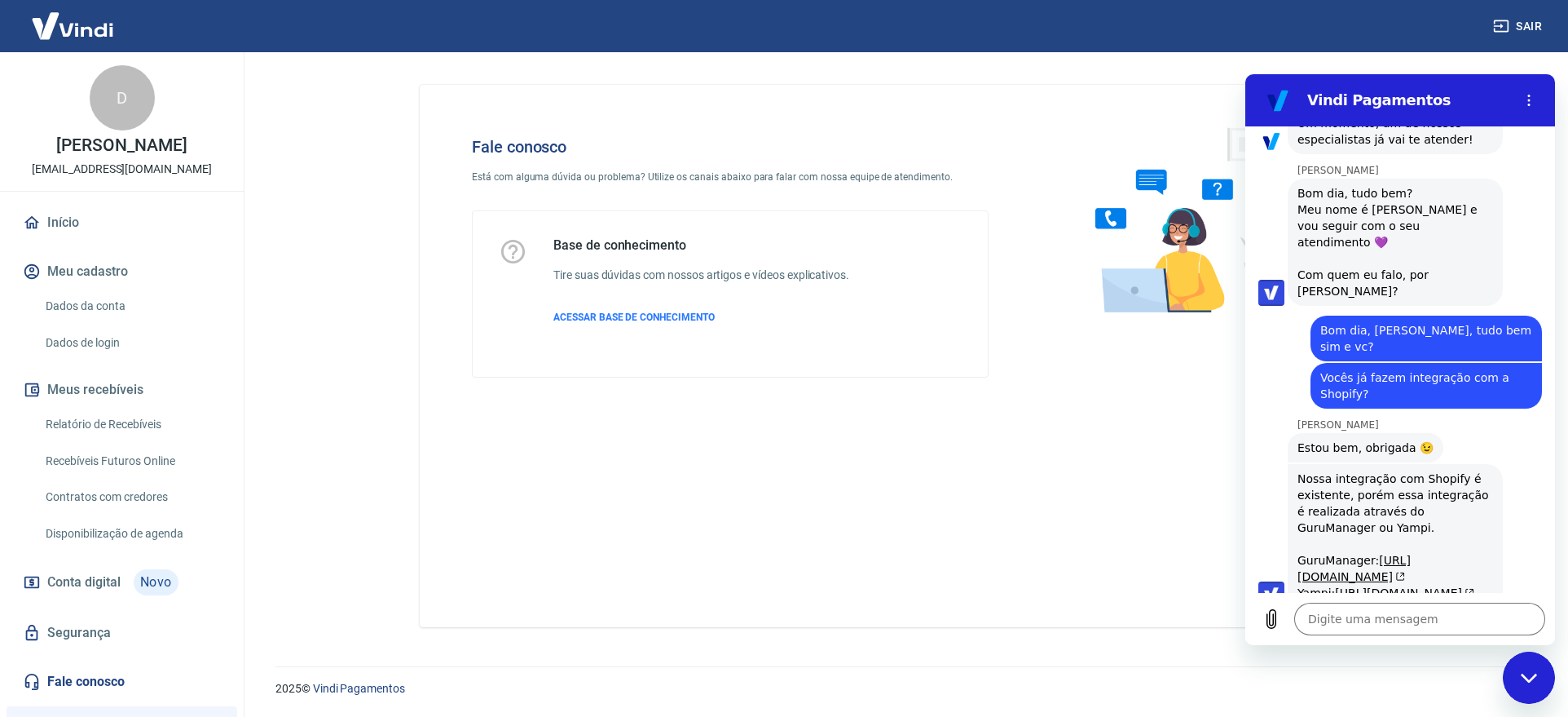
drag, startPoint x: 1321, startPoint y: 531, endPoint x: 1285, endPoint y: 481, distance: 61.6
click at [1285, 481] on div "[PERSON_NAME] diz: Nossa integração com Shopify é existente, porém essa integra…" at bounding box center [1406, 535] width 297 height 146
copy div "GuruManager: [URL][DOMAIN_NAME] Yampi: [URL][DOMAIN_NAME]"
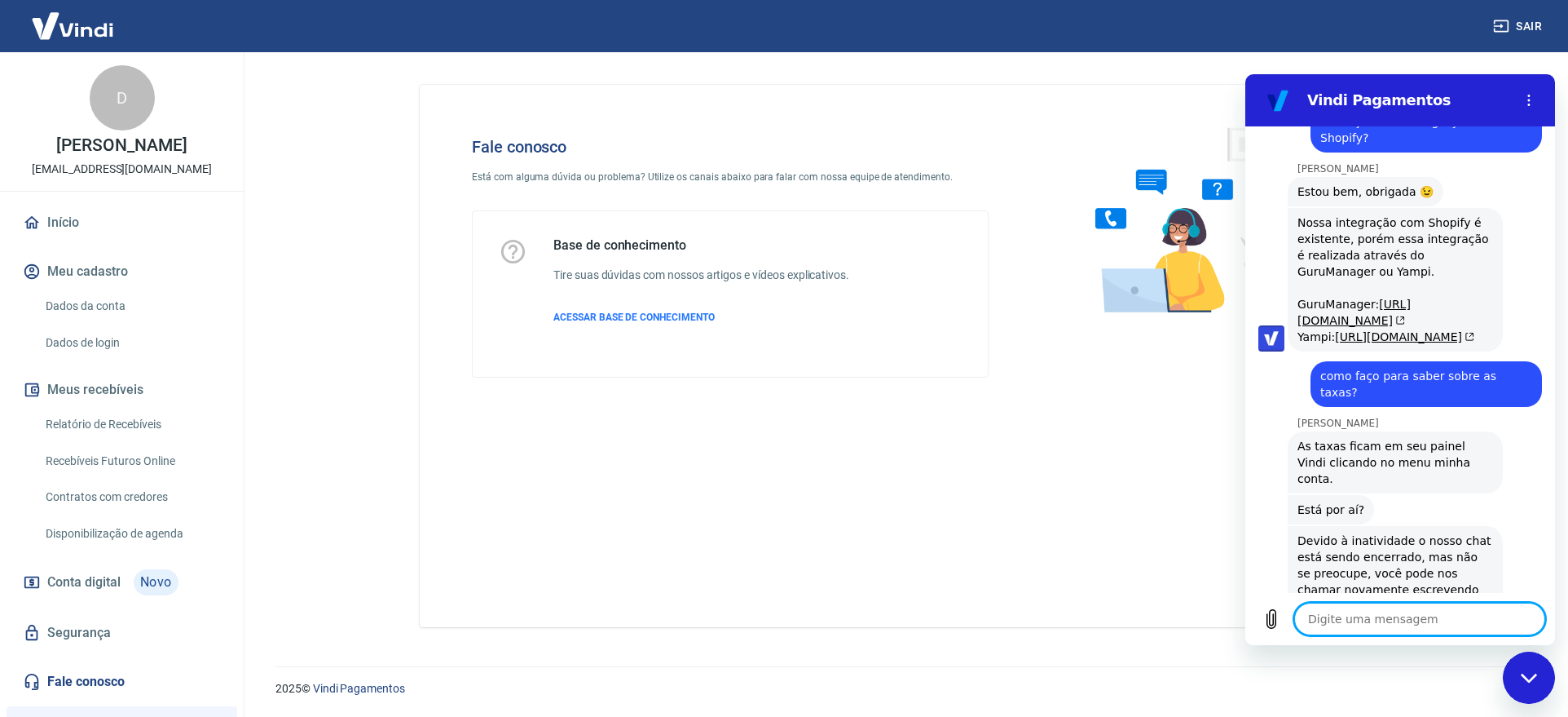
scroll to position [1284, 0]
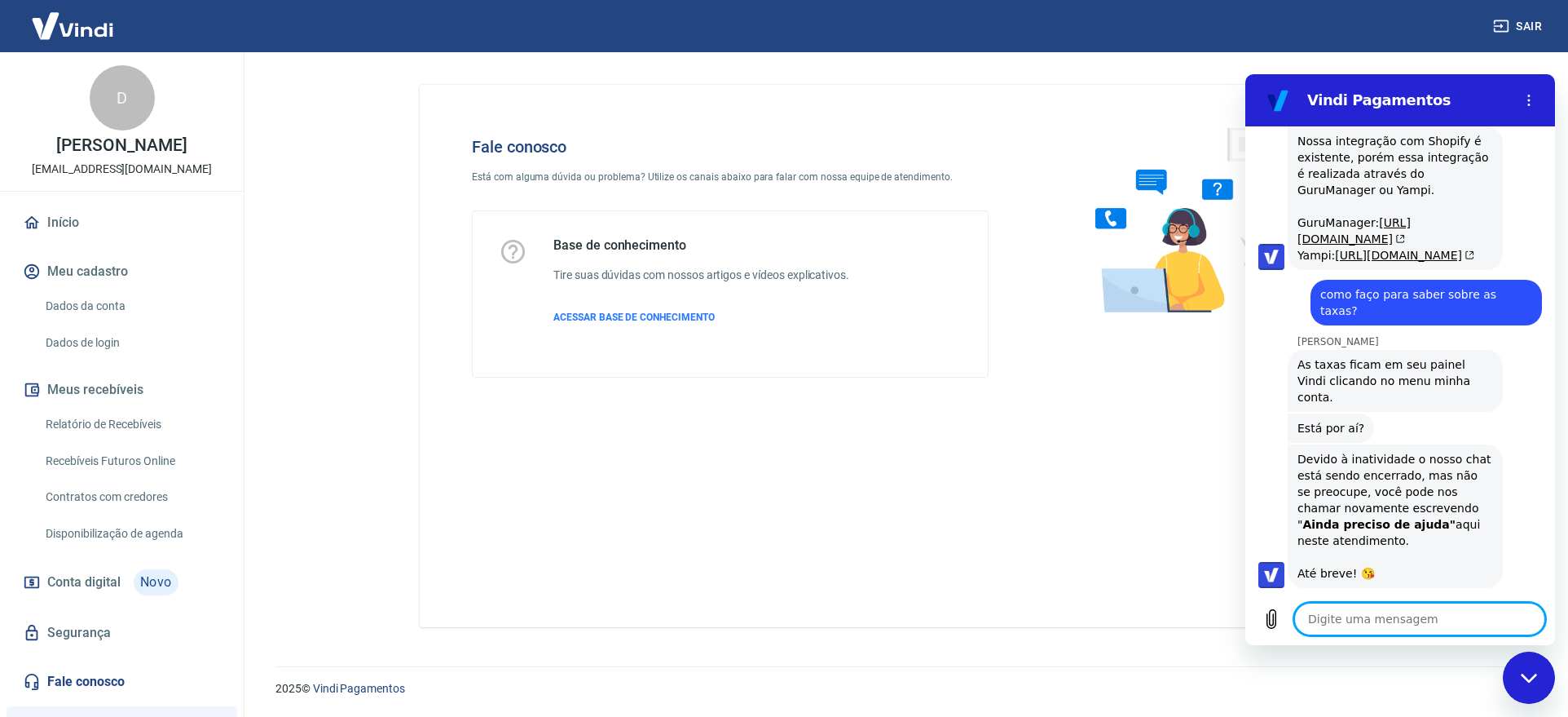
click at [1361, 622] on textarea at bounding box center [1420, 618] width 251 height 33
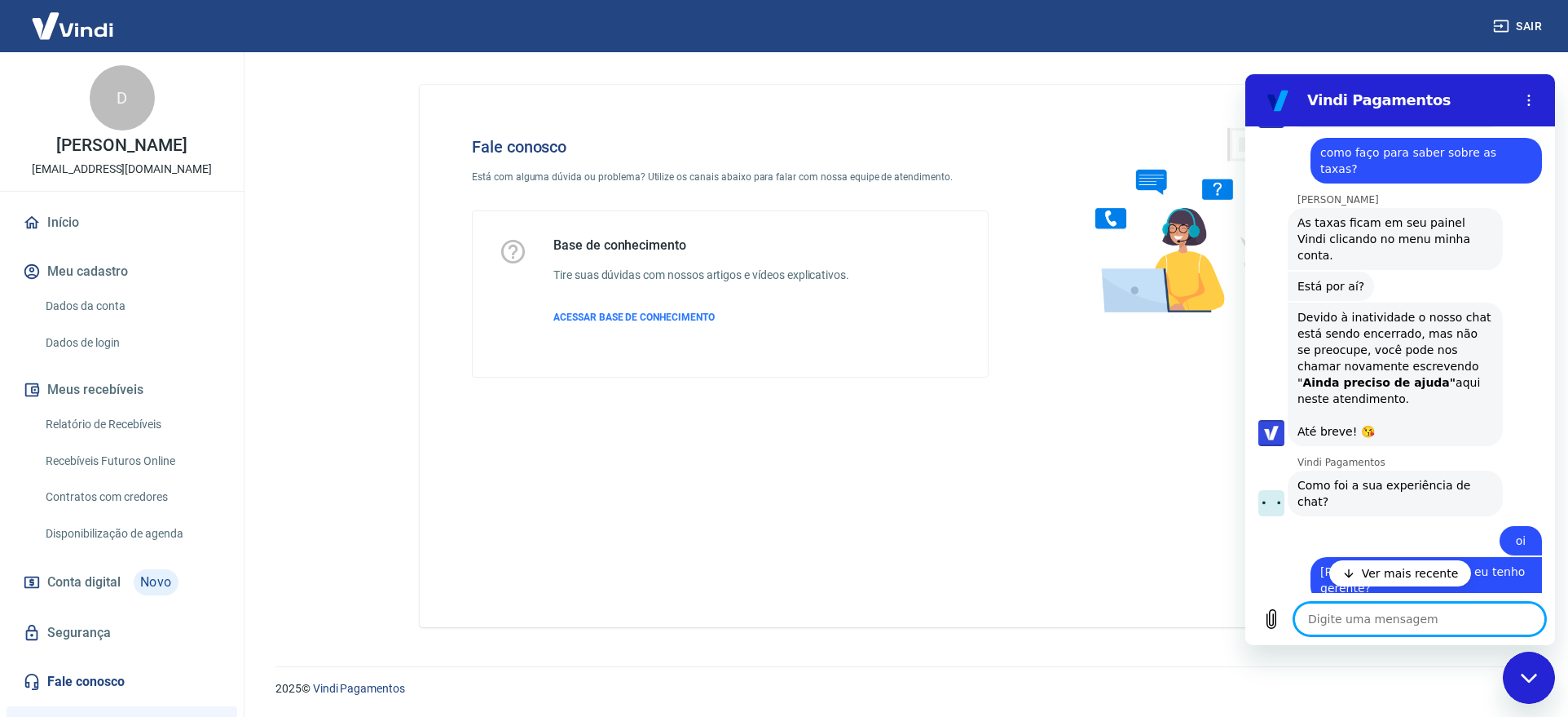
scroll to position [1528, 0]
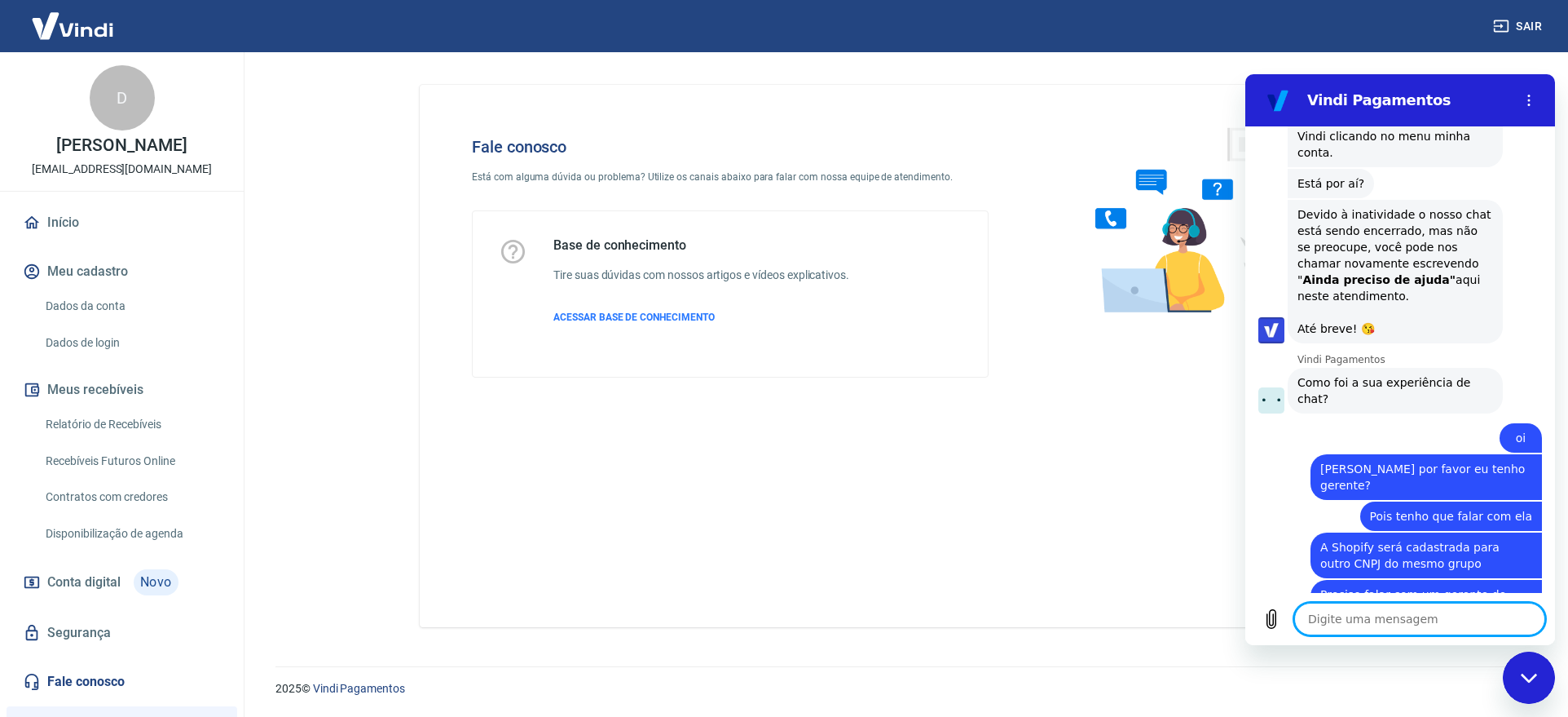
click at [1344, 625] on textarea at bounding box center [1420, 618] width 251 height 33
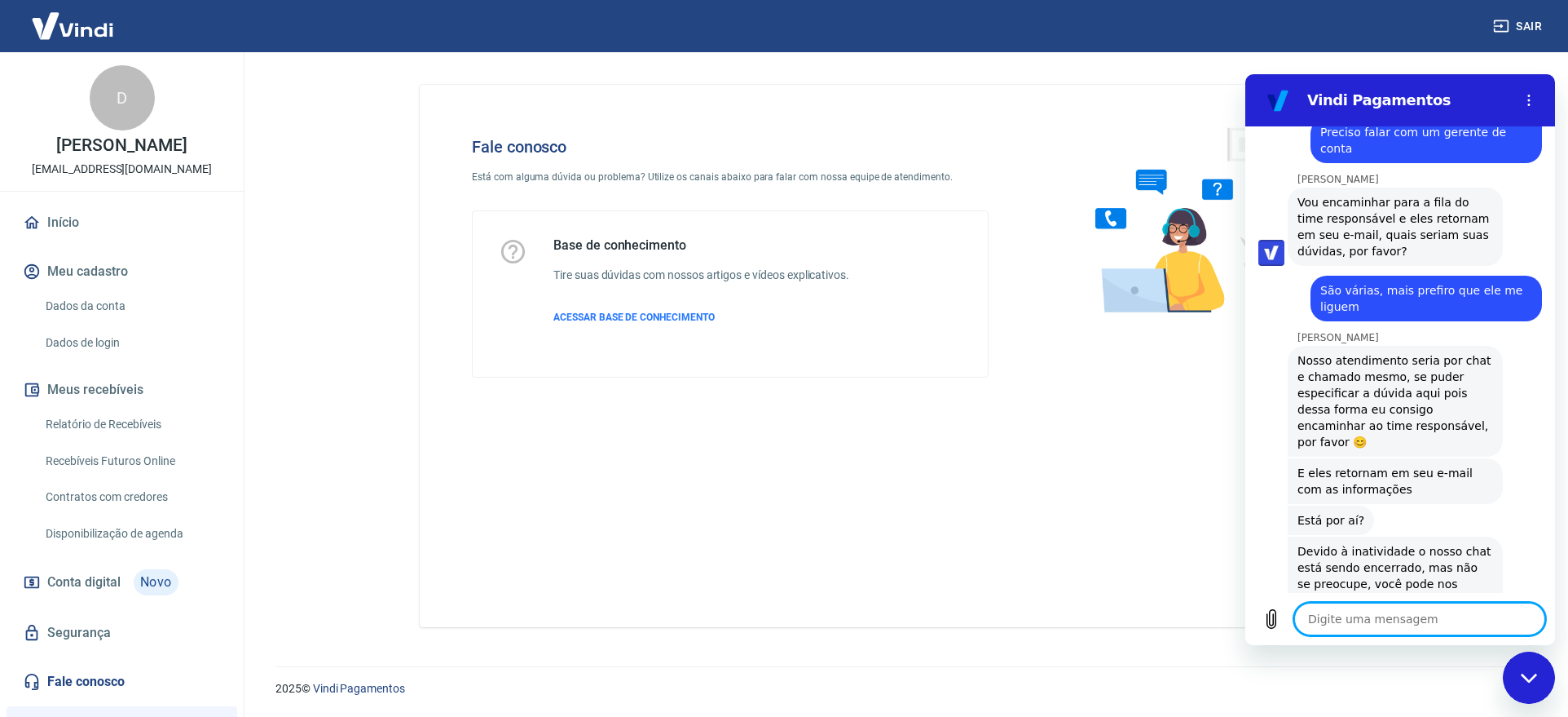
scroll to position [2017, 0]
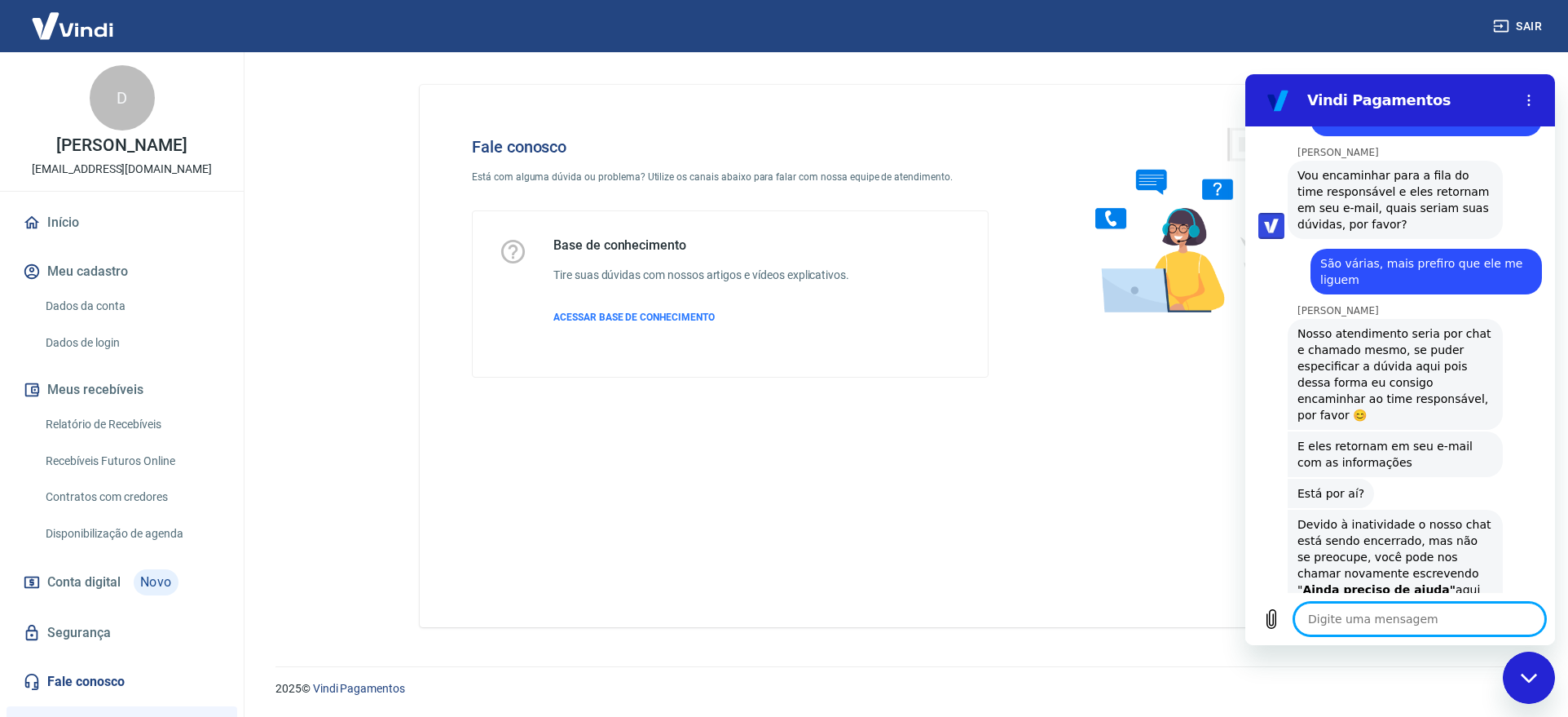
click at [1344, 620] on textarea at bounding box center [1420, 618] width 251 height 33
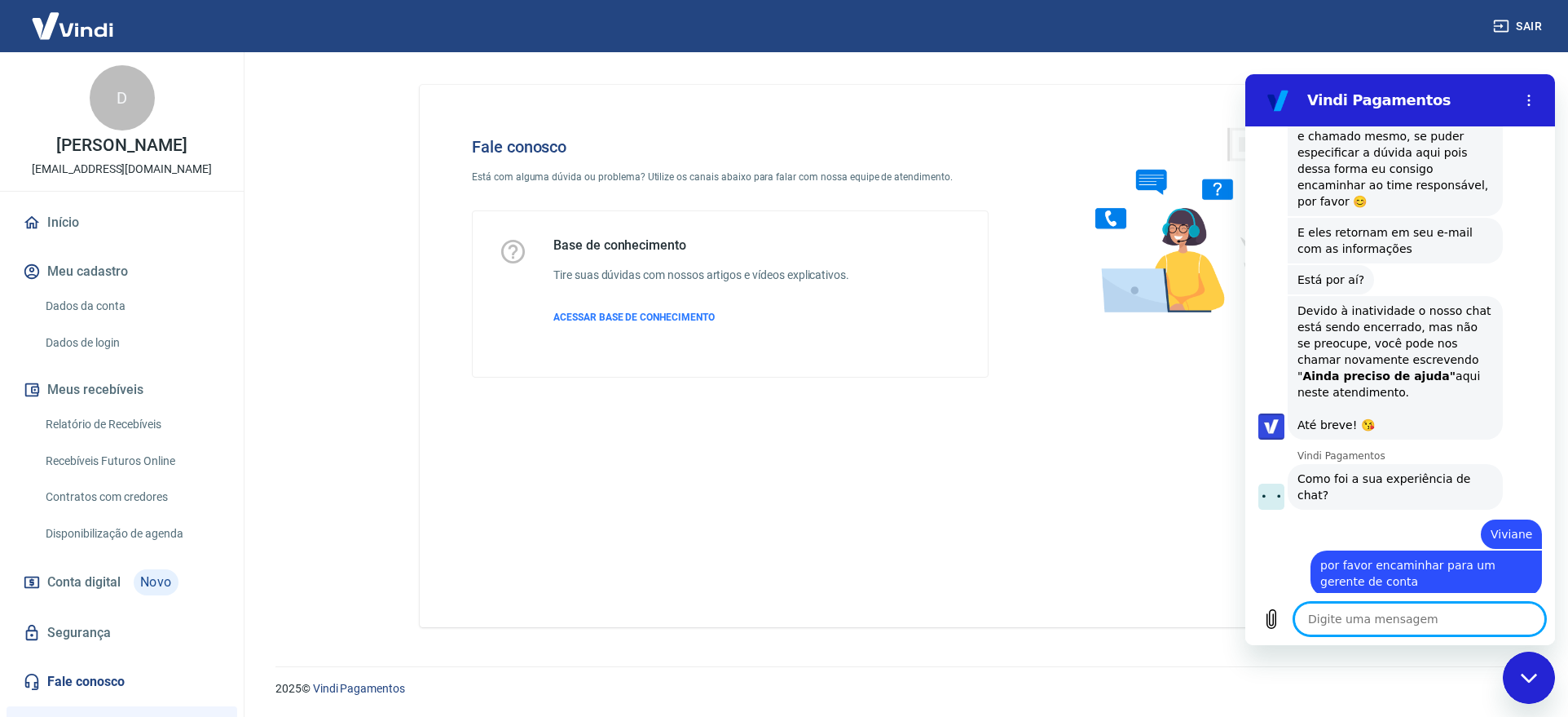
scroll to position [2234, 0]
